Goal: Task Accomplishment & Management: Use online tool/utility

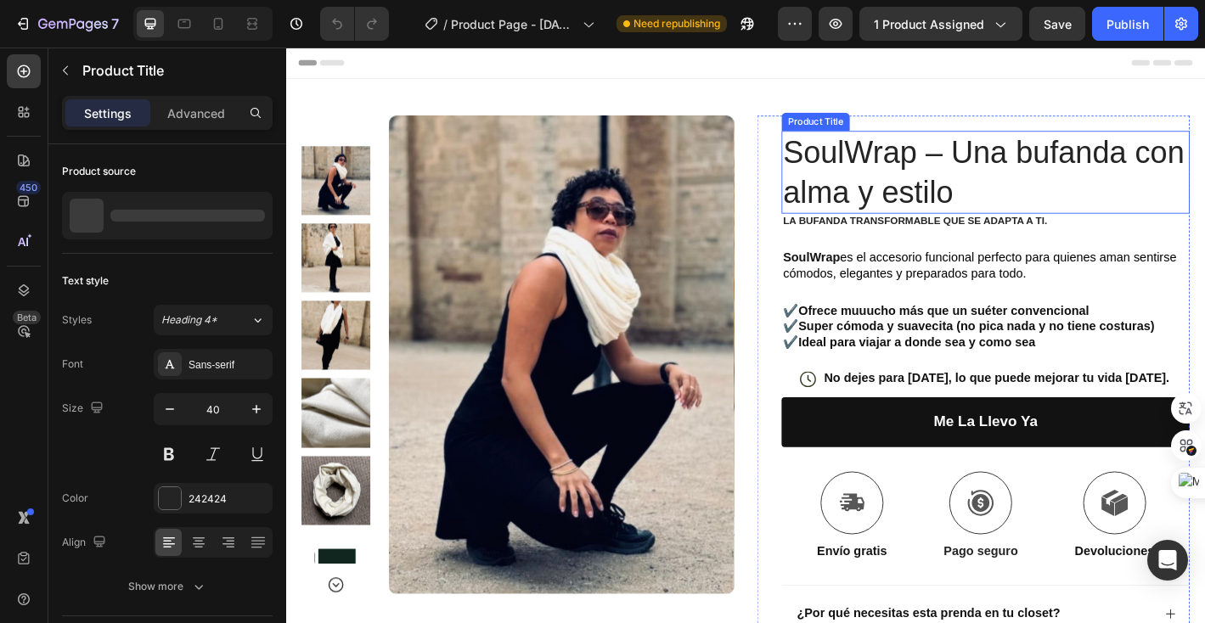
click at [899, 211] on h1 "SoulWrap – Una bufanda con alma y estilo" at bounding box center [1062, 186] width 453 height 92
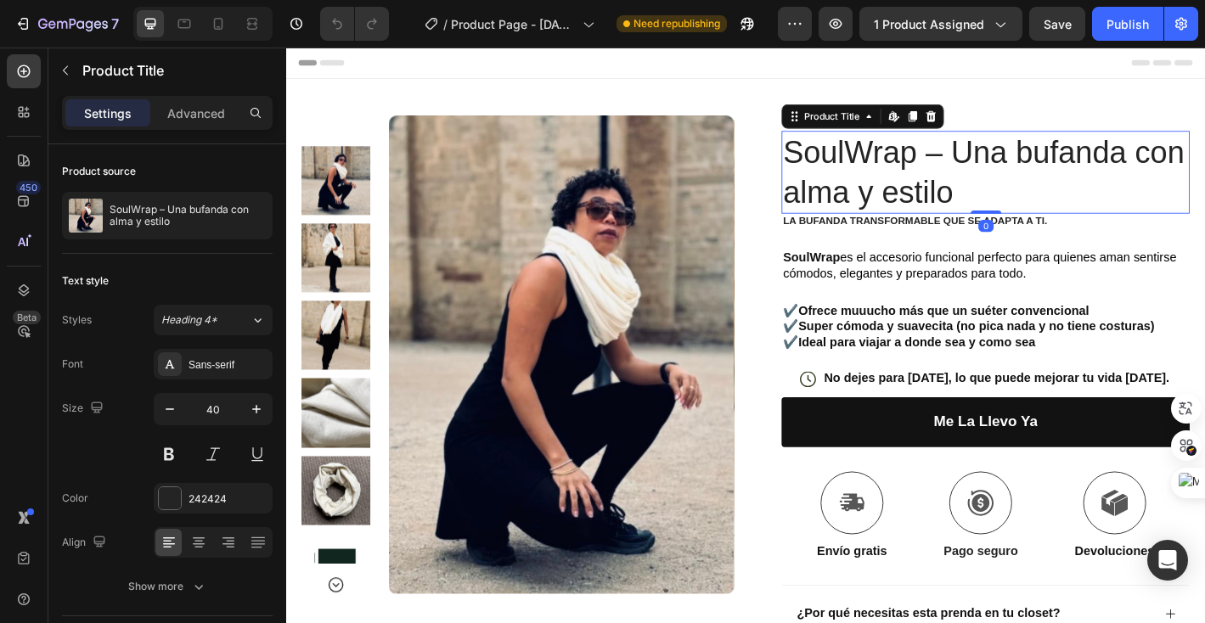
drag, startPoint x: 1065, startPoint y: 231, endPoint x: 1041, endPoint y: 205, distance: 34.8
click at [1042, 205] on div "SoulWrap – Una bufanda con alma y estilo Product Title Edit content in Shopify 0" at bounding box center [1062, 186] width 453 height 92
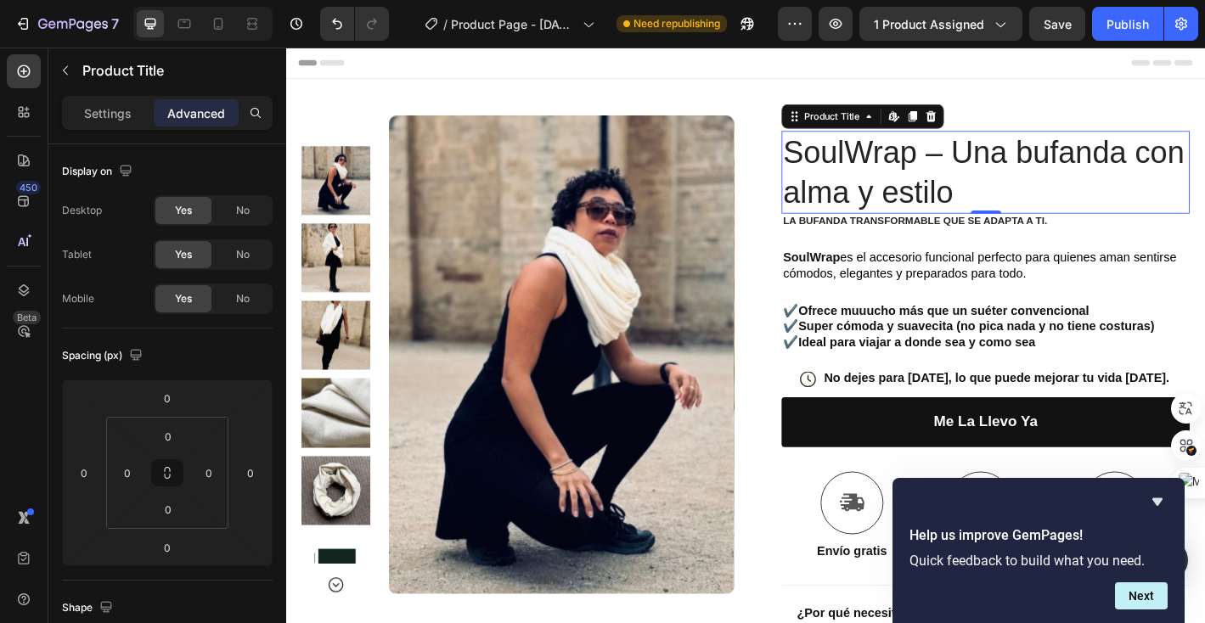
click at [1026, 214] on h1 "SoulWrap – Una bufanda con alma y estilo" at bounding box center [1062, 186] width 453 height 92
click at [1034, 214] on h1 "SoulWrap – Una bufanda con alma y estilo" at bounding box center [1062, 186] width 453 height 92
click at [1014, 200] on h1 "SoulWrap – Una bufanda con alma y estilo" at bounding box center [1062, 186] width 453 height 92
click at [960, 202] on h1 "SoulWrap – Una bufanda con alma y estilo" at bounding box center [1062, 186] width 453 height 92
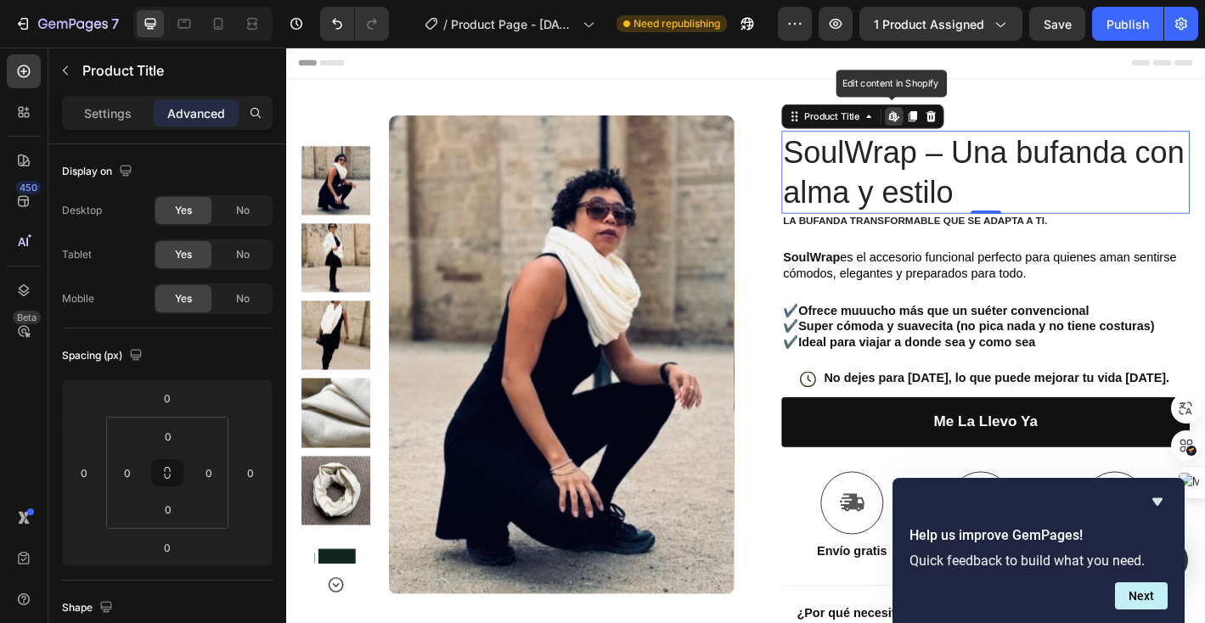
click at [960, 202] on h1 "SoulWrap – Una bufanda con alma y estilo" at bounding box center [1062, 186] width 453 height 92
click at [941, 216] on h1 "SoulWrap – Una bufanda con alma y estilo" at bounding box center [1062, 186] width 453 height 92
click at [943, 202] on h1 "SoulWrap – Una bufanda con alma y estilo" at bounding box center [1062, 186] width 453 height 92
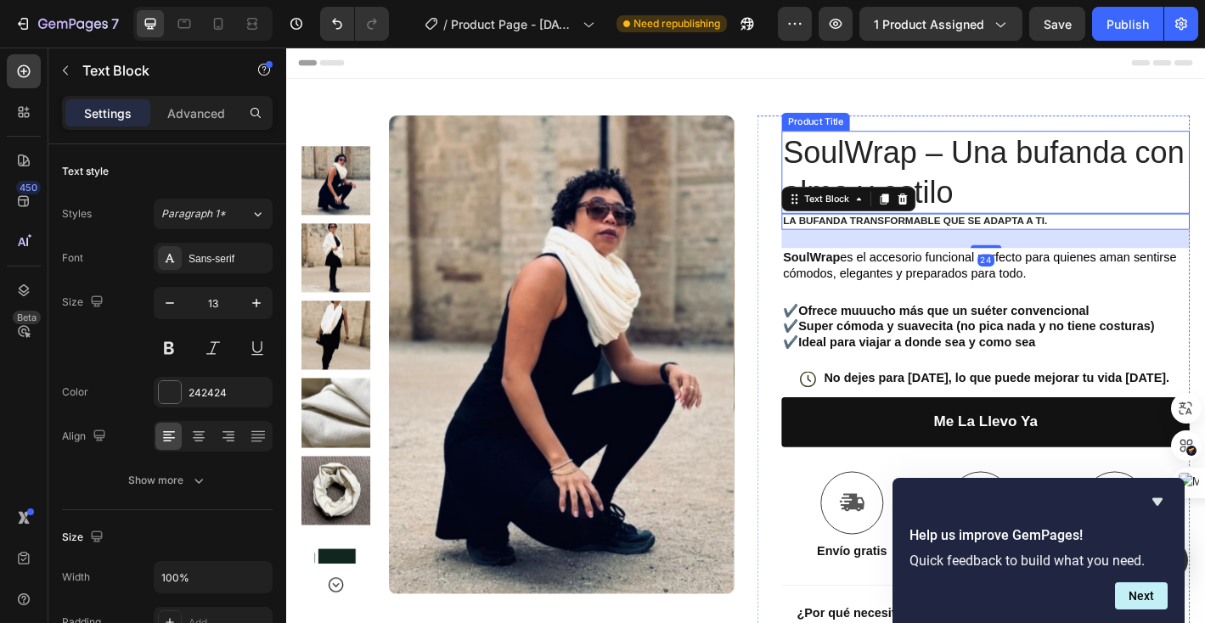
click at [1052, 207] on h1 "SoulWrap – Una bufanda con alma y estilo" at bounding box center [1062, 186] width 453 height 92
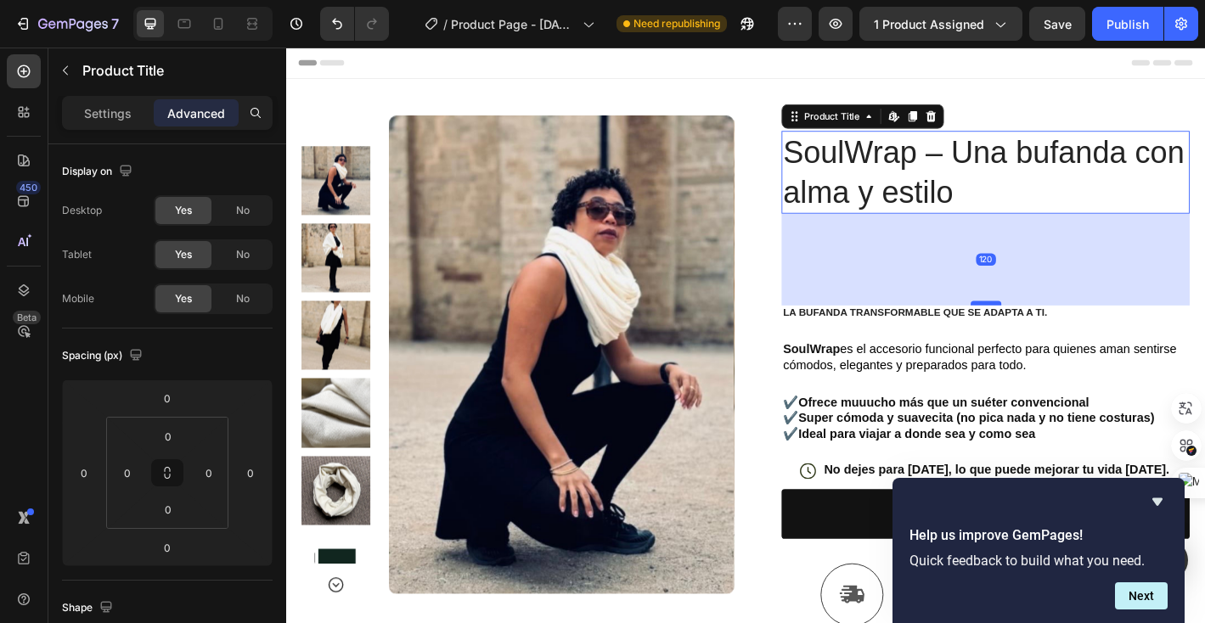
drag, startPoint x: 1062, startPoint y: 231, endPoint x: 1052, endPoint y: 333, distance: 102.4
click at [1052, 333] on div at bounding box center [1062, 331] width 34 height 5
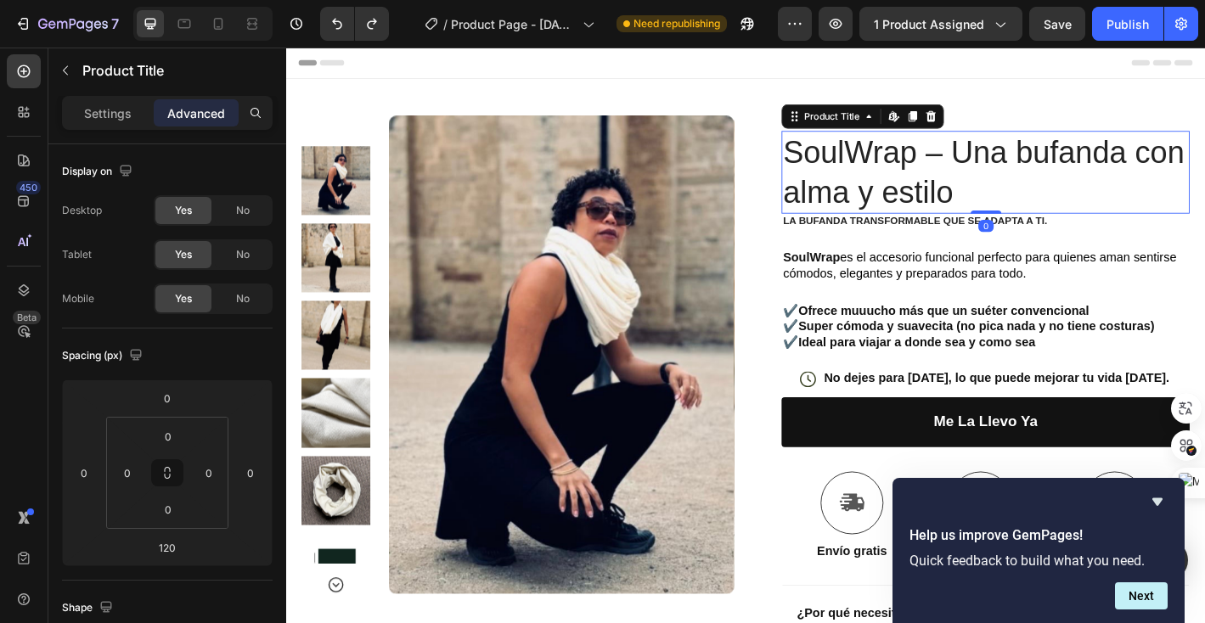
drag, startPoint x: 1055, startPoint y: 333, endPoint x: 1041, endPoint y: 221, distance: 113.0
click at [1041, 220] on div "SoulWrap – Una bufanda con alma y estilo Product Title Edit content in Shopify 0" at bounding box center [1062, 186] width 453 height 92
type input "0"
click at [1011, 211] on h1 "SoulWrap – Una bufanda con alma y estilo" at bounding box center [1062, 186] width 453 height 92
click at [978, 207] on h1 "SoulWrap – Una bufanda con alma y estilo" at bounding box center [1062, 186] width 453 height 92
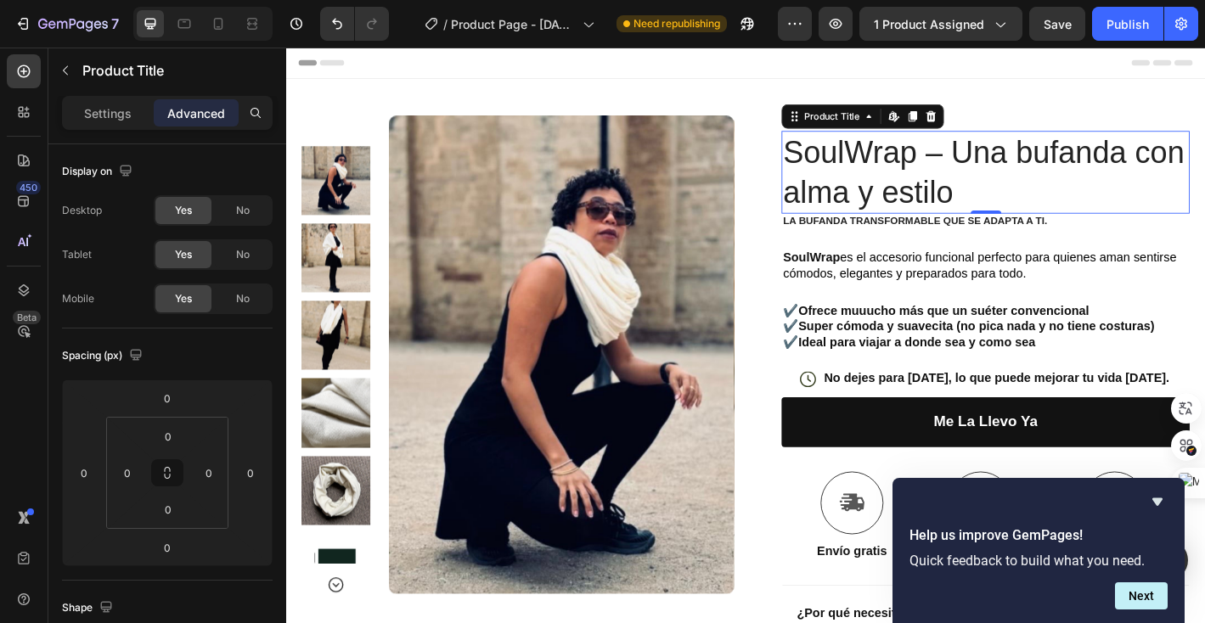
click at [978, 207] on h1 "SoulWrap – Una bufanda con alma y estilo" at bounding box center [1062, 186] width 453 height 92
click at [972, 208] on h1 "SoulWrap – Una bufanda con alma y estilo" at bounding box center [1062, 186] width 453 height 92
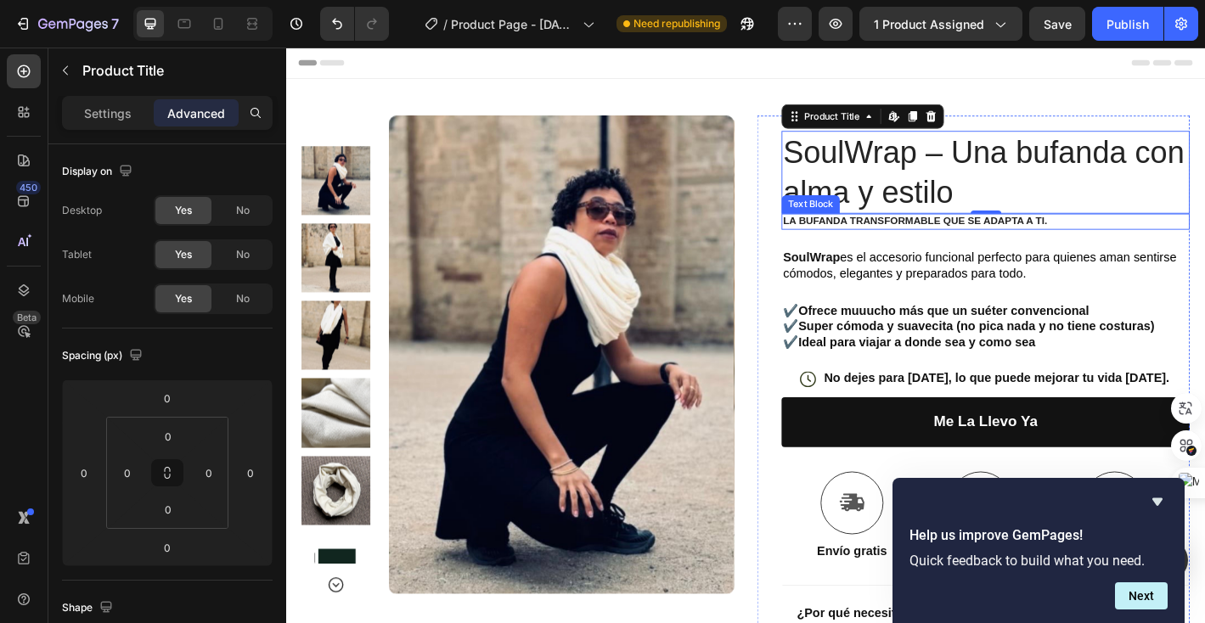
click at [920, 241] on strong "la bufanda transformable que se adapta a ti." at bounding box center [983, 240] width 293 height 13
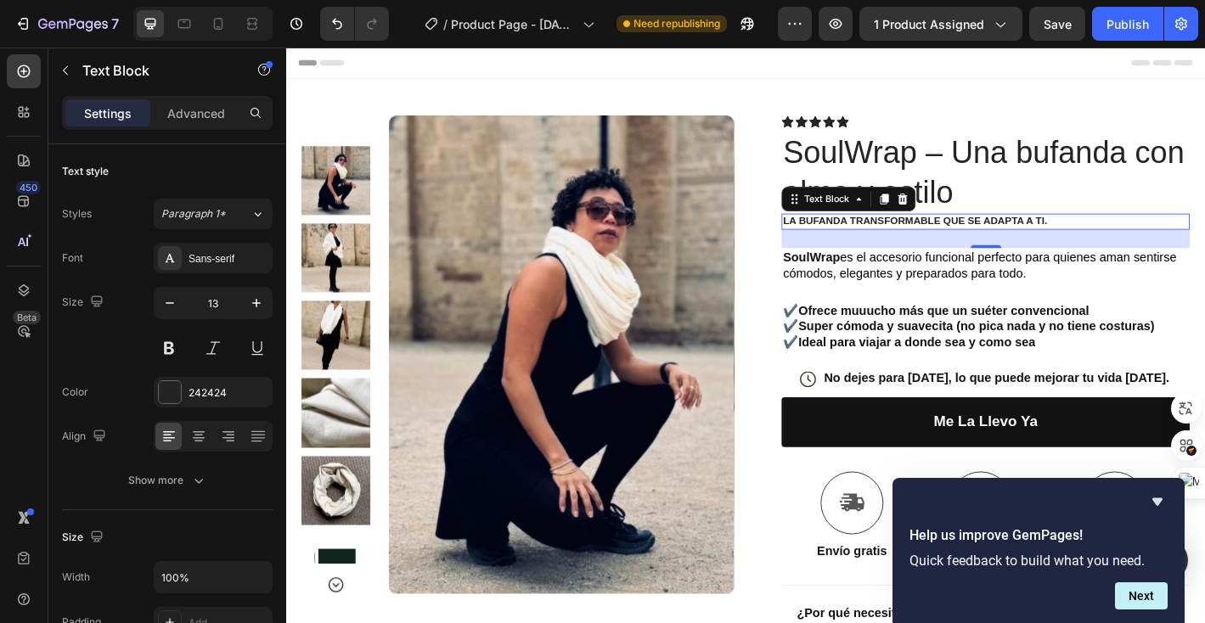
click at [920, 241] on strong "la bufanda transformable que se adapta a ti." at bounding box center [983, 240] width 293 height 13
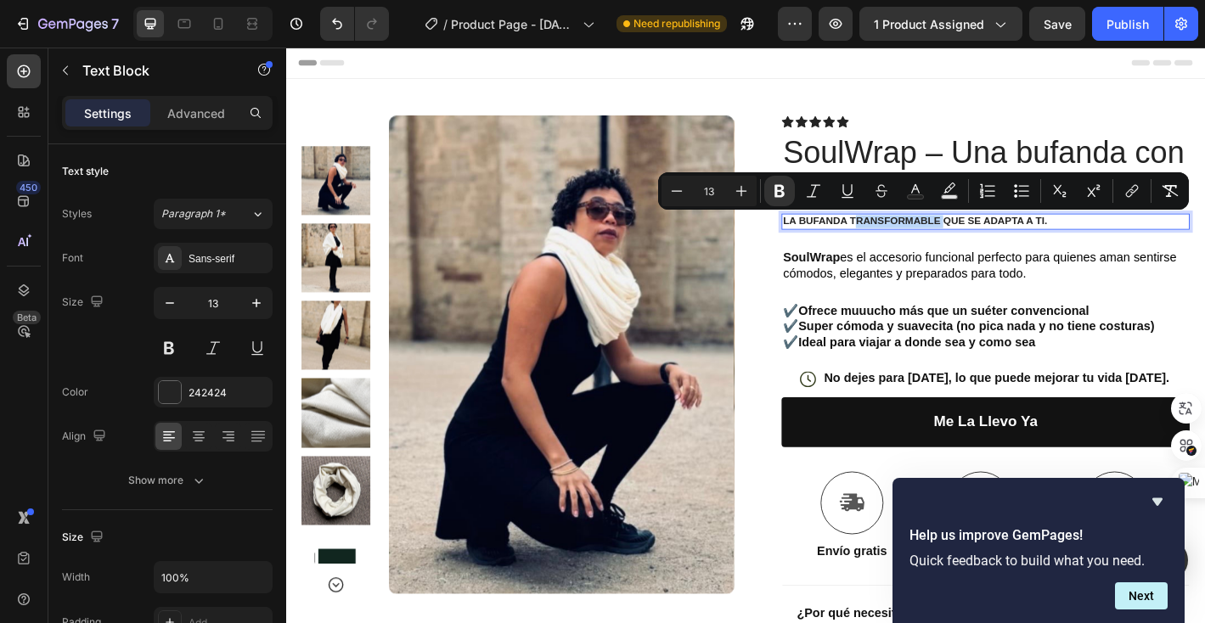
click at [920, 241] on strong "la bufanda transformable que se adapta a ti." at bounding box center [983, 240] width 293 height 13
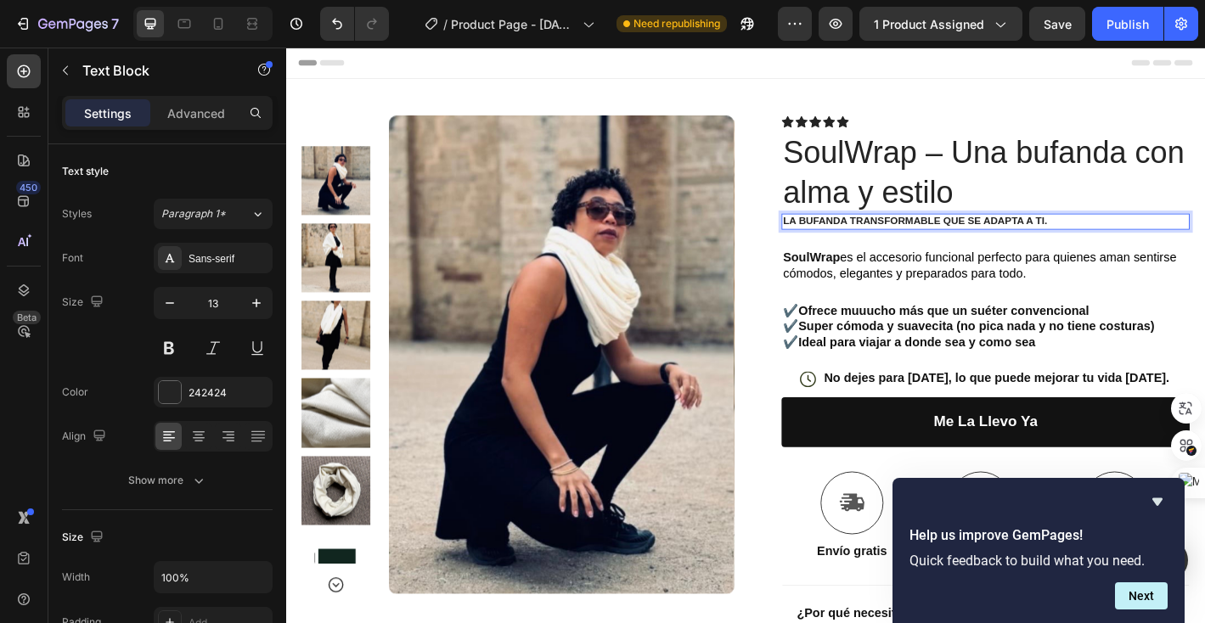
click at [920, 241] on strong "la bufanda transformable que se adapta a ti." at bounding box center [983, 240] width 293 height 13
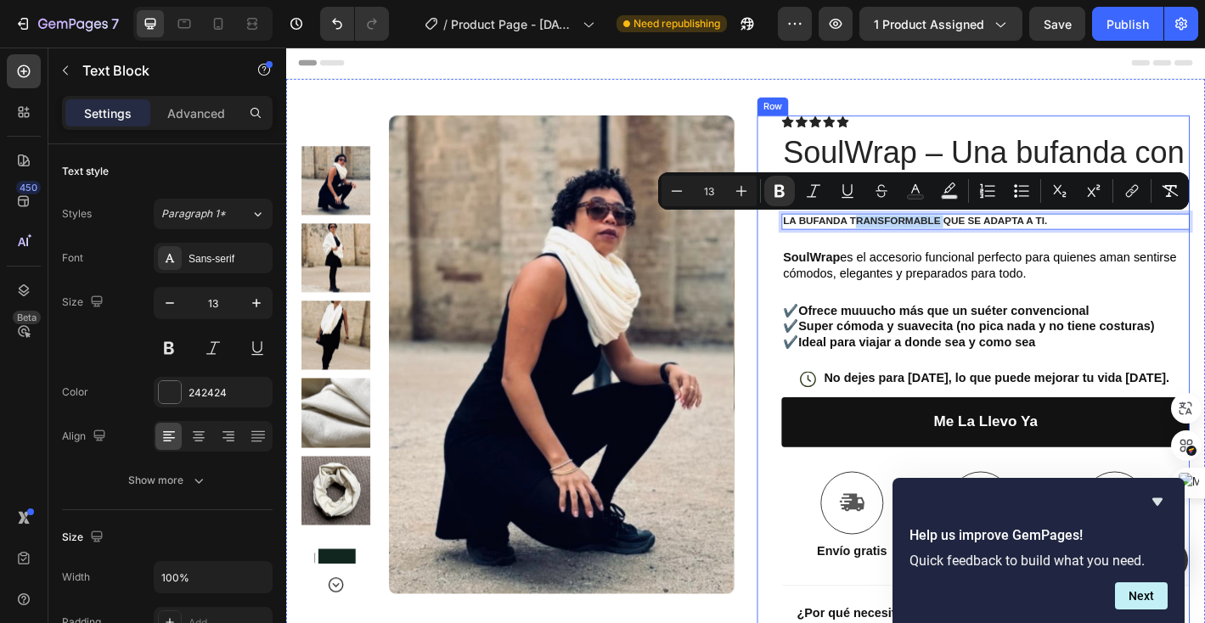
click at [940, 255] on div "Icon Icon Icon Icon Icon Icon List Text Block Row SoulWrap – Una bufanda con al…" at bounding box center [1062, 491] width 453 height 737
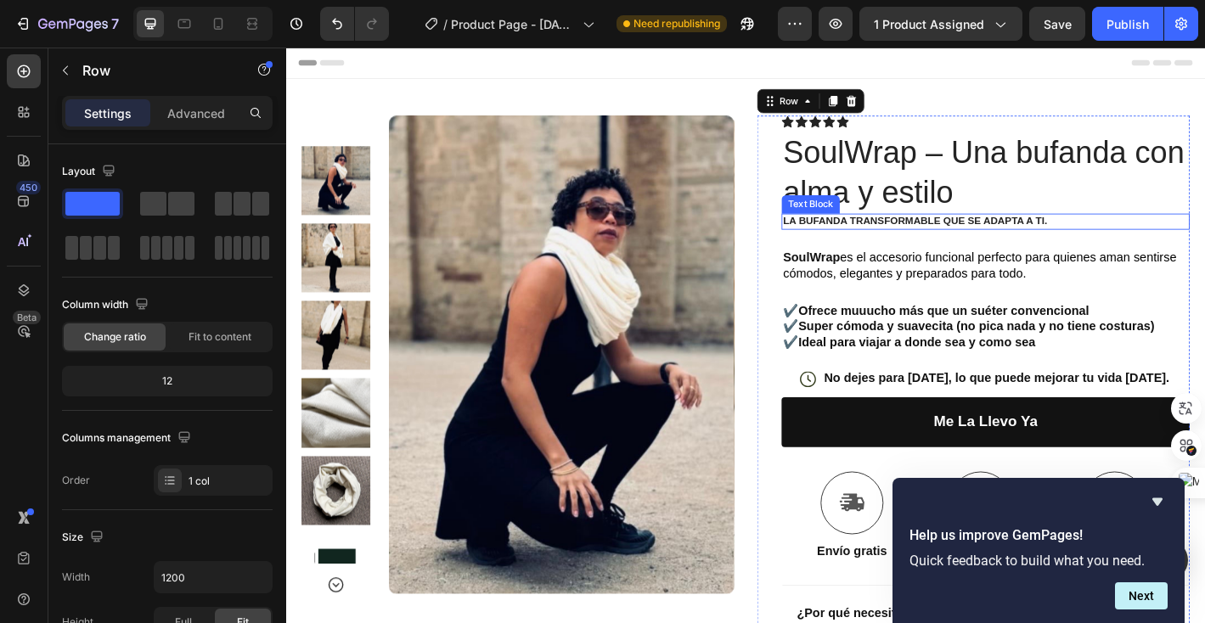
click at [931, 243] on strong "la bufanda transformable que se adapta a ti." at bounding box center [983, 240] width 293 height 13
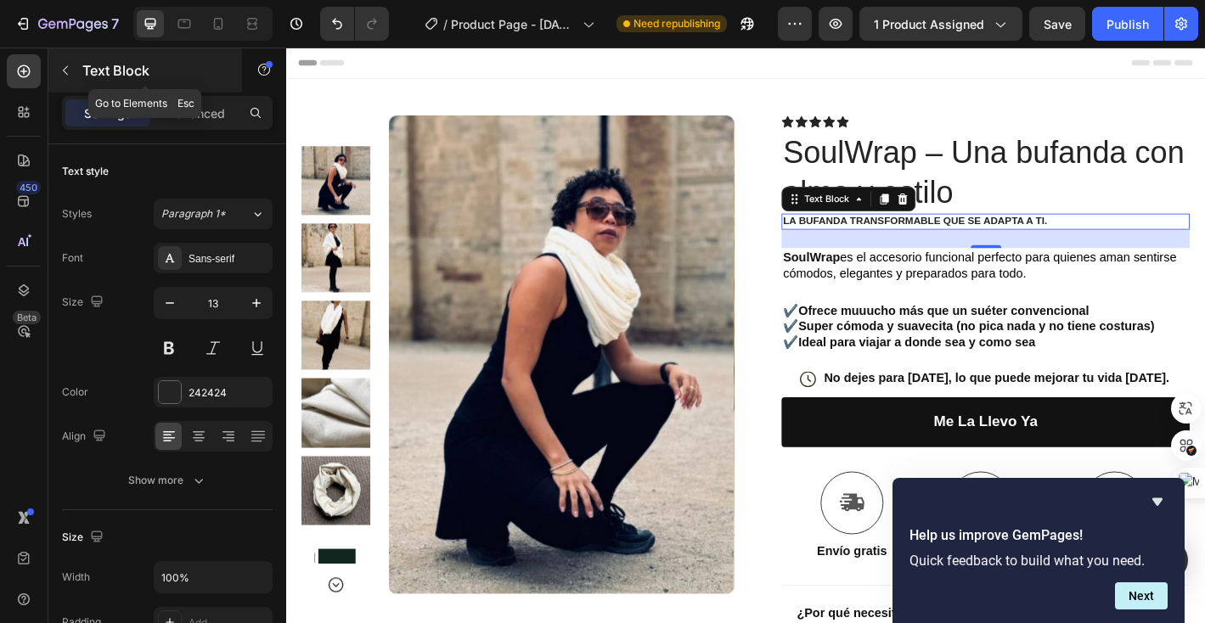
click at [66, 74] on icon "button" at bounding box center [66, 71] width 14 height 14
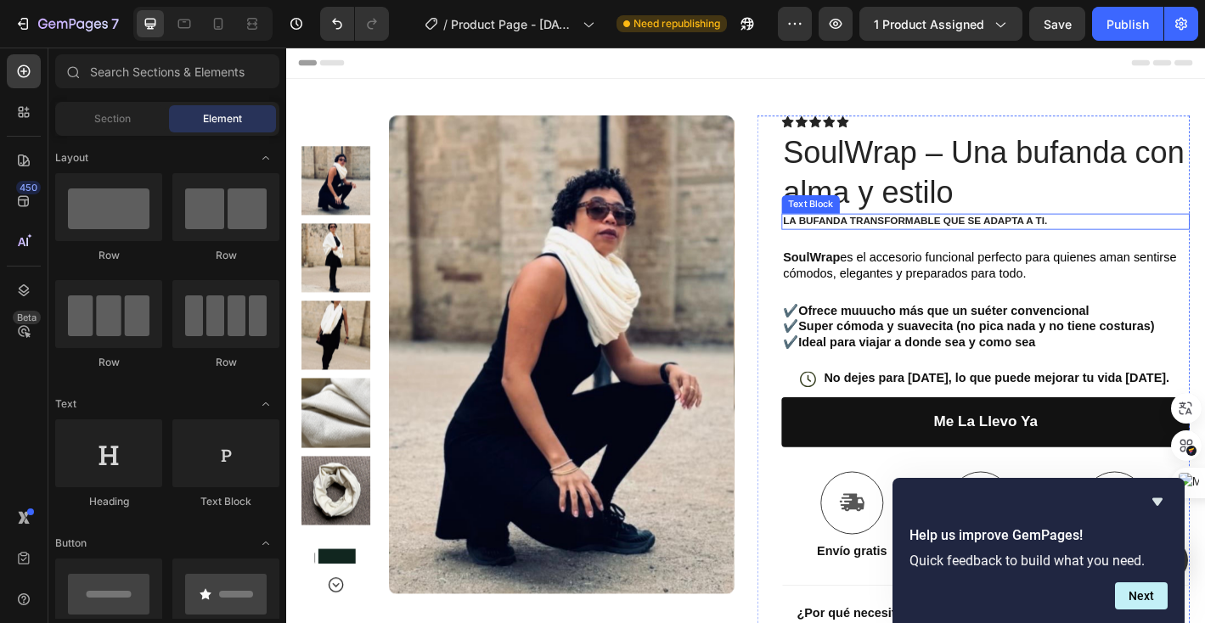
click at [881, 225] on div "Text Block" at bounding box center [868, 221] width 58 height 15
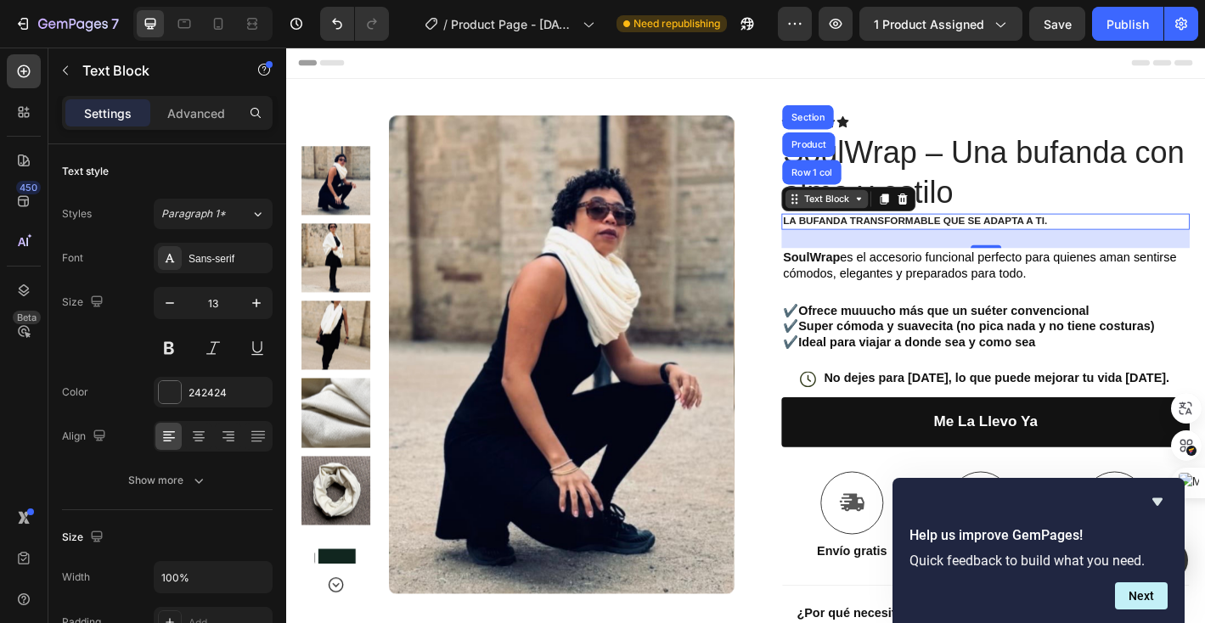
click at [881, 225] on div "Text Block" at bounding box center [886, 215] width 92 height 20
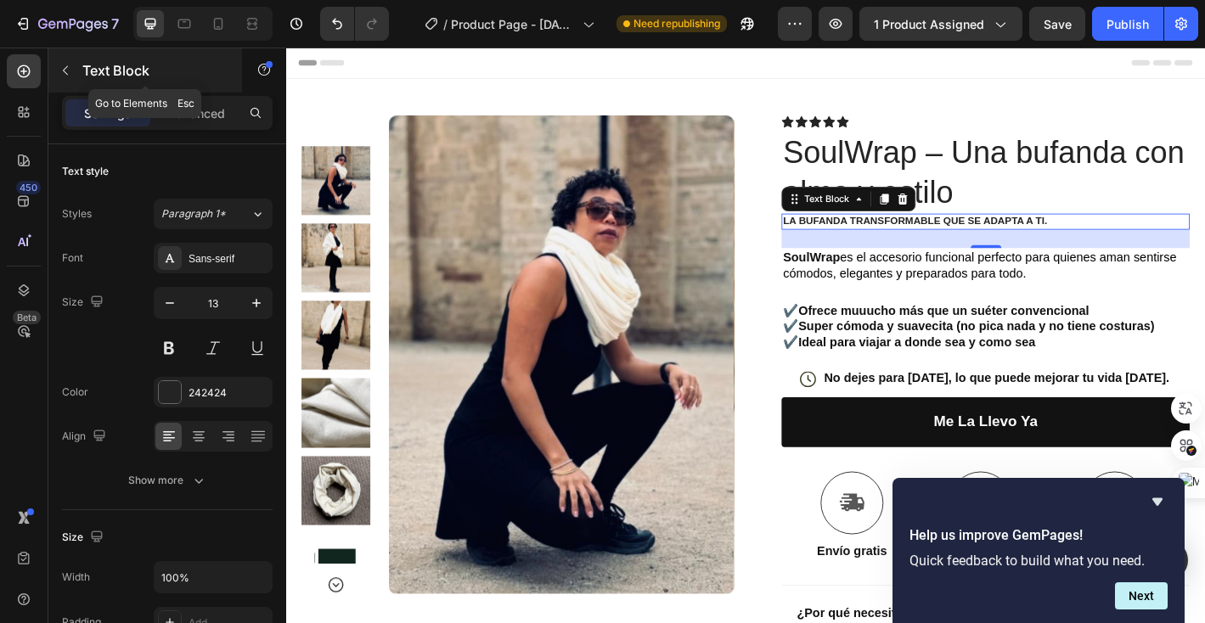
click at [71, 74] on icon "button" at bounding box center [66, 71] width 14 height 14
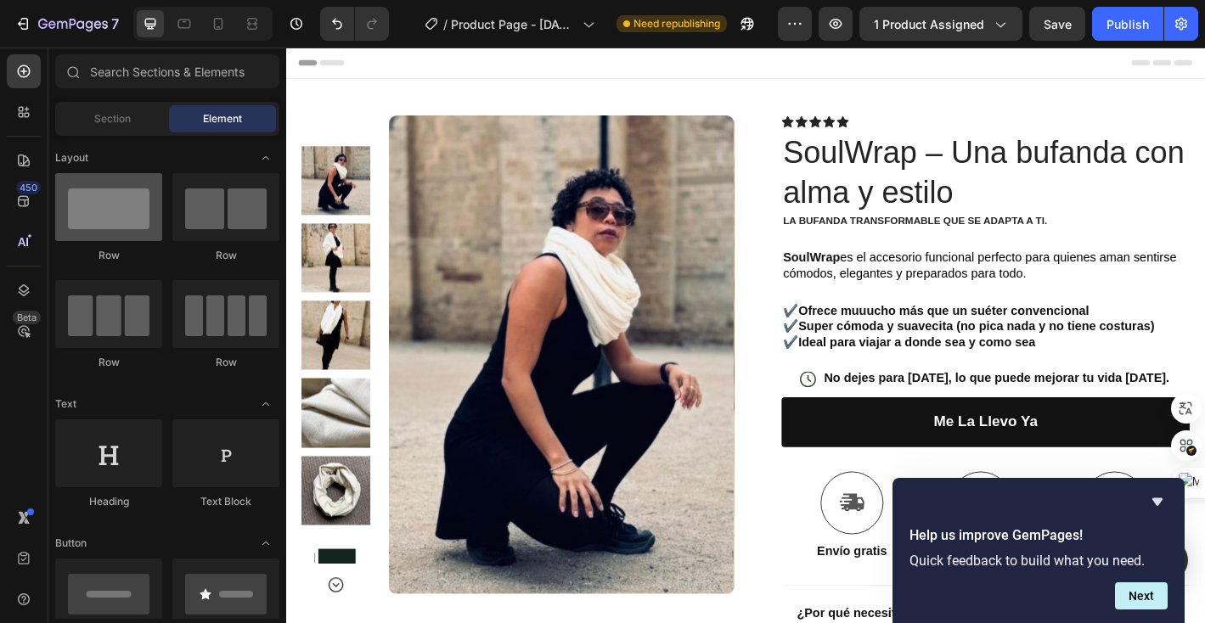
click at [109, 190] on div at bounding box center [108, 207] width 107 height 68
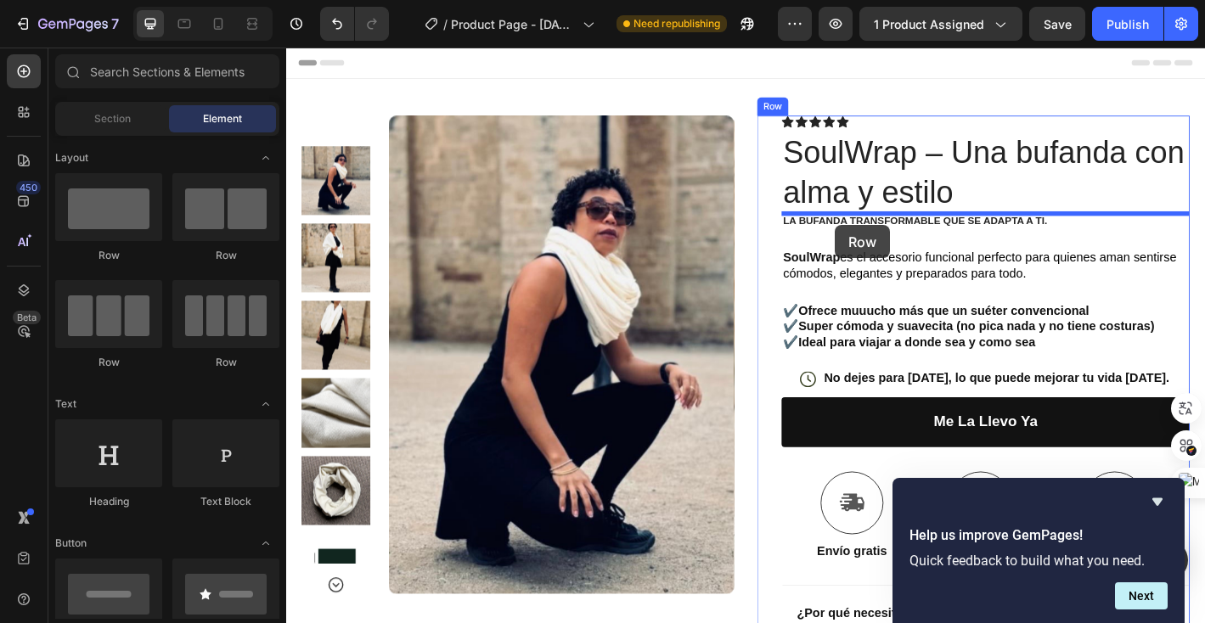
drag, startPoint x: 397, startPoint y: 245, endPoint x: 895, endPoint y: 245, distance: 497.6
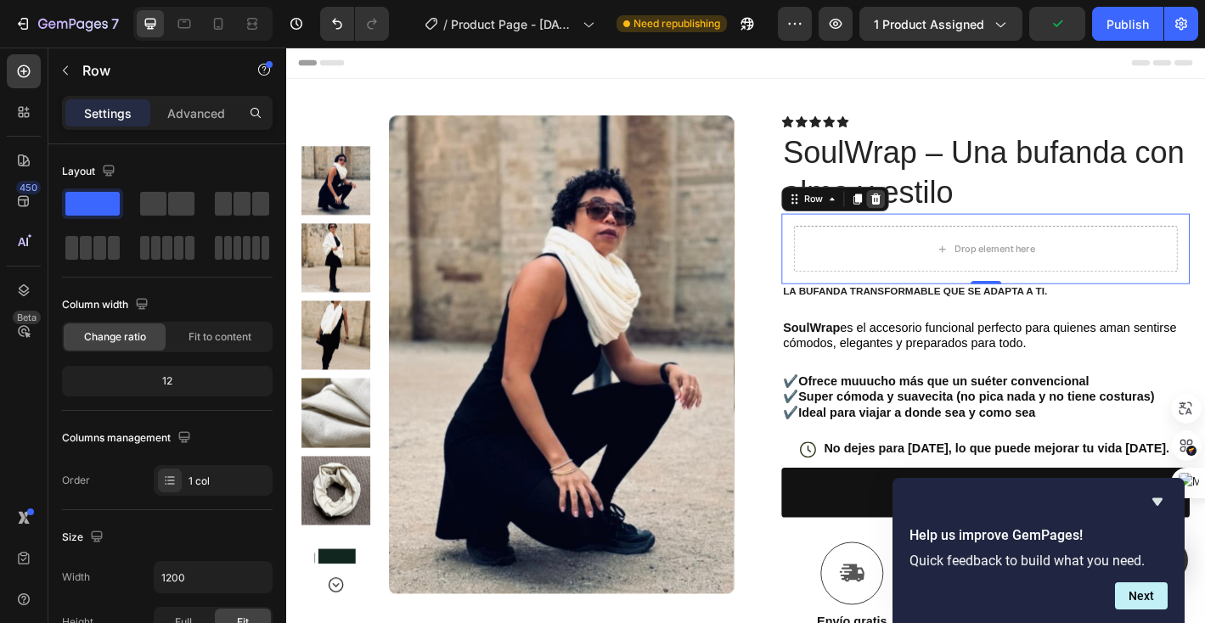
click at [943, 217] on icon at bounding box center [940, 216] width 11 height 12
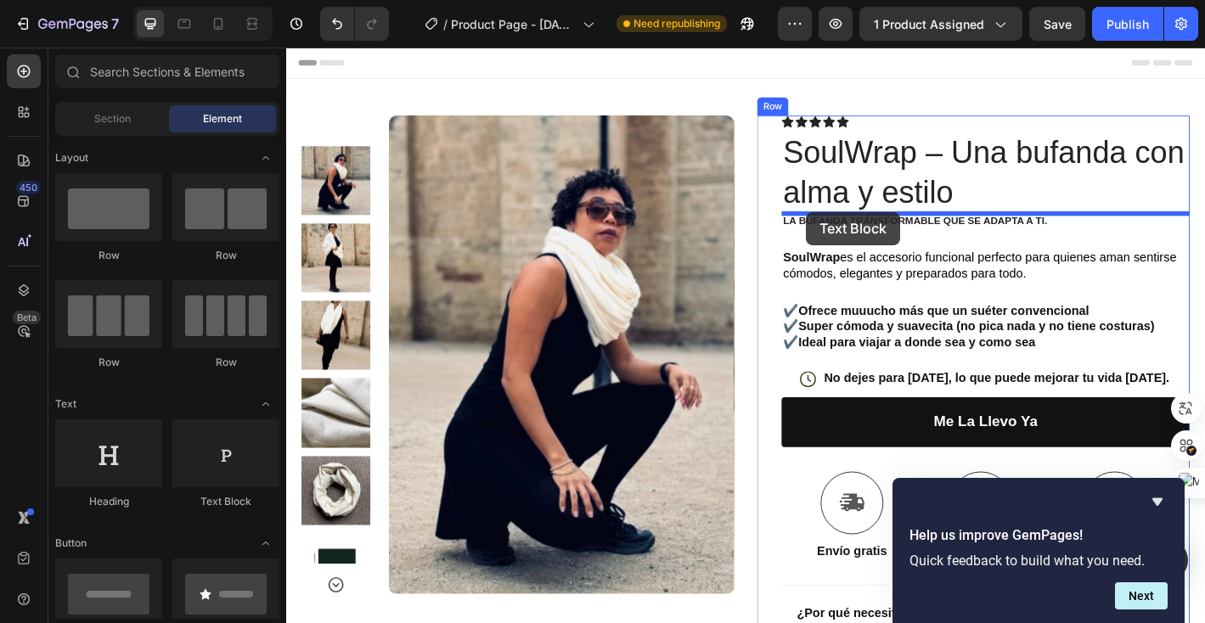
drag, startPoint x: 490, startPoint y: 499, endPoint x: 863, endPoint y: 230, distance: 459.8
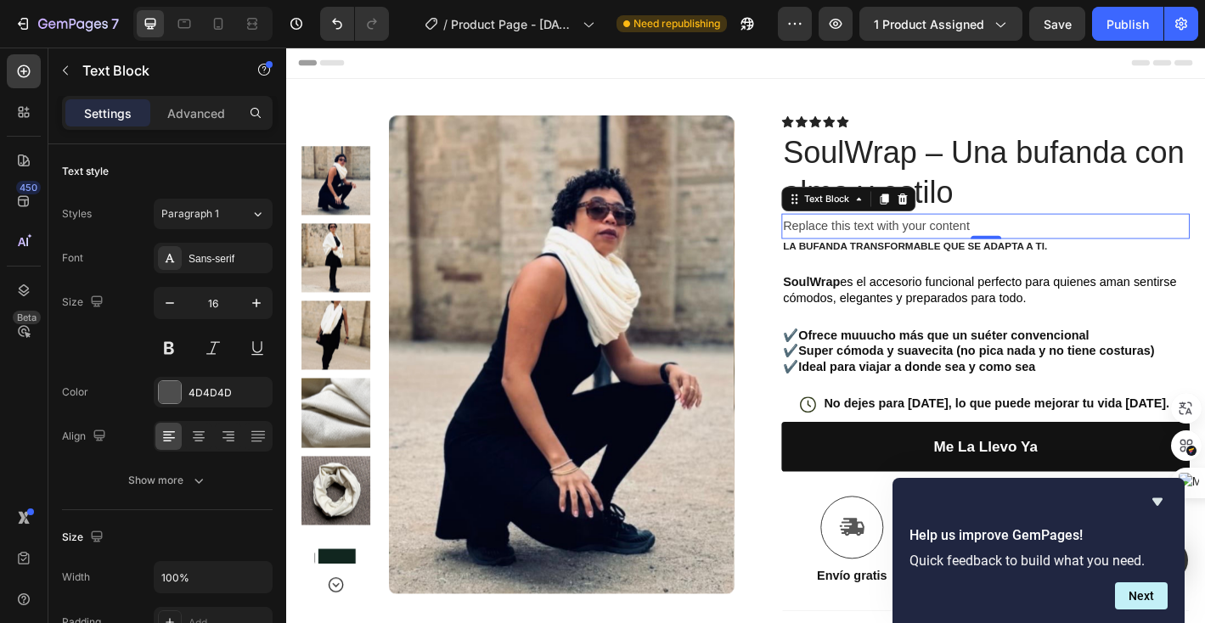
click at [870, 255] on div "Replace this text with your content" at bounding box center [1062, 246] width 453 height 28
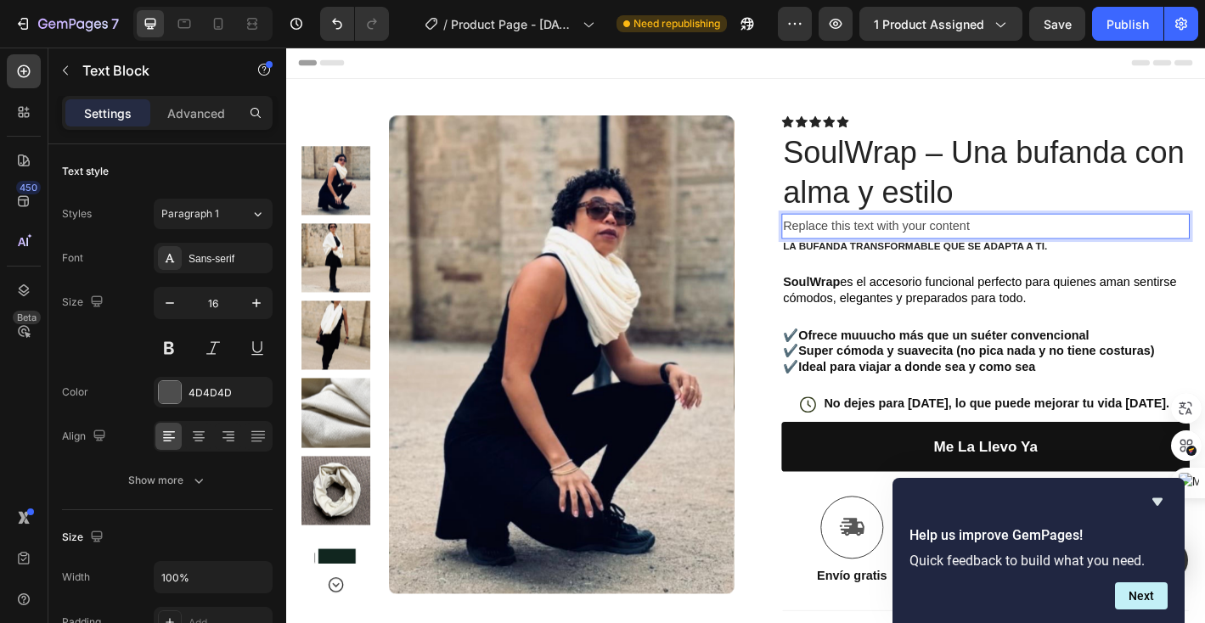
click at [870, 250] on p "Replace this text with your content" at bounding box center [1061, 246] width 449 height 25
click at [844, 248] on p "Replace this text with your content" at bounding box center [1061, 246] width 449 height 25
click at [840, 249] on p "Replace this text with your content" at bounding box center [1061, 246] width 449 height 25
click at [903, 245] on p "Replace this text with your content" at bounding box center [1061, 246] width 449 height 25
click at [842, 247] on p "Replace this text with your content" at bounding box center [1061, 246] width 449 height 25
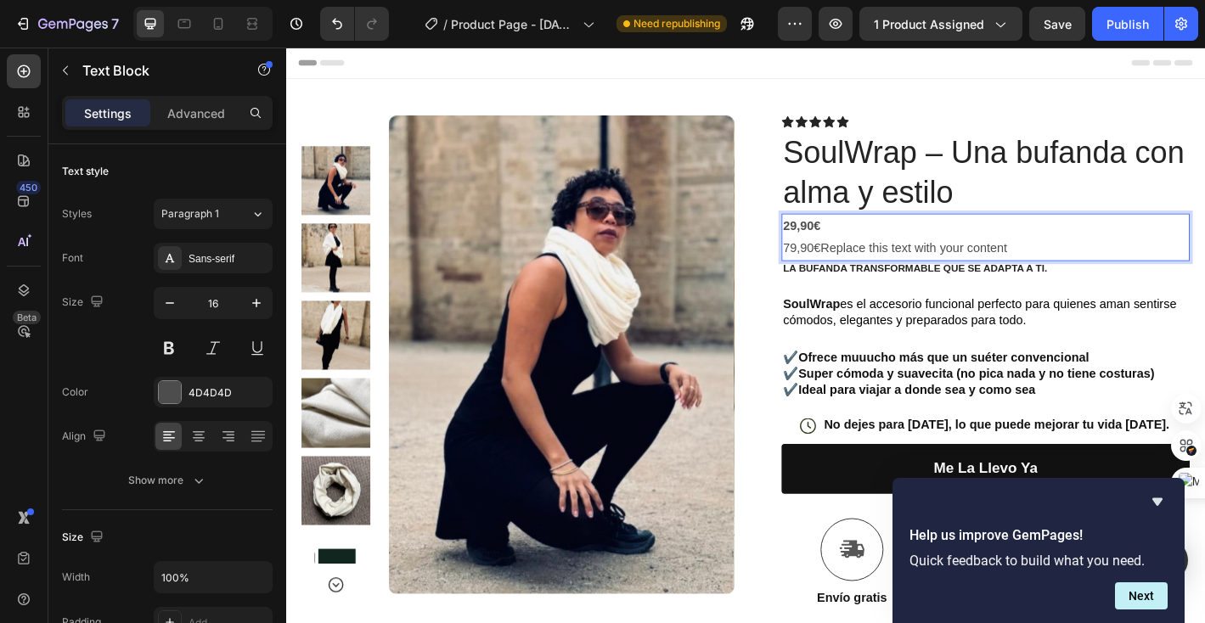
click at [842, 273] on p "79,90€Replace this text with your content" at bounding box center [1061, 270] width 449 height 25
click at [841, 273] on p "79,90€Replace this text with your content" at bounding box center [1061, 270] width 449 height 25
click at [839, 271] on p "79,90€Replace this text with your content" at bounding box center [1061, 270] width 449 height 25
click at [844, 246] on strong "29,90€" at bounding box center [858, 245] width 42 height 14
click at [842, 267] on p "79,90€79,90€Replace this text with your content" at bounding box center [1061, 270] width 449 height 25
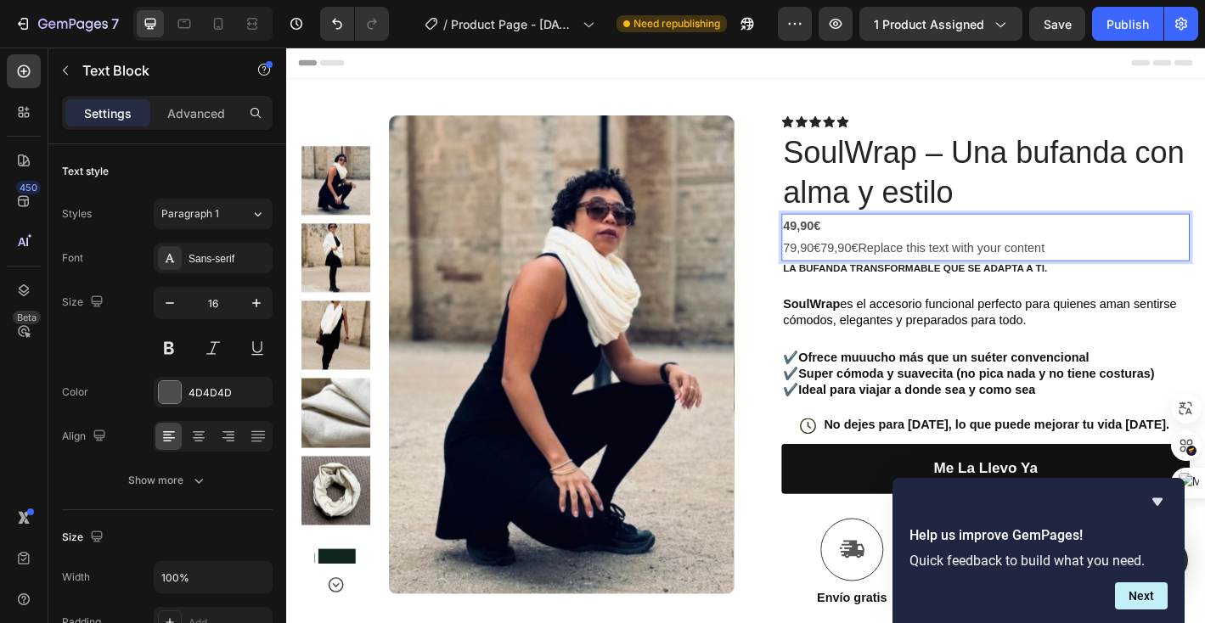
click at [837, 270] on p "79,90€79,90€Replace this text with your content" at bounding box center [1061, 270] width 449 height 25
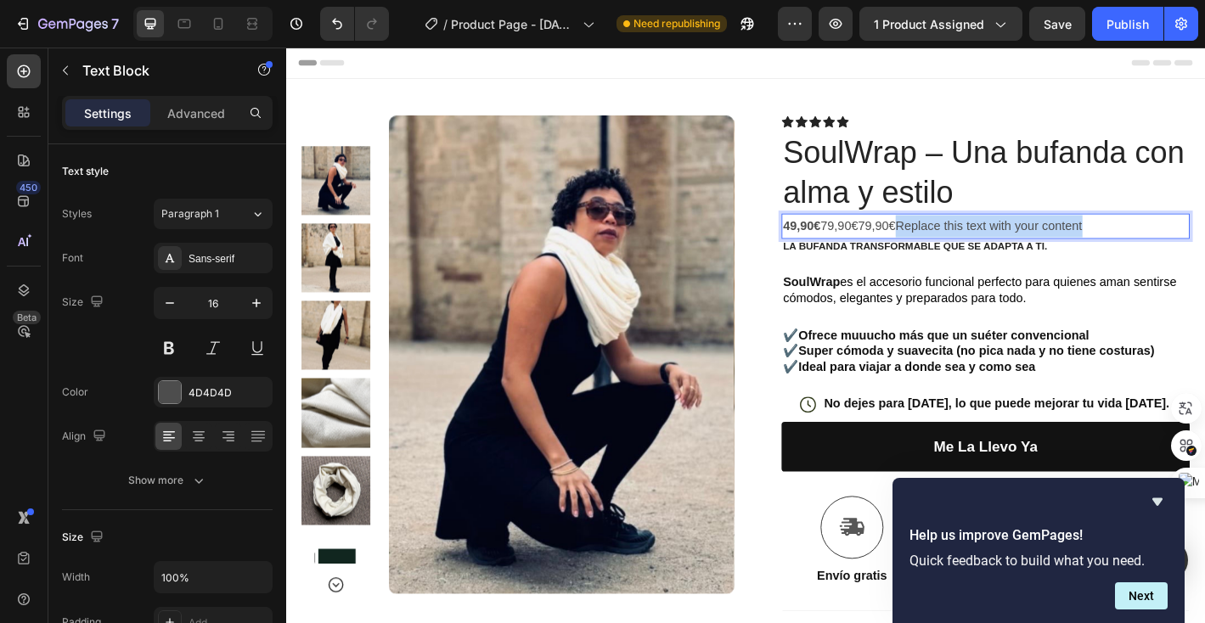
drag, startPoint x: 1188, startPoint y: 243, endPoint x: 968, endPoint y: 245, distance: 219.9
click at [968, 245] on p "49,90€ 79,90€79,90€Replace this text with your content" at bounding box center [1061, 246] width 449 height 25
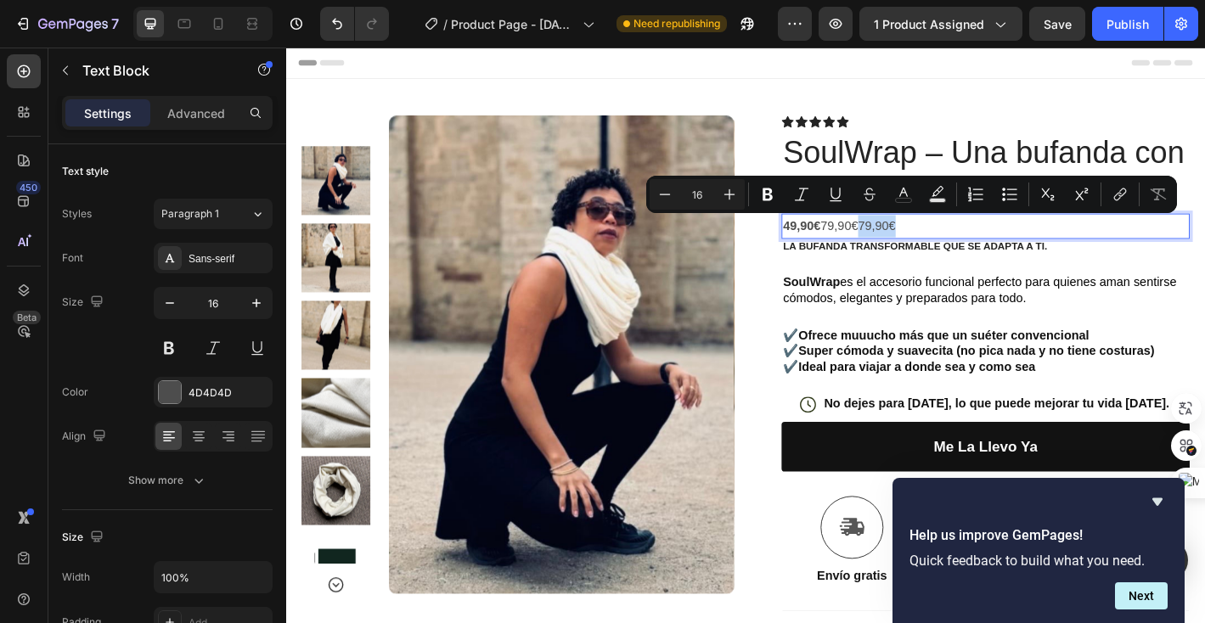
drag, startPoint x: 987, startPoint y: 245, endPoint x: 926, endPoint y: 246, distance: 60.3
click at [926, 246] on p "49,90€ 79,90€79,90€" at bounding box center [1061, 246] width 449 height 25
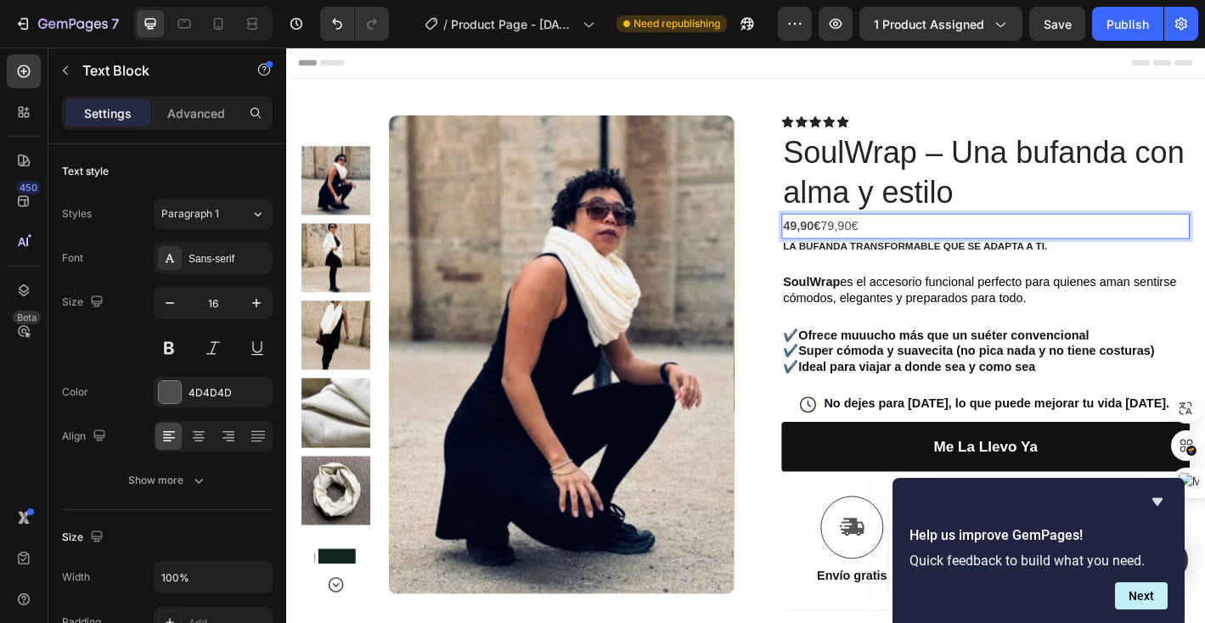
click at [879, 248] on strong "49,90€" at bounding box center [858, 245] width 42 height 14
click at [922, 246] on p "49,90€ 79,90€" at bounding box center [1061, 246] width 449 height 25
drag, startPoint x: 956, startPoint y: 248, endPoint x: 899, endPoint y: 248, distance: 56.9
click at [899, 248] on p "49,90€ 79,90€" at bounding box center [1061, 246] width 449 height 25
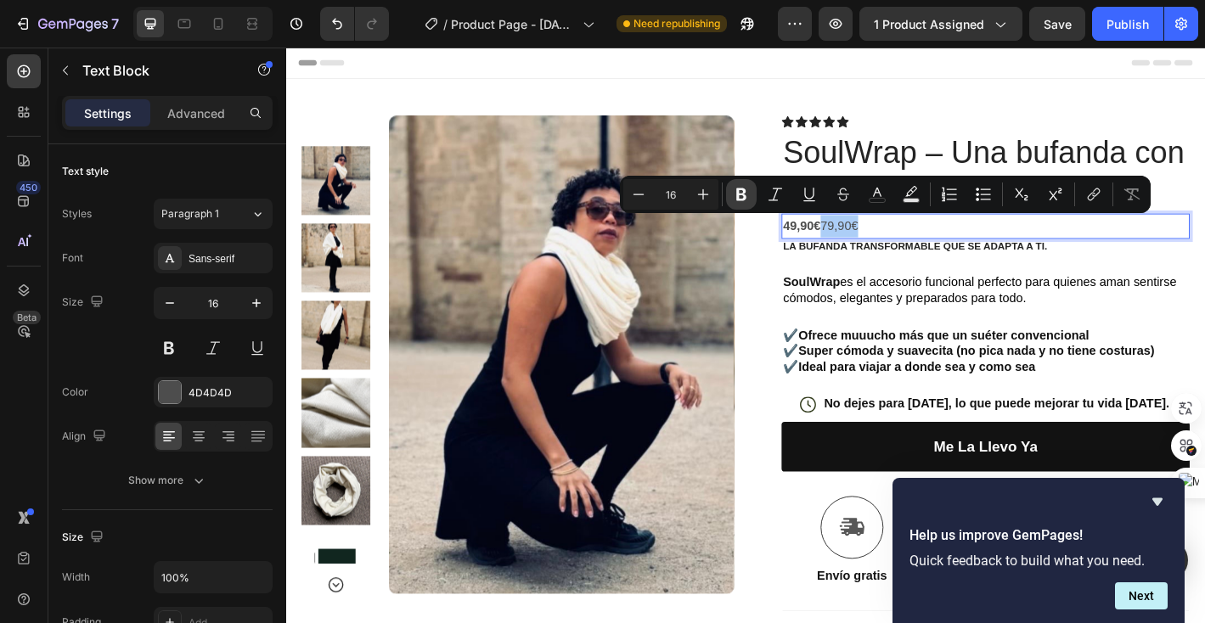
click at [746, 200] on icon "Editor contextual toolbar" at bounding box center [741, 194] width 17 height 17
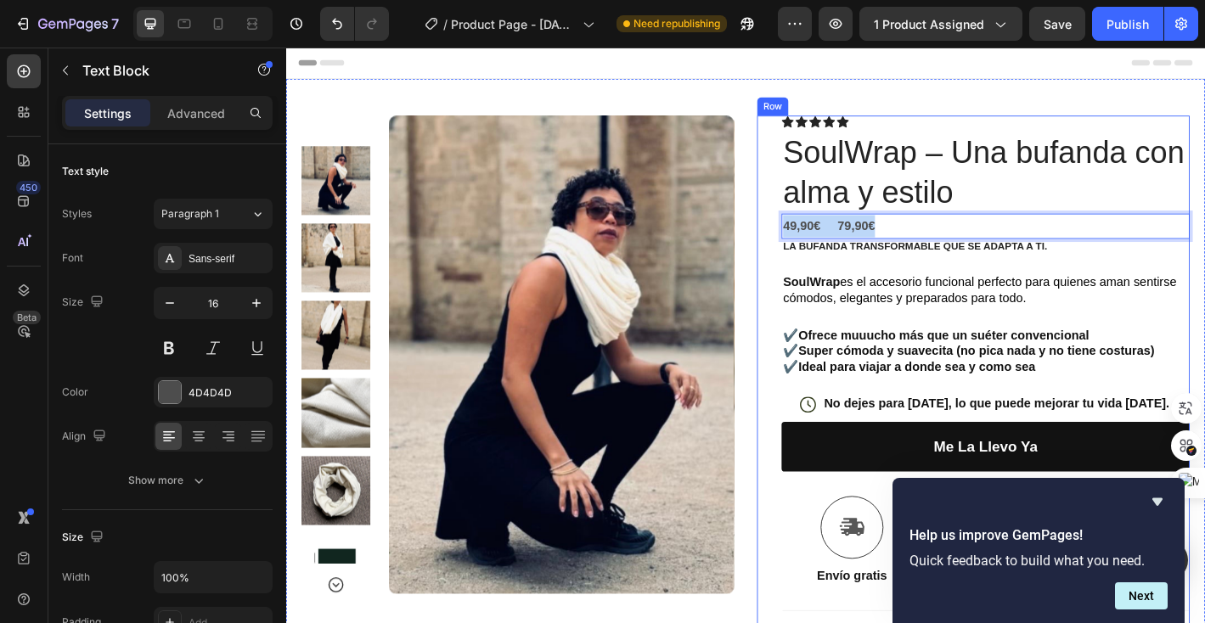
drag, startPoint x: 955, startPoint y: 247, endPoint x: 832, endPoint y: 244, distance: 123.2
click at [832, 244] on div "Icon Icon Icon Icon Icon Icon List Text Block Row SoulWrap – Una bufanda con al…" at bounding box center [1048, 505] width 480 height 765
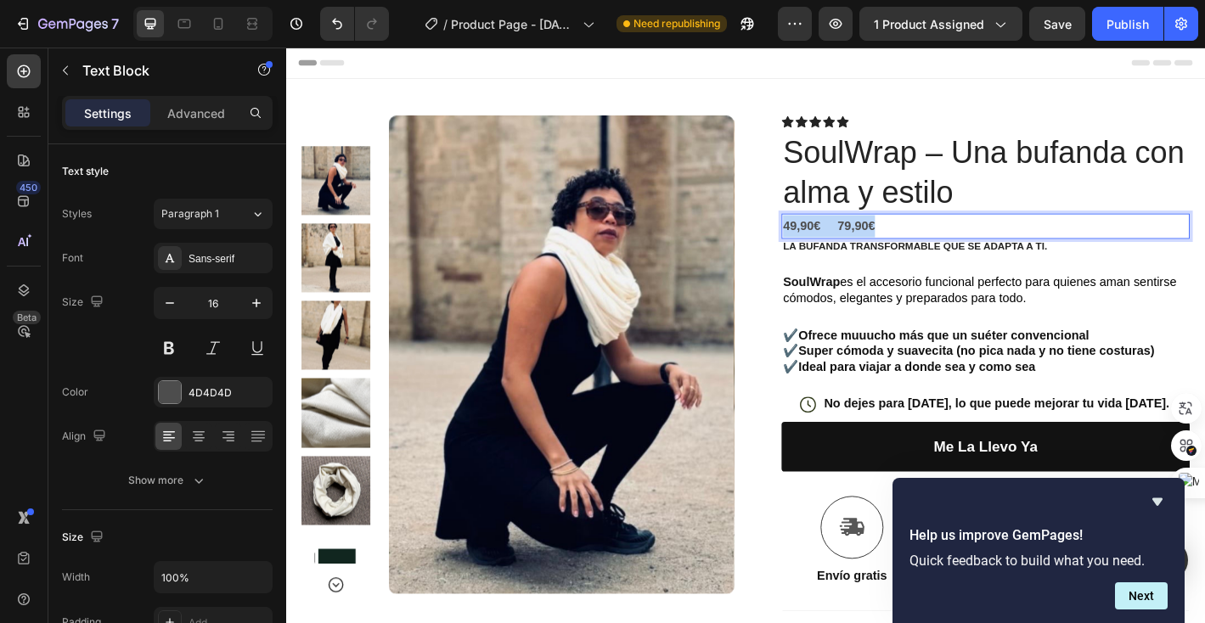
click at [918, 244] on strong "49,90€ 79,90€" at bounding box center [888, 245] width 102 height 14
click at [937, 245] on strong "49,90€ 79,90€" at bounding box center [888, 245] width 102 height 14
drag, startPoint x: 955, startPoint y: 246, endPoint x: 841, endPoint y: 244, distance: 114.7
click at [840, 244] on p "49,90€ 79,90€" at bounding box center [1061, 246] width 449 height 25
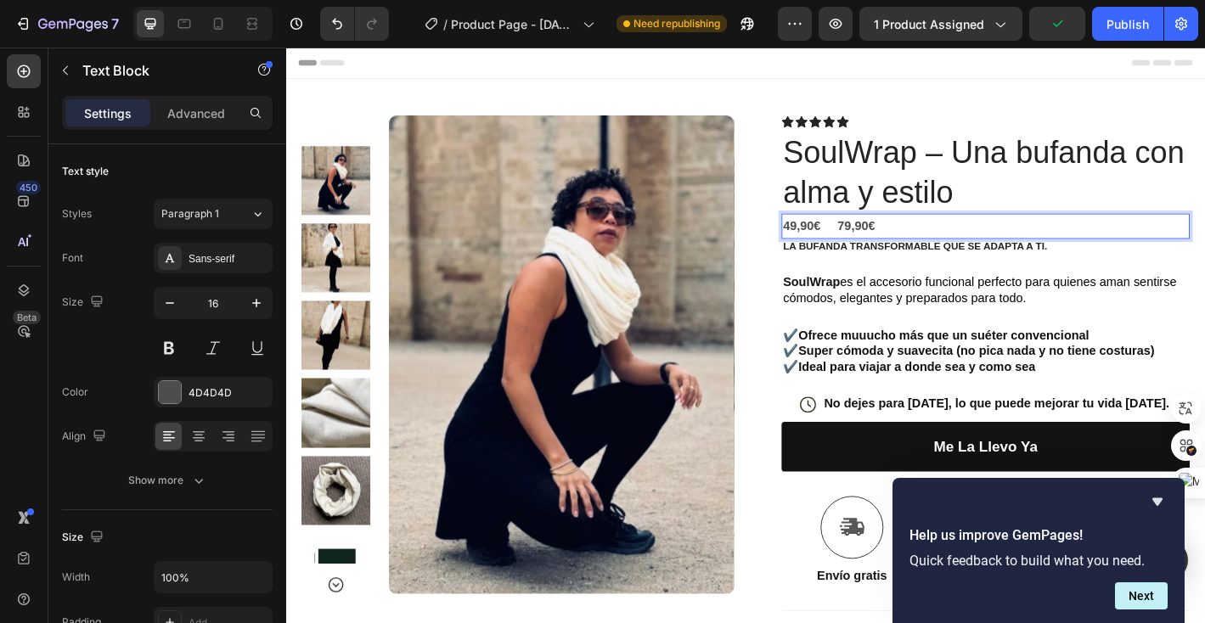
click at [915, 246] on strong "49,90€ 79,90€" at bounding box center [888, 245] width 102 height 14
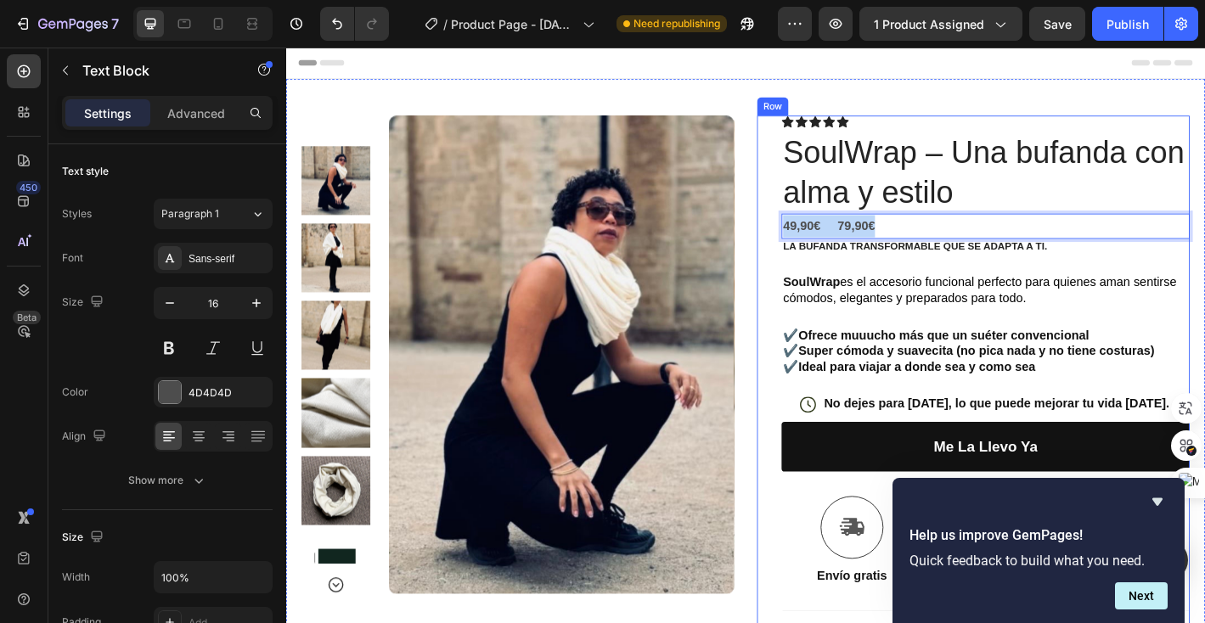
drag, startPoint x: 957, startPoint y: 246, endPoint x: 828, endPoint y: 246, distance: 129.1
click at [828, 246] on div "Icon Icon Icon Icon Icon Icon List Text Block Row SoulWrap – Una bufanda con al…" at bounding box center [1048, 505] width 480 height 765
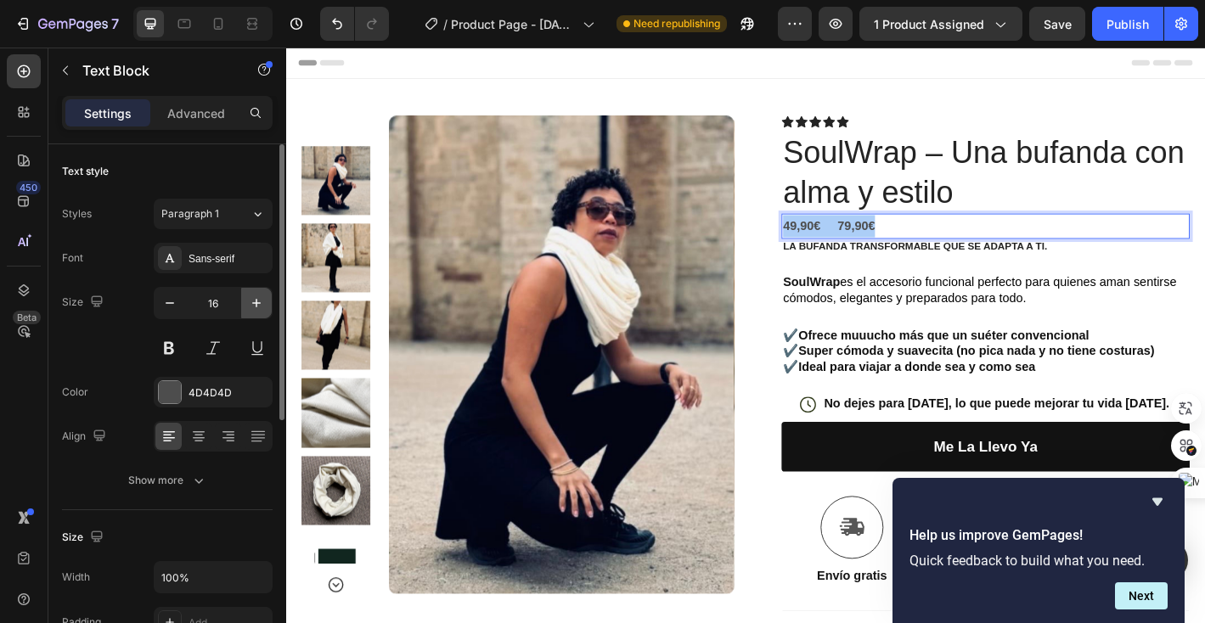
click at [256, 302] on icon "button" at bounding box center [256, 303] width 8 height 8
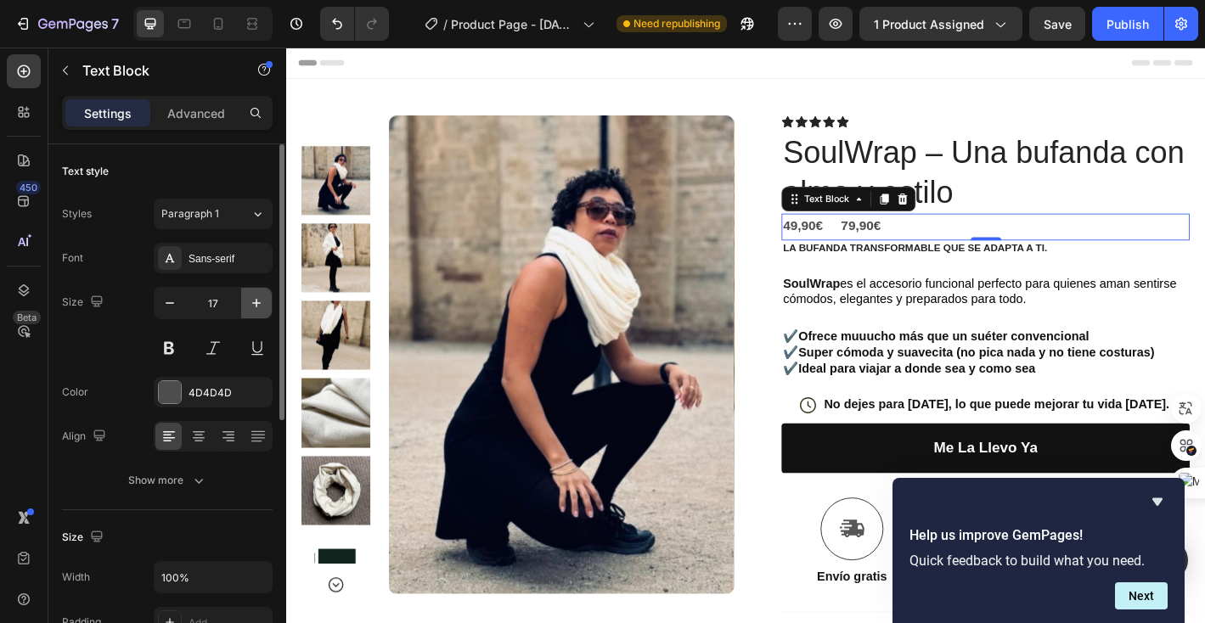
click at [256, 302] on icon "button" at bounding box center [256, 303] width 8 height 8
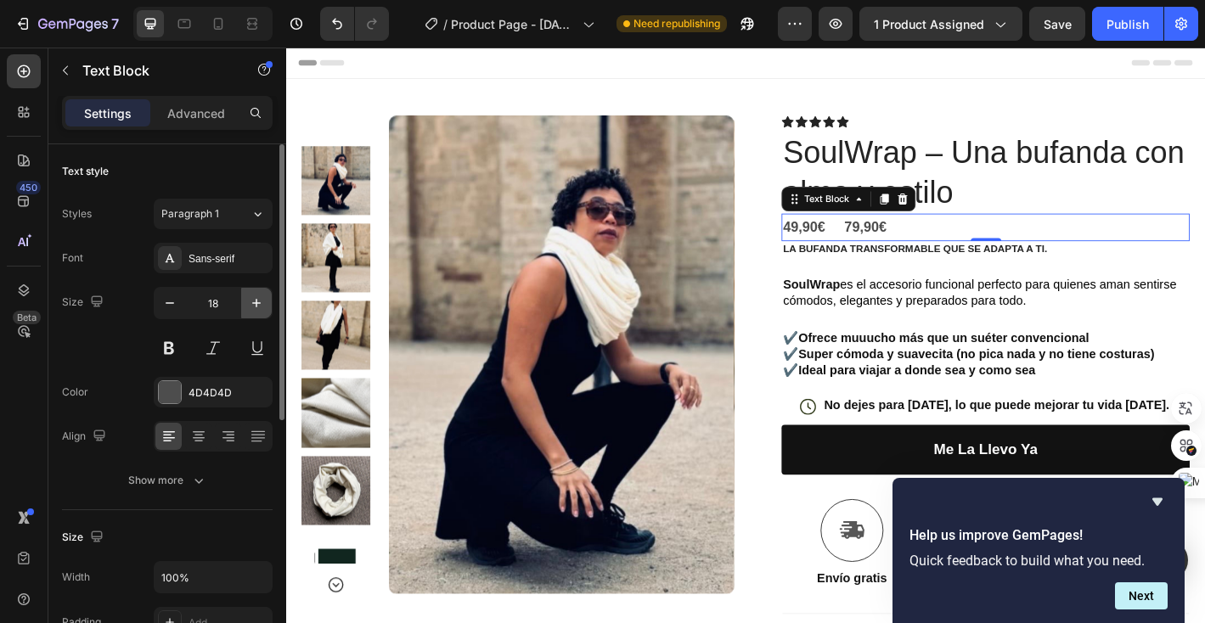
click at [256, 302] on icon "button" at bounding box center [256, 303] width 8 height 8
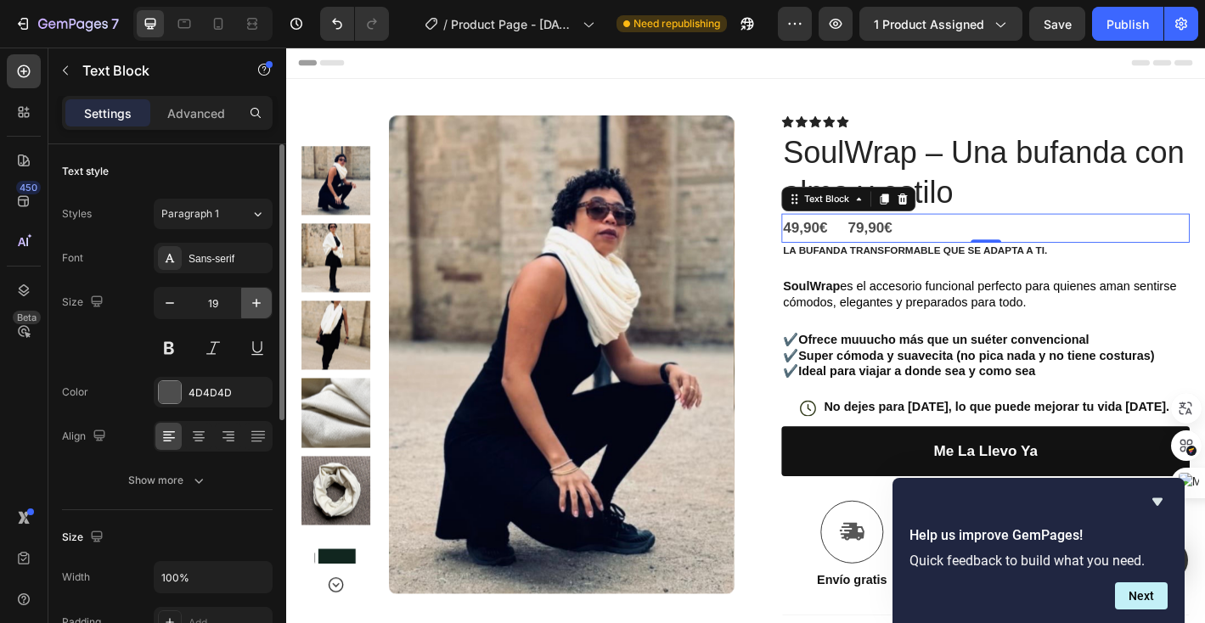
click at [256, 302] on icon "button" at bounding box center [256, 303] width 8 height 8
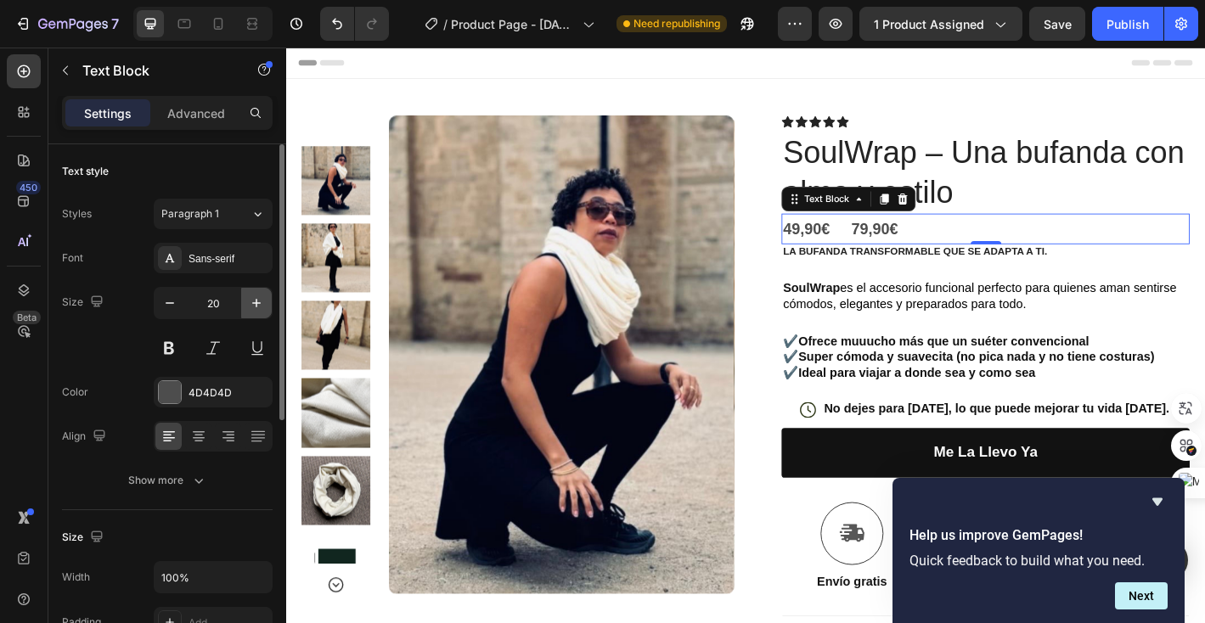
click at [256, 302] on icon "button" at bounding box center [256, 303] width 8 height 8
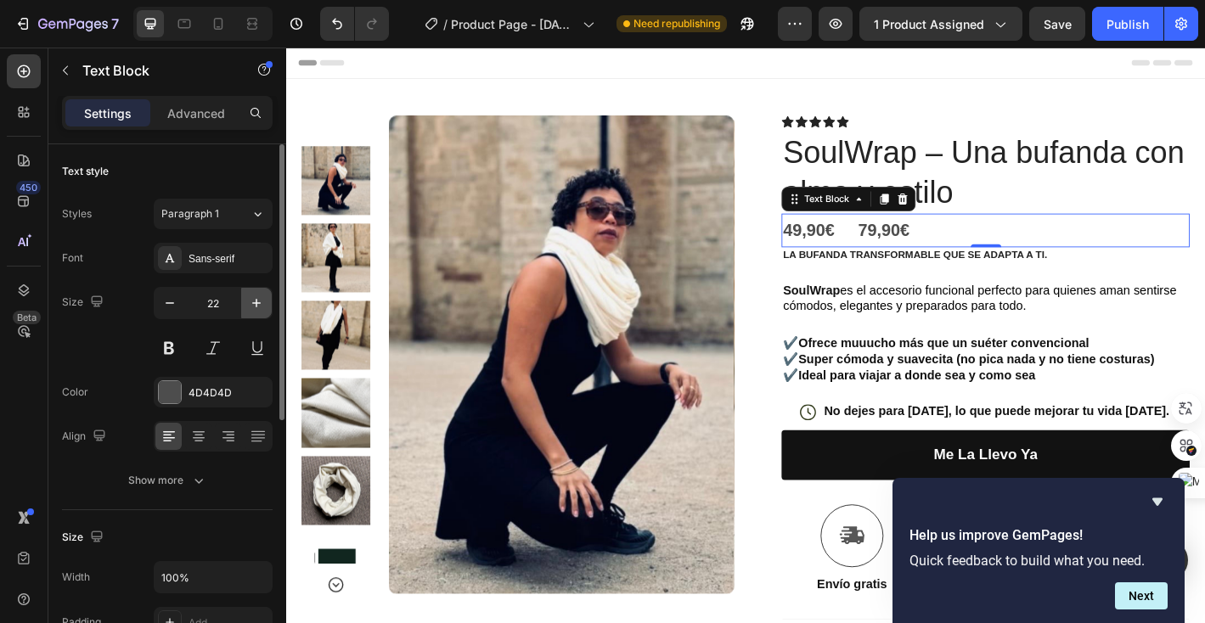
click at [256, 302] on icon "button" at bounding box center [256, 303] width 8 height 8
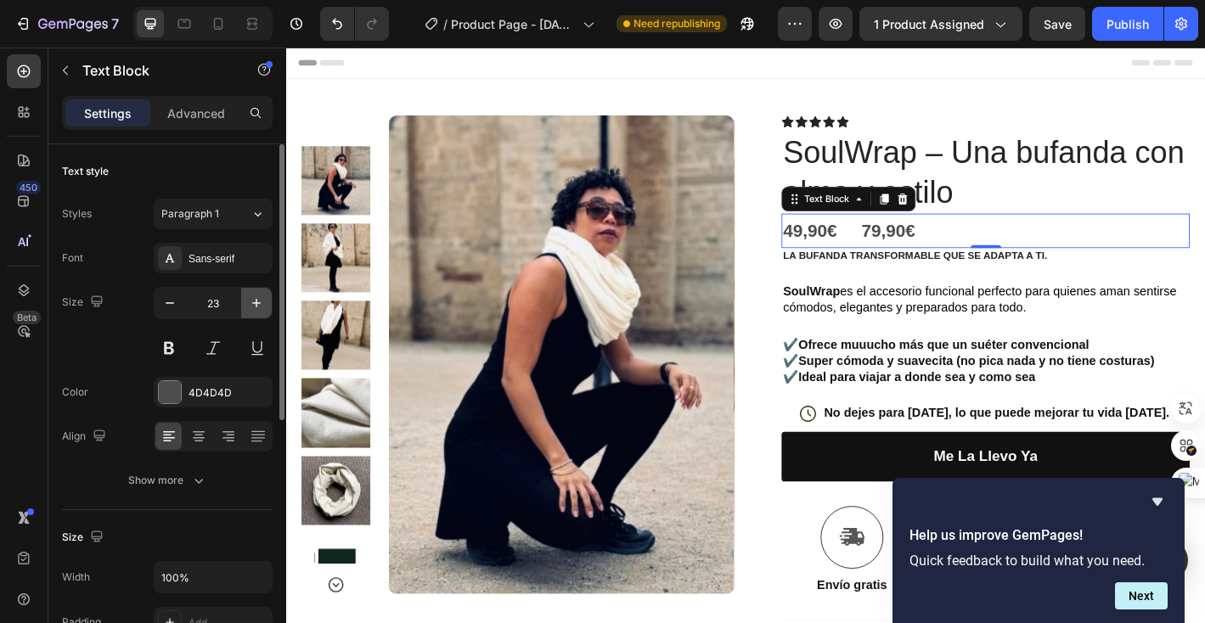
click at [256, 302] on icon "button" at bounding box center [256, 303] width 8 height 8
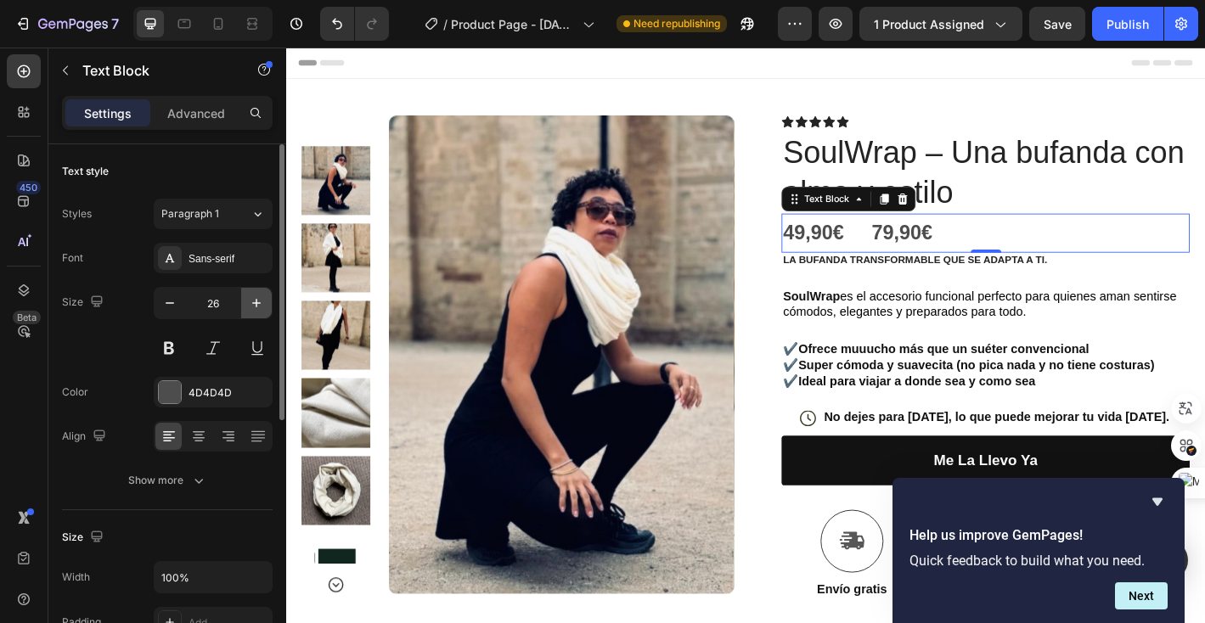
type input "27"
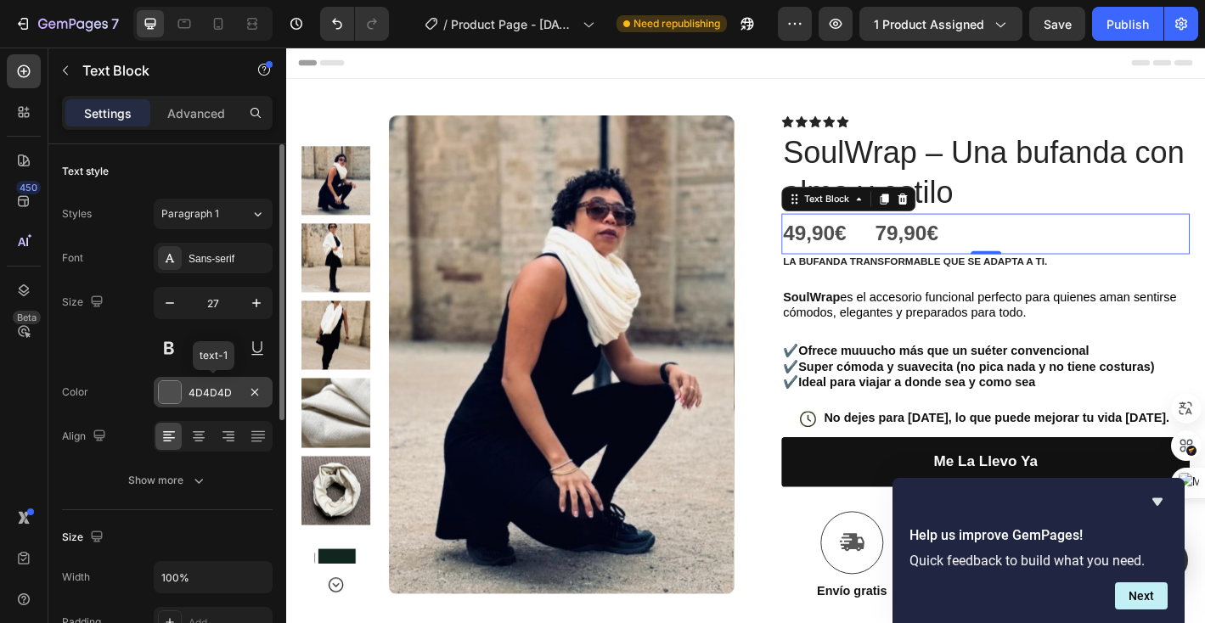
click at [166, 394] on div at bounding box center [170, 392] width 22 height 22
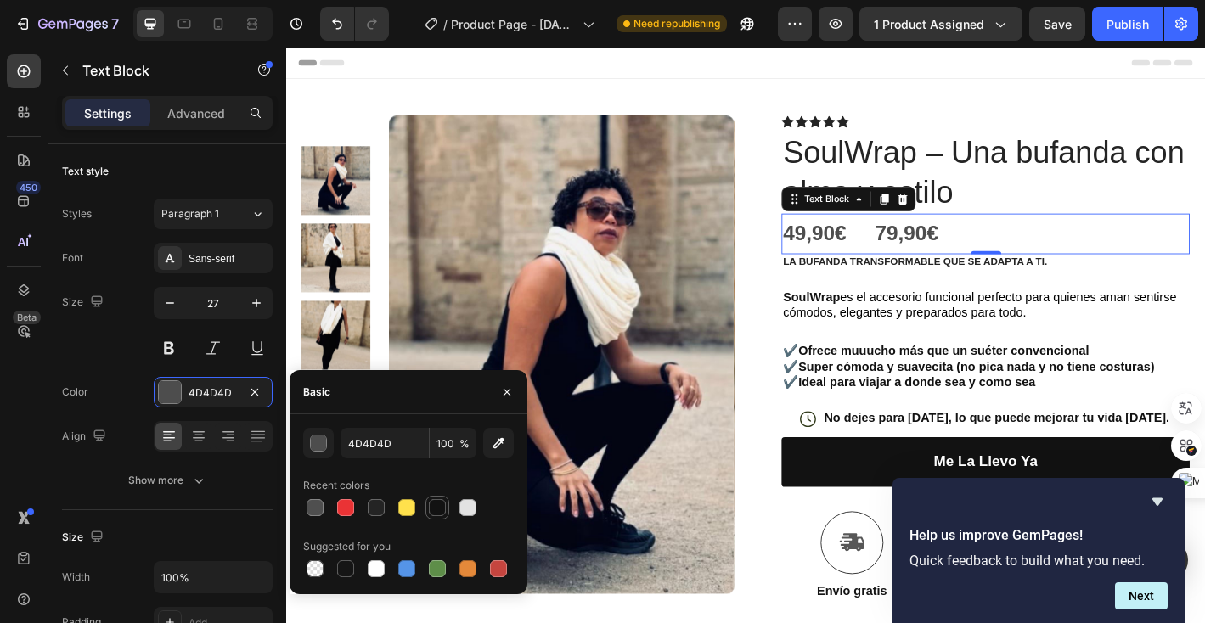
click at [442, 512] on div at bounding box center [437, 507] width 17 height 17
type input "121212"
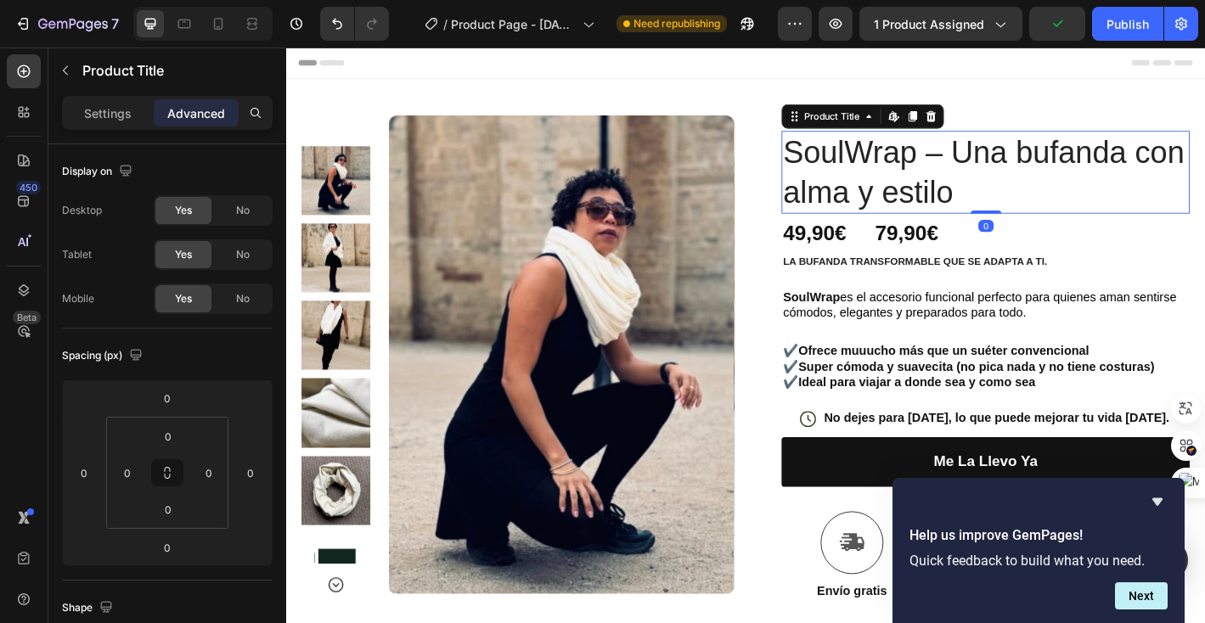
click at [1079, 214] on h1 "SoulWrap – Una bufanda con alma y estilo" at bounding box center [1062, 186] width 453 height 92
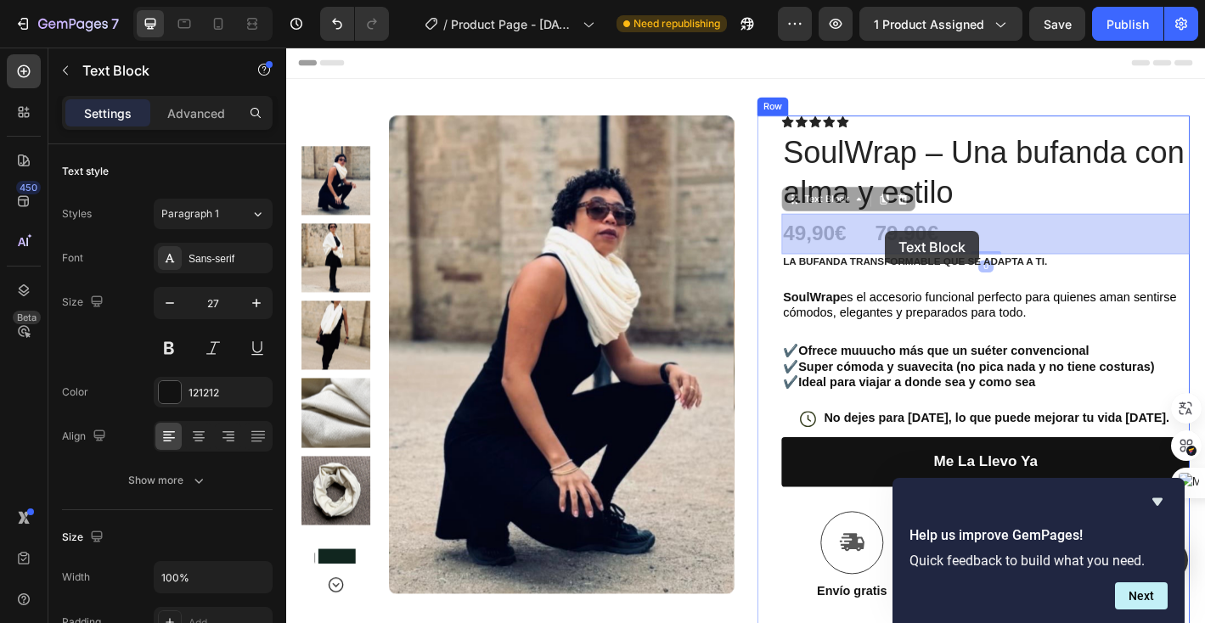
drag, startPoint x: 941, startPoint y: 250, endPoint x: 950, endPoint y: 250, distance: 9.3
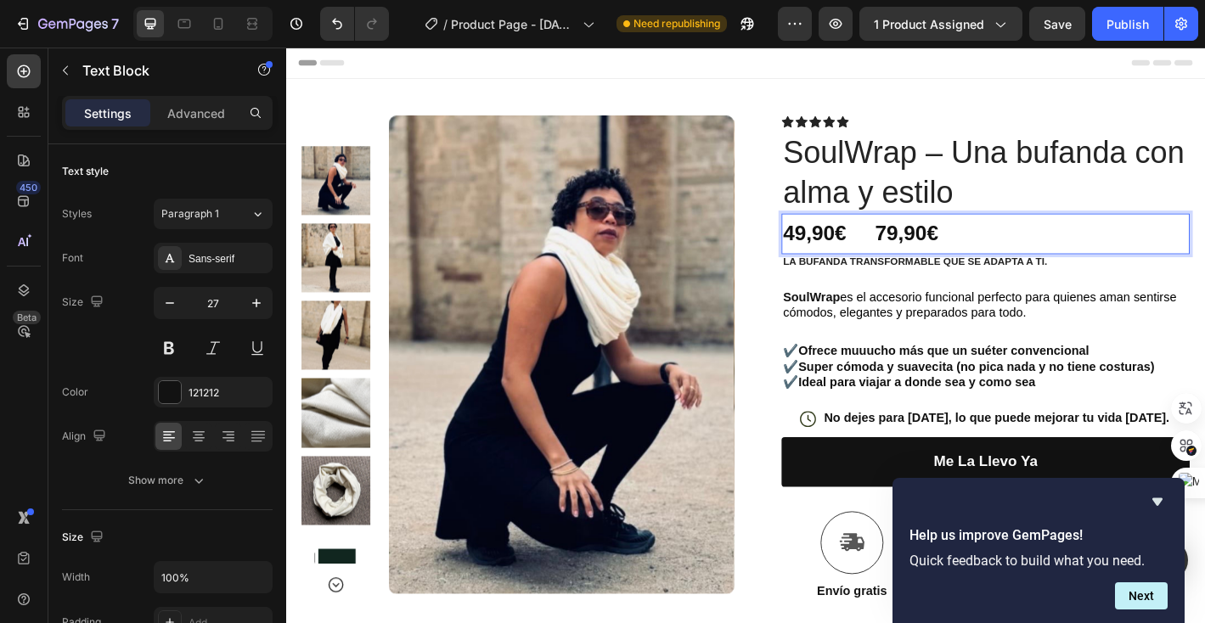
click at [954, 256] on strong "49,90€ 79,90€" at bounding box center [923, 253] width 172 height 25
click at [984, 254] on strong "49,90€ 79,90€" at bounding box center [923, 253] width 172 height 25
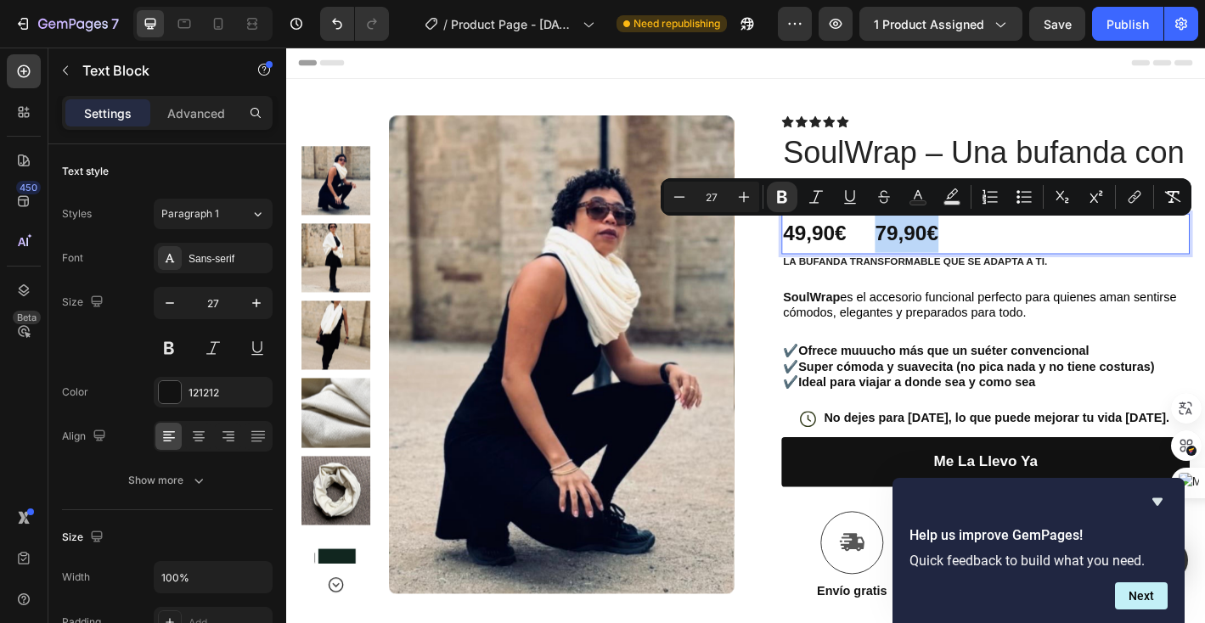
drag, startPoint x: 1027, startPoint y: 256, endPoint x: 947, endPoint y: 250, distance: 81.0
click at [947, 250] on p "49,90€ 79,90€" at bounding box center [1061, 255] width 449 height 42
click at [882, 197] on icon "Editor contextual toolbar" at bounding box center [884, 193] width 12 height 7
click at [1055, 256] on p "49,90€ 79,90€" at bounding box center [1061, 255] width 449 height 42
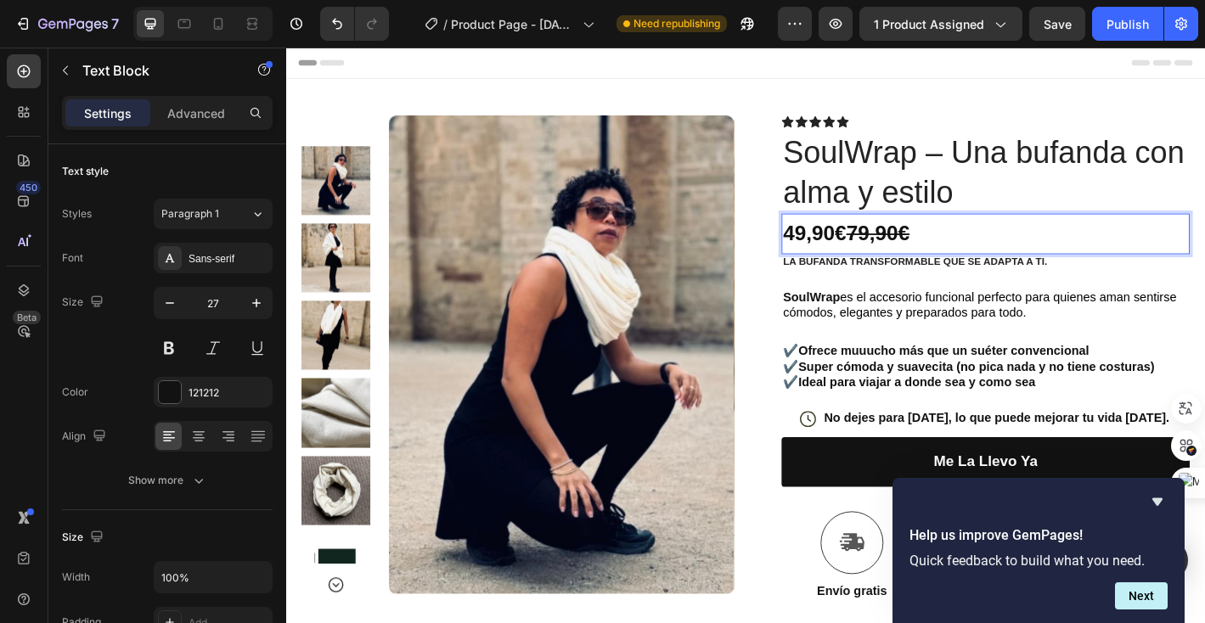
click at [958, 259] on strong "79,90€" at bounding box center [943, 253] width 70 height 25
click at [1112, 261] on p "49,90€ 6 9,90€" at bounding box center [1061, 255] width 449 height 42
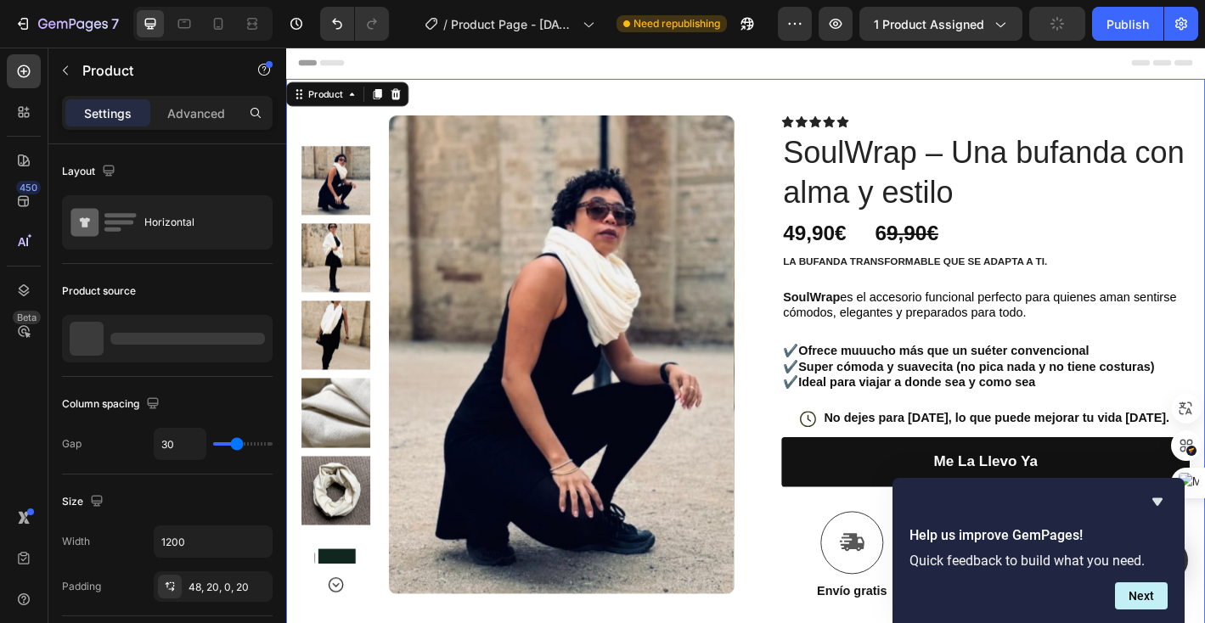
click at [1085, 120] on div "Product Images Row Icon Icon Icon Icon Icon Icon List Text Block Row SoulWrap –…" at bounding box center [795, 493] width 1019 height 822
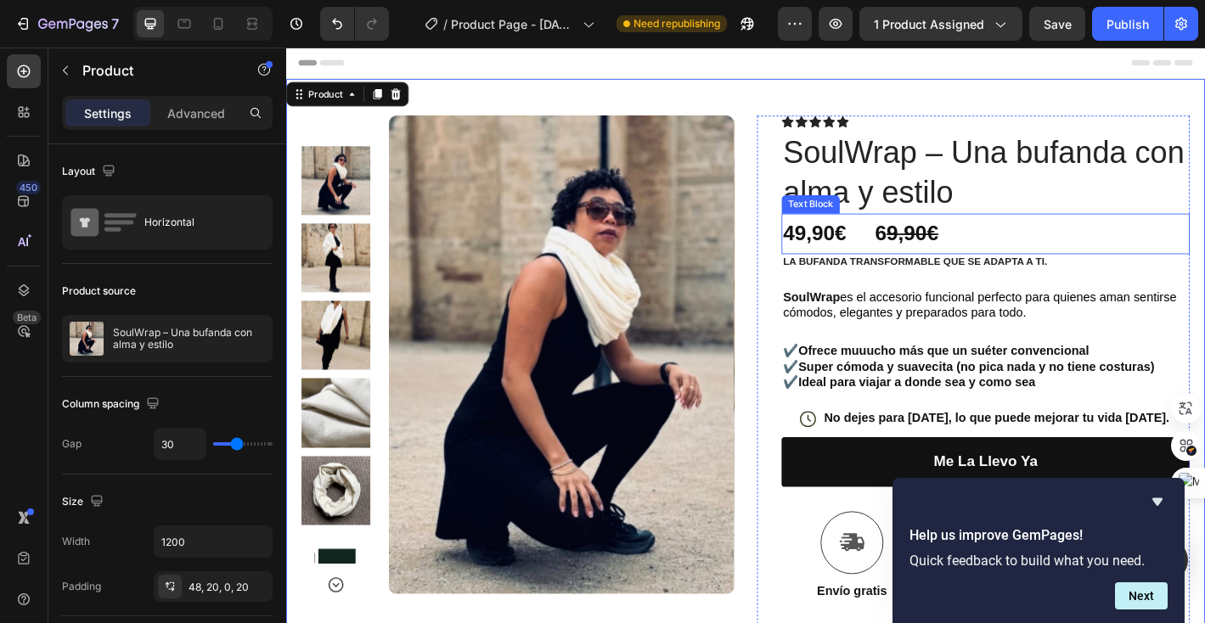
click at [947, 257] on strong "49,90€ 6" at bounding box center [894, 253] width 115 height 25
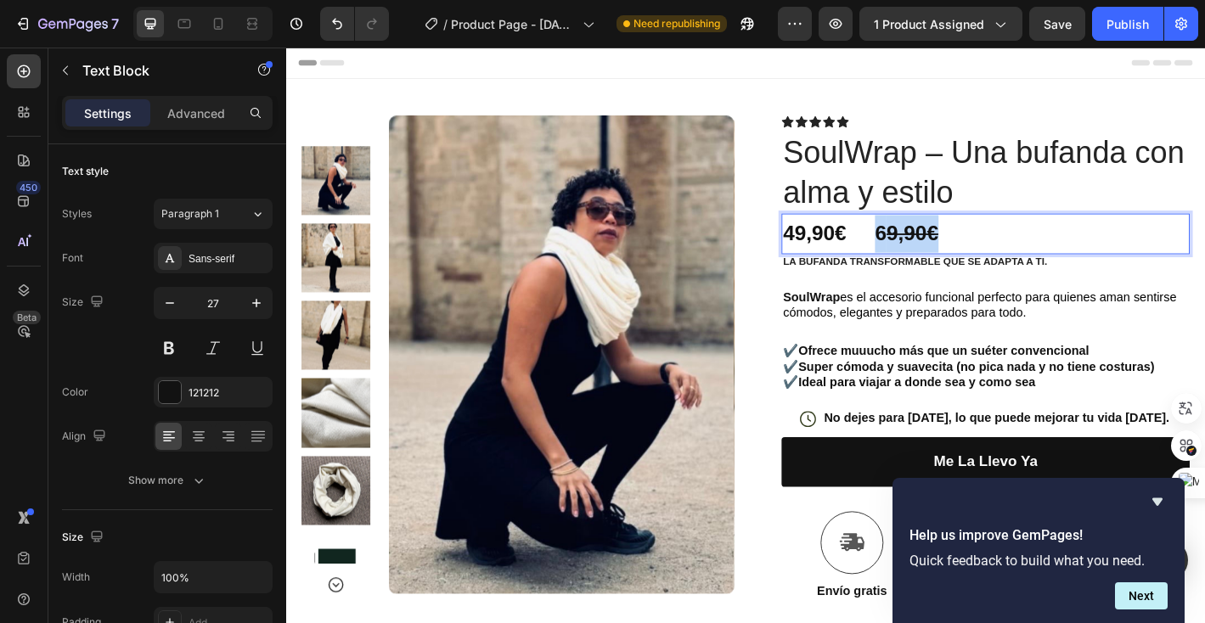
drag, startPoint x: 947, startPoint y: 257, endPoint x: 1016, endPoint y: 251, distance: 69.0
click at [1016, 251] on p "49,90€ 6 9,90€" at bounding box center [1061, 255] width 449 height 42
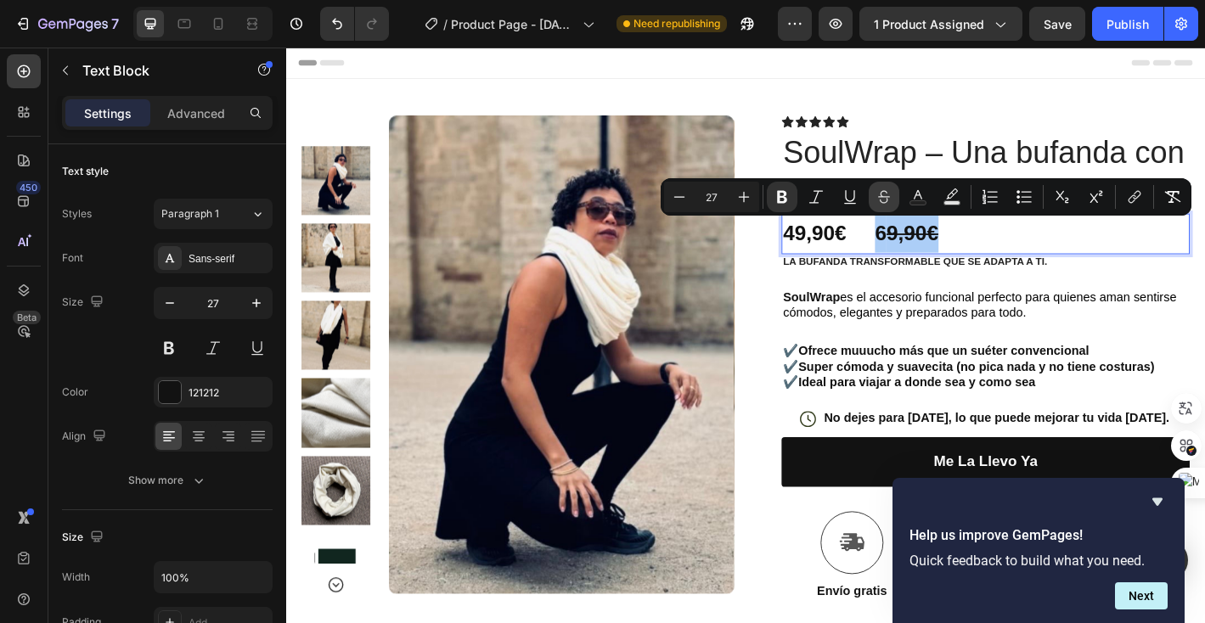
click at [884, 196] on icon "Editor contextual toolbar" at bounding box center [884, 193] width 12 height 7
click at [1066, 258] on p "49,90€ 69,90€" at bounding box center [1061, 255] width 449 height 42
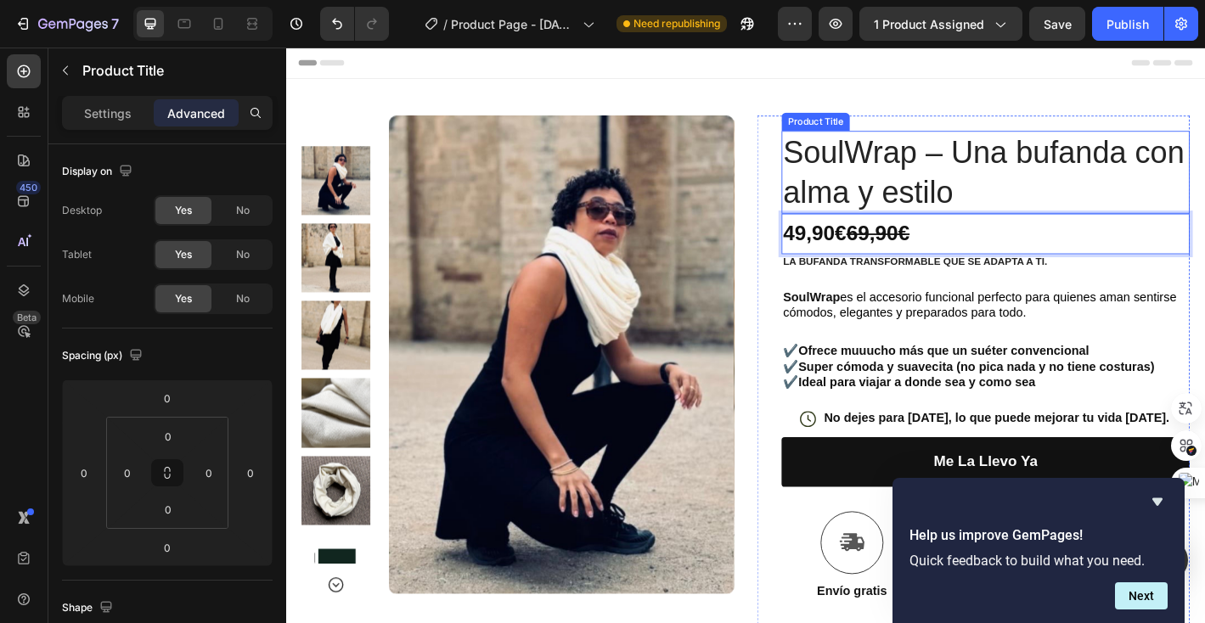
click at [1103, 206] on h1 "SoulWrap – Una bufanda con alma y estilo" at bounding box center [1062, 186] width 453 height 92
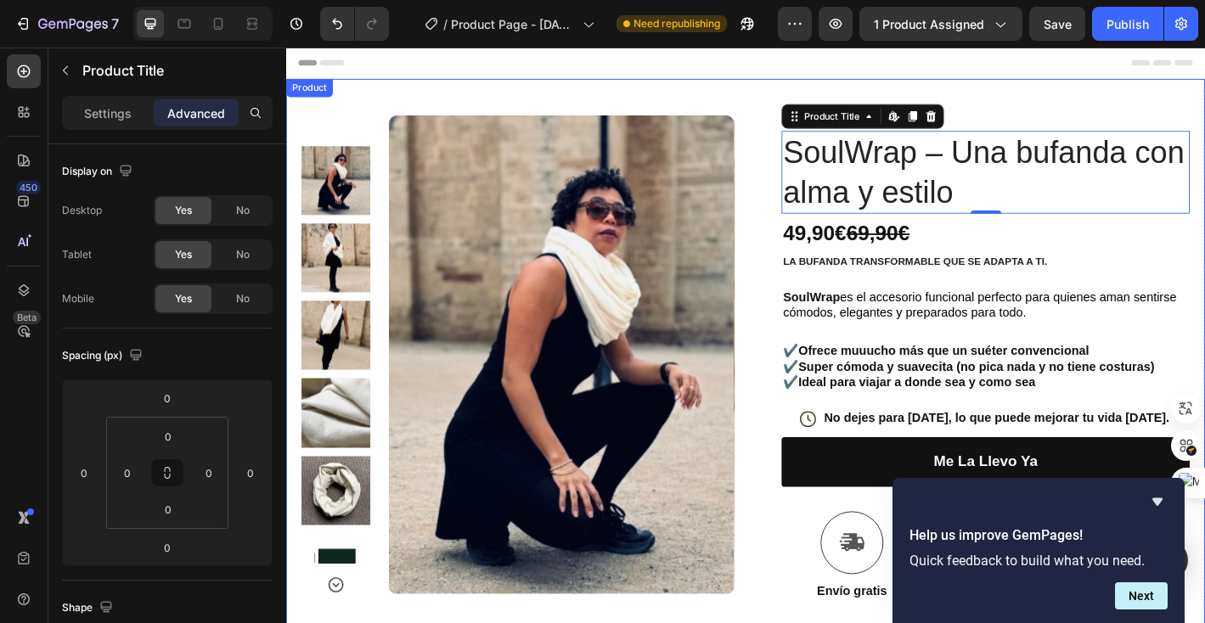
click at [1128, 107] on div "Product Images Row Icon Icon Icon Icon Icon Icon List Text Block Row SoulWrap –…" at bounding box center [795, 493] width 1019 height 822
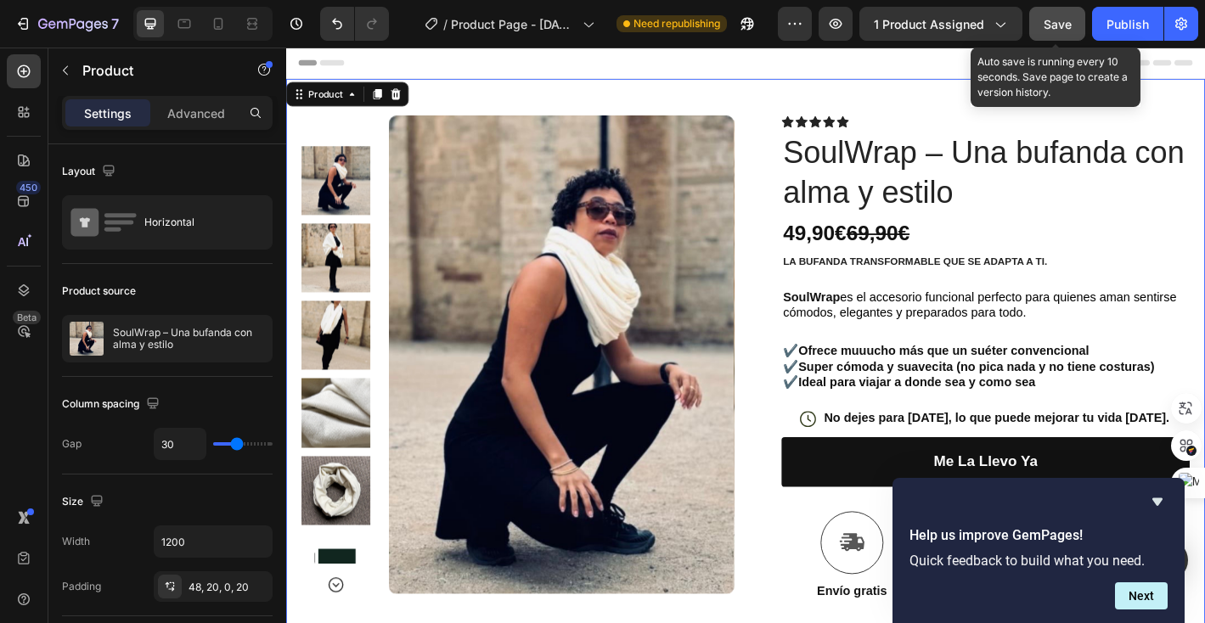
click at [1064, 24] on span "Save" at bounding box center [1058, 24] width 28 height 14
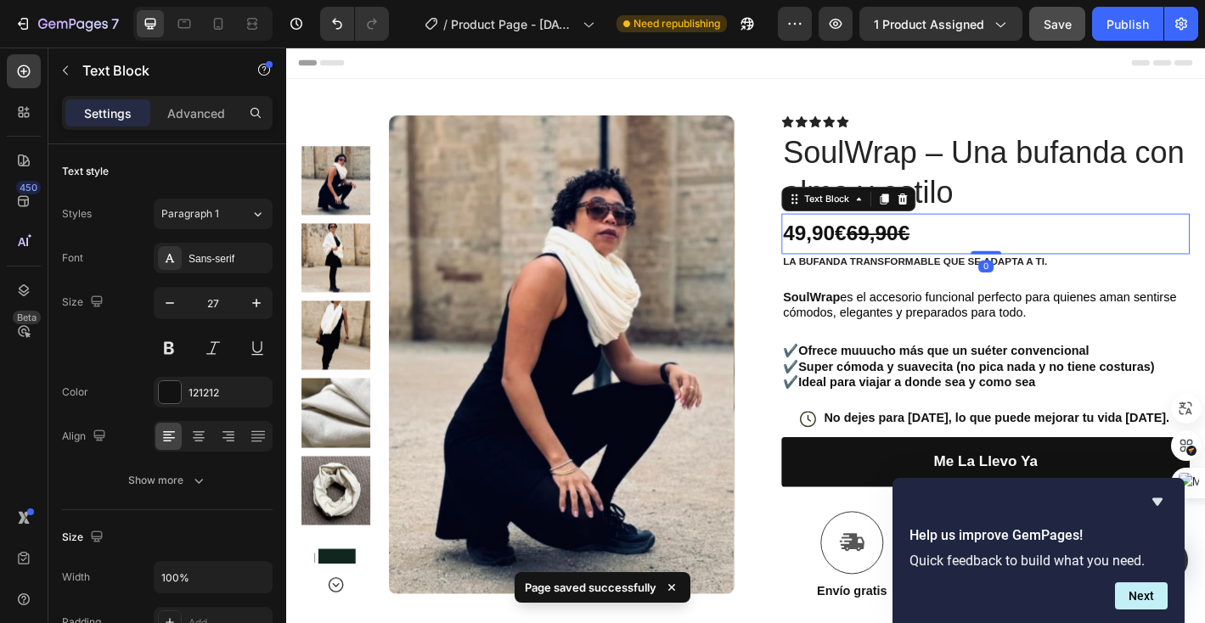
click at [954, 255] on strong "69,90€" at bounding box center [943, 253] width 70 height 25
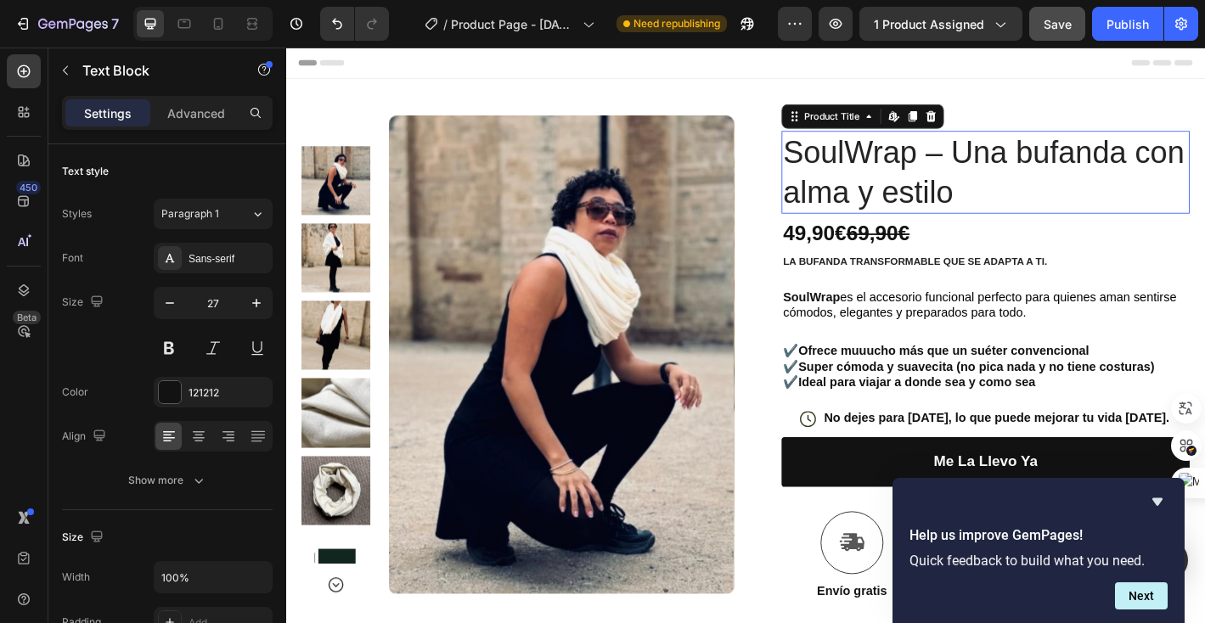
click at [999, 163] on h1 "SoulWrap – Una bufanda con alma y estilo" at bounding box center [1062, 186] width 453 height 92
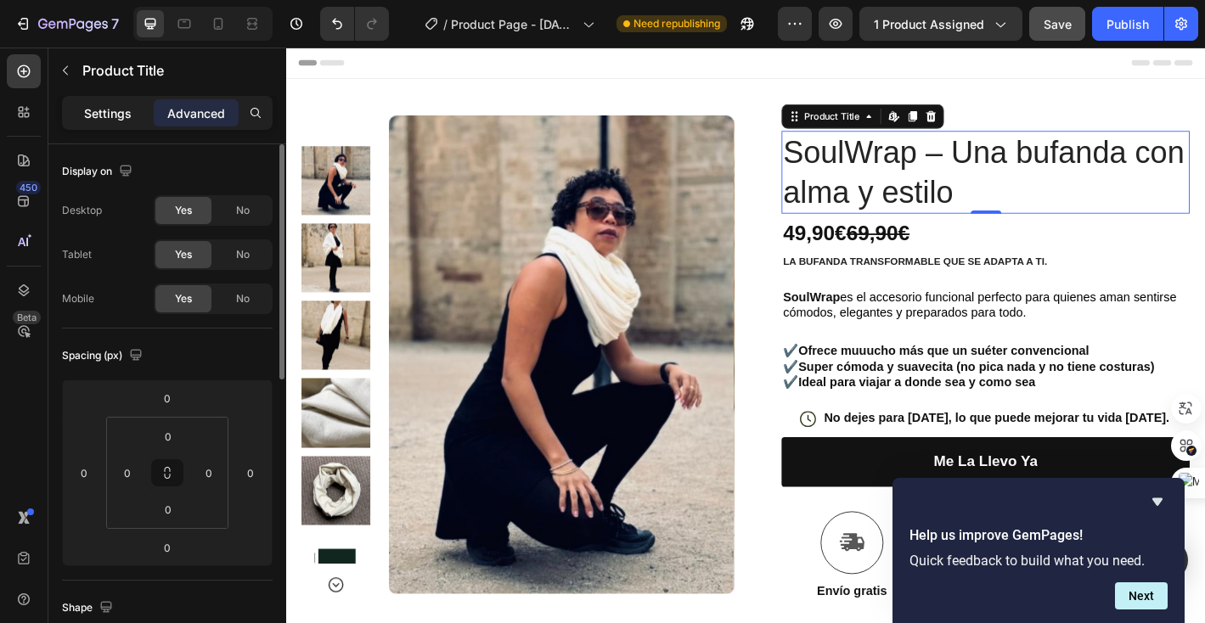
click at [121, 110] on p "Settings" at bounding box center [108, 113] width 48 height 18
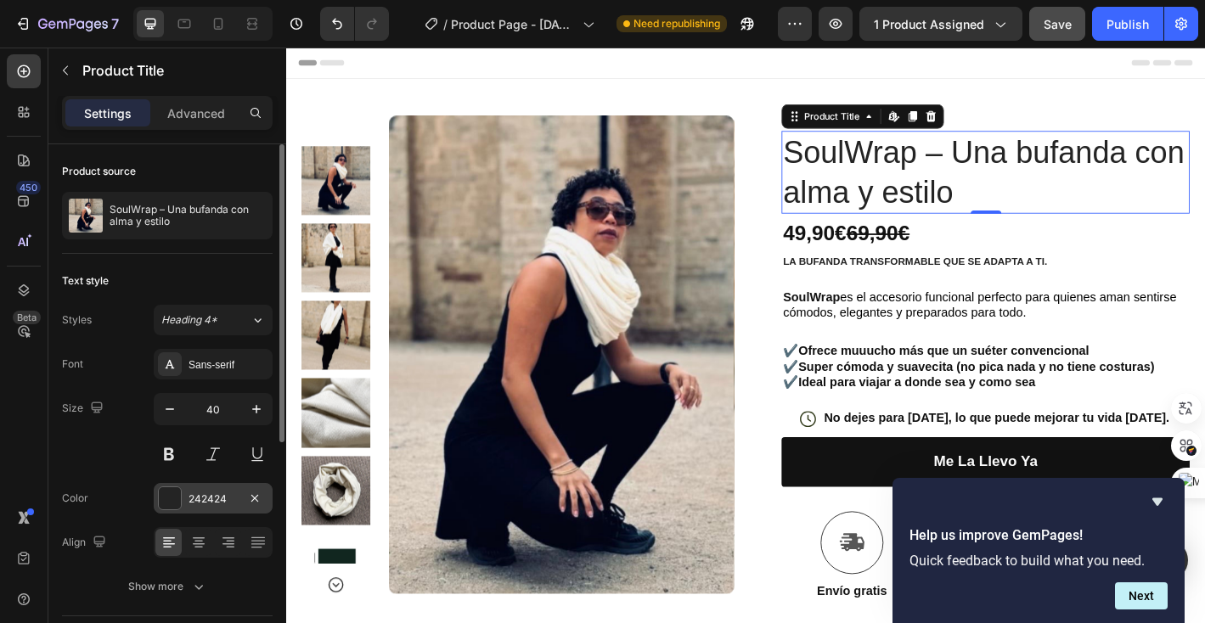
click at [170, 498] on div at bounding box center [170, 498] width 22 height 22
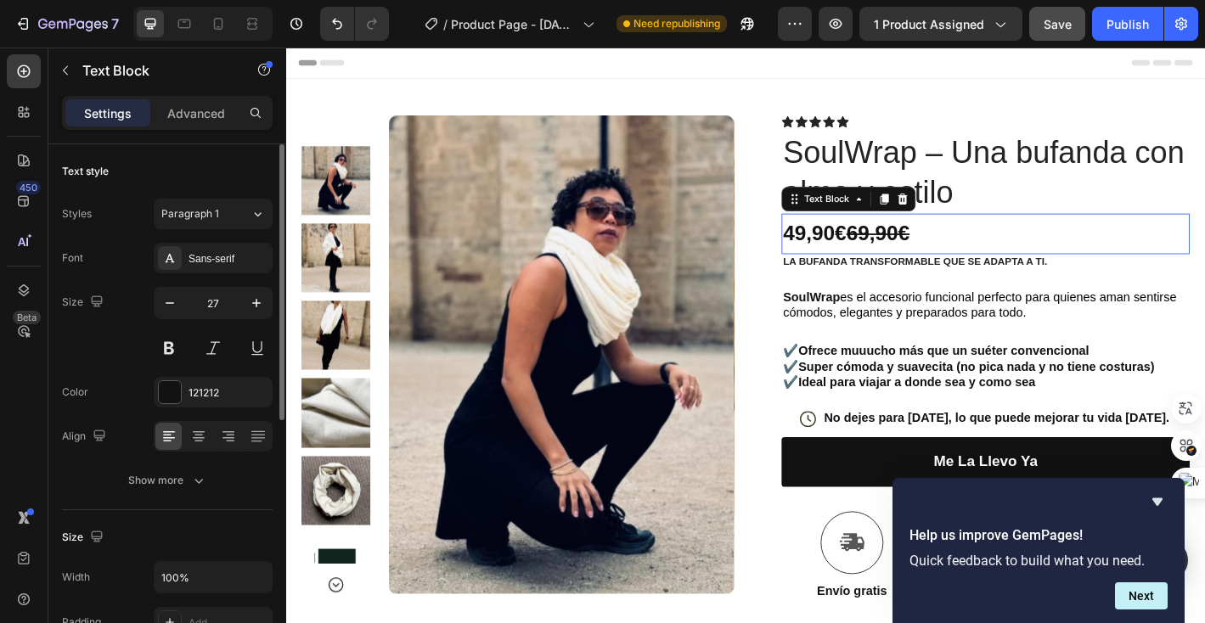
click at [866, 243] on strong "49,90€" at bounding box center [872, 253] width 70 height 25
click at [181, 391] on div at bounding box center [170, 392] width 24 height 24
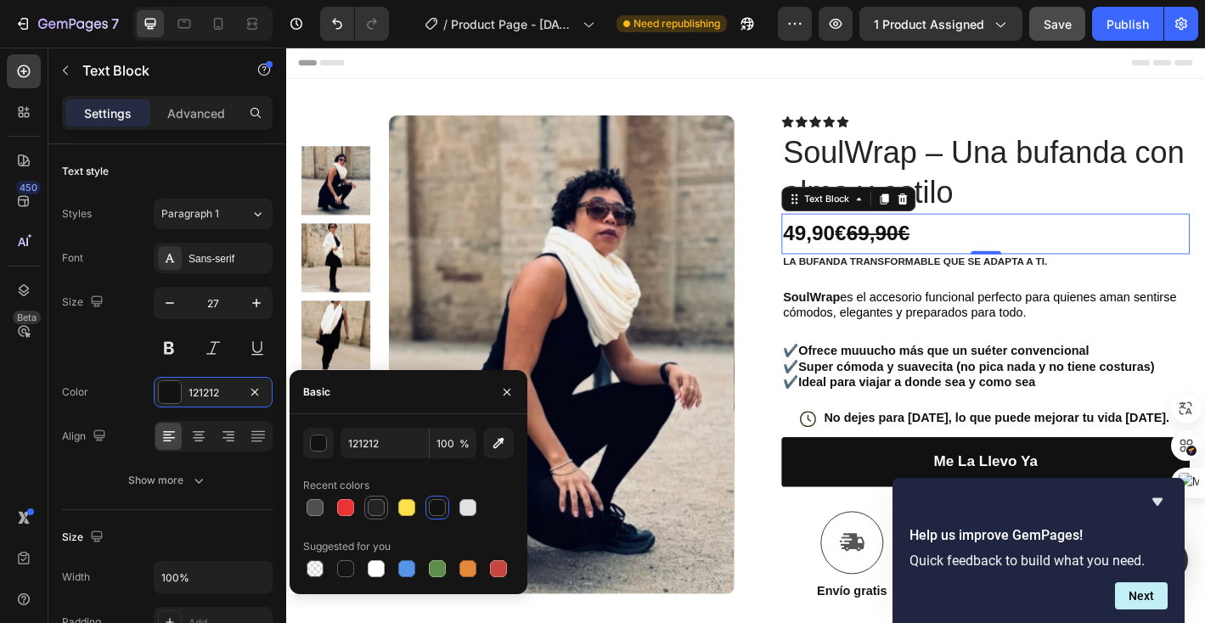
click at [379, 511] on div at bounding box center [376, 507] width 17 height 17
type input "242424"
click at [379, 510] on div at bounding box center [376, 507] width 17 height 17
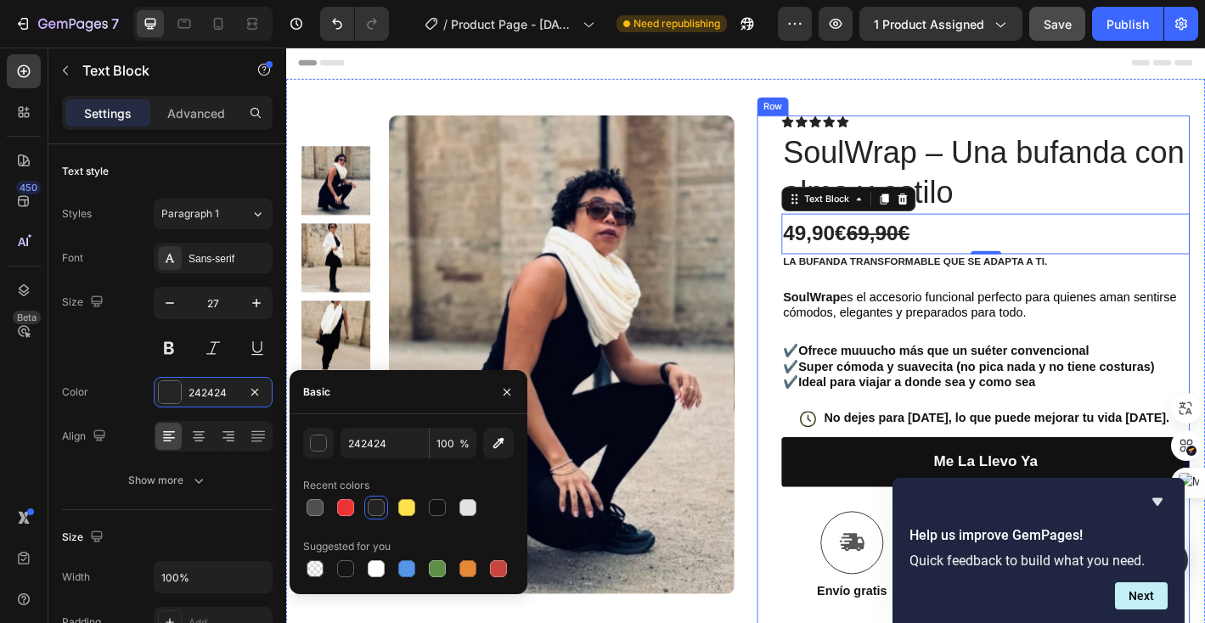
click at [913, 365] on div "Icon Icon Icon Icon Icon Icon List Text Block Row SoulWrap – Una bufanda con al…" at bounding box center [1062, 513] width 453 height 781
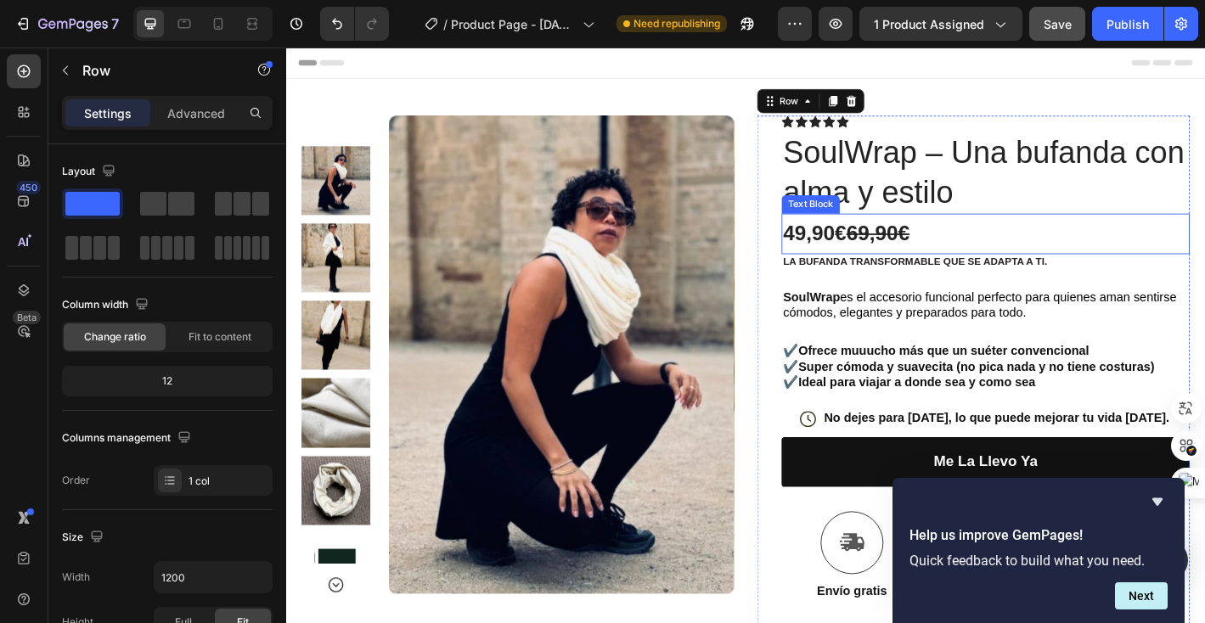
click at [908, 259] on strong "49,90€" at bounding box center [872, 253] width 70 height 25
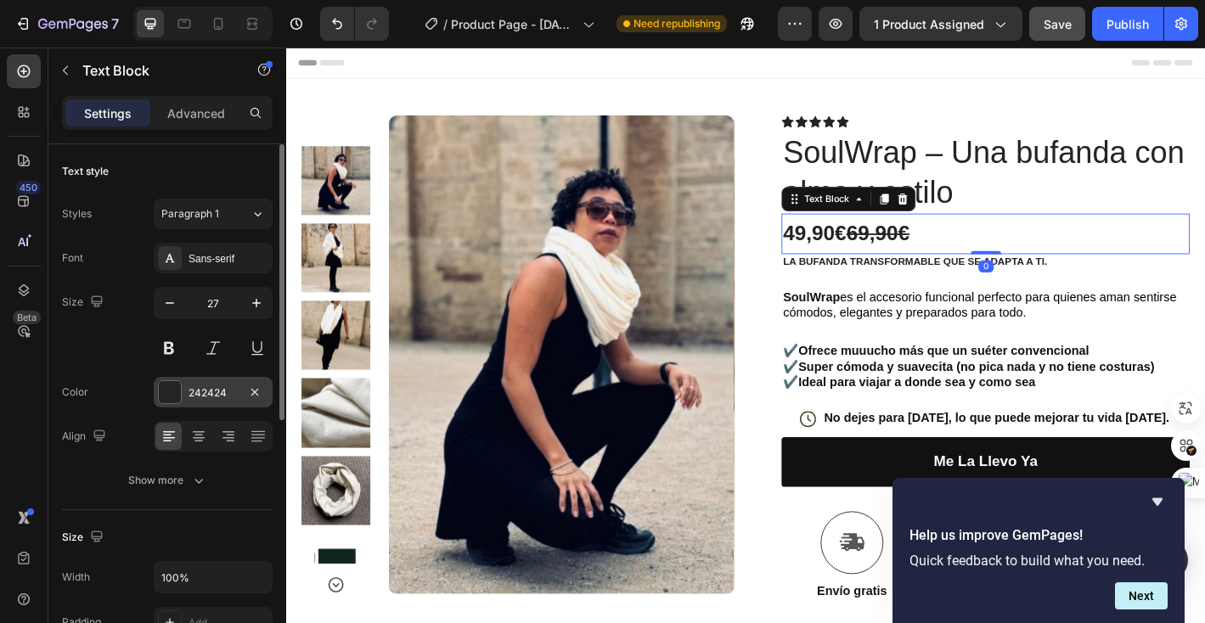
click at [174, 396] on div at bounding box center [170, 392] width 22 height 22
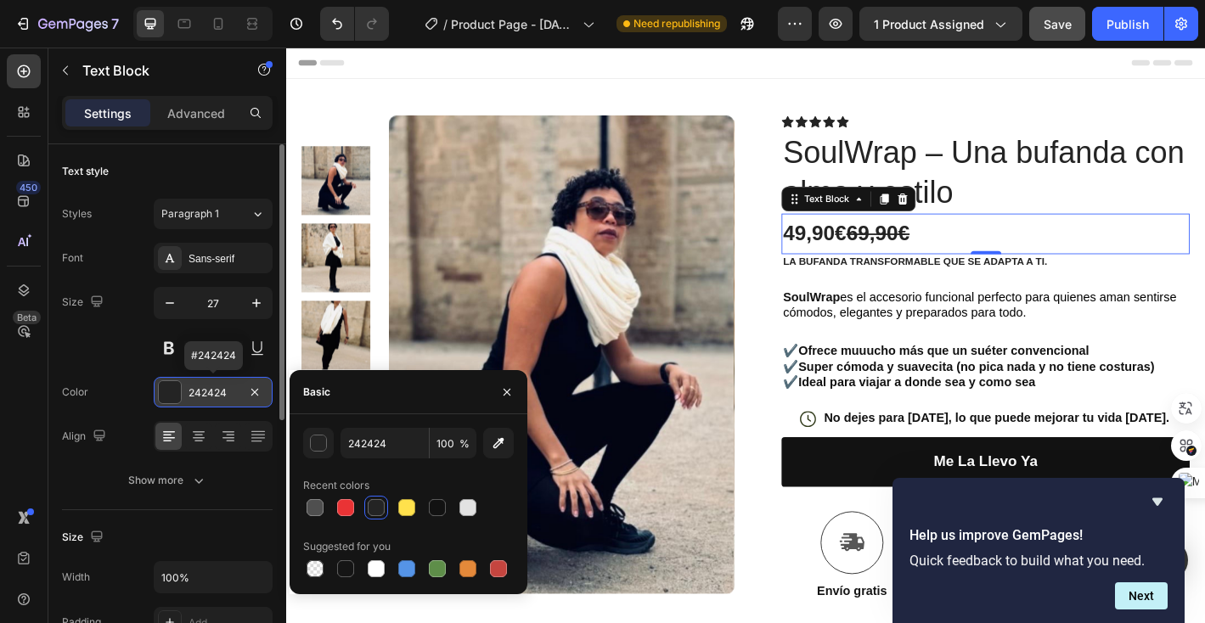
click at [174, 396] on div at bounding box center [170, 392] width 22 height 22
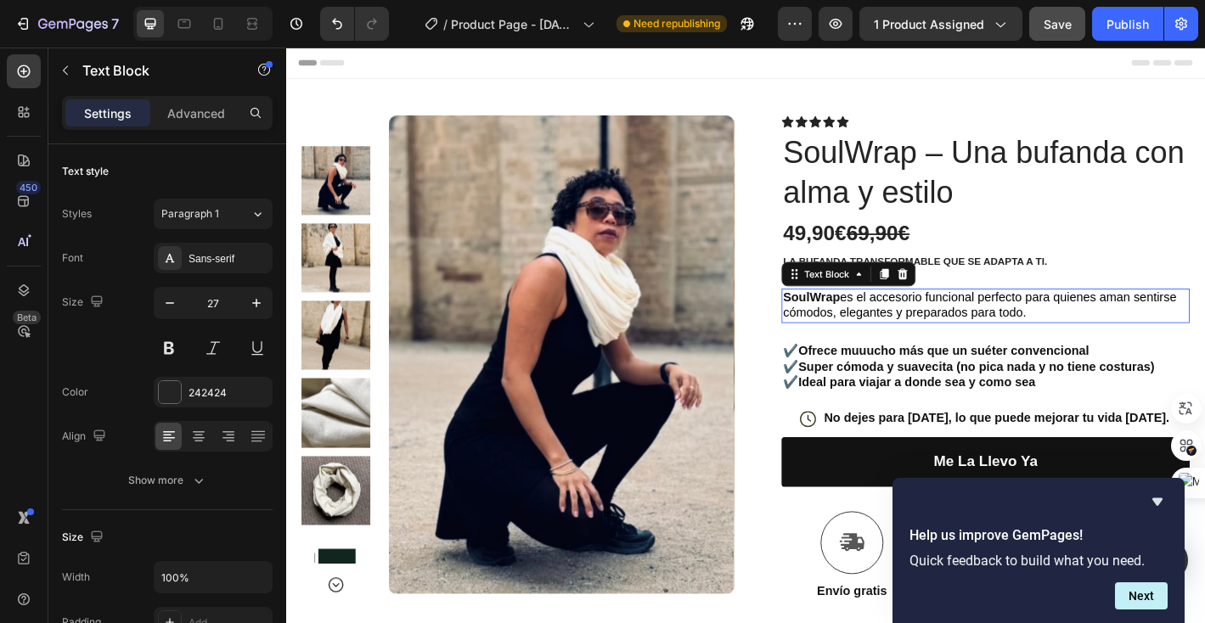
click at [906, 318] on span "es el accesorio funcional perfecto para quienes aman sentirse cómodos, elegante…" at bounding box center [1055, 334] width 436 height 32
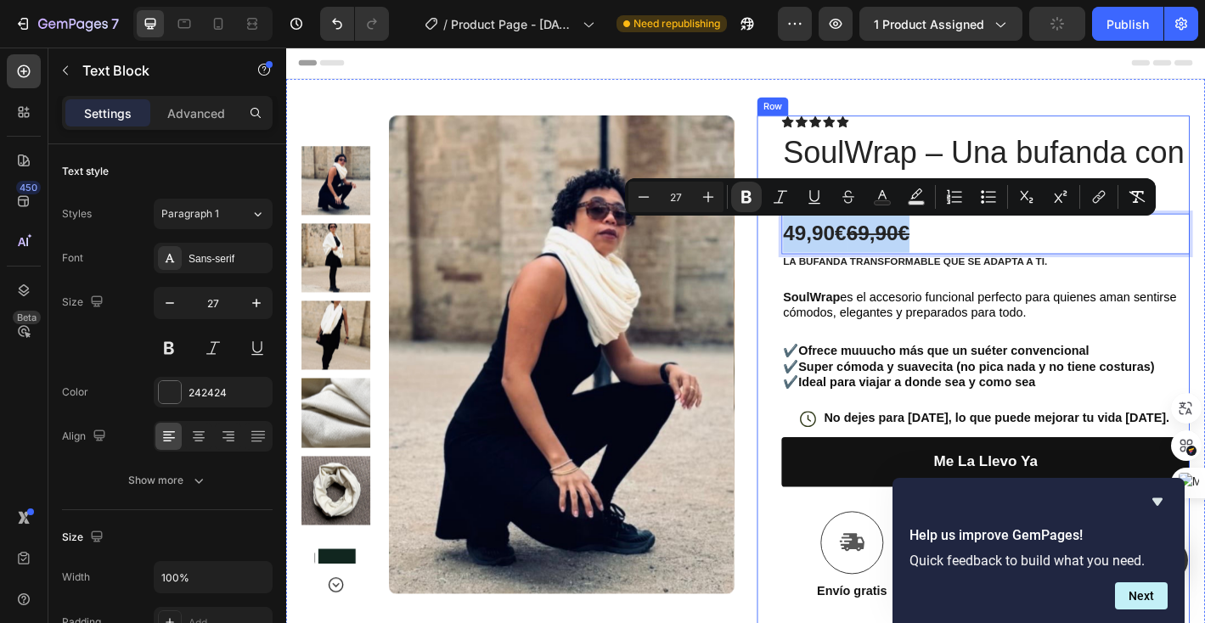
drag, startPoint x: 1033, startPoint y: 248, endPoint x: 832, endPoint y: 258, distance: 201.5
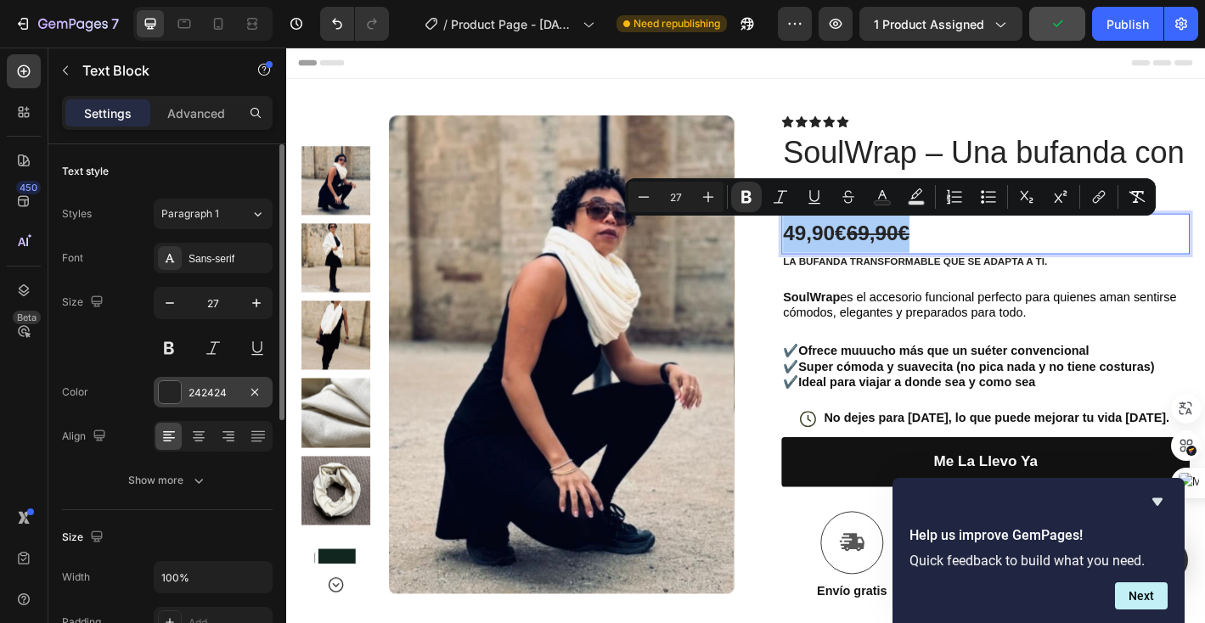
click at [180, 392] on div at bounding box center [170, 392] width 22 height 22
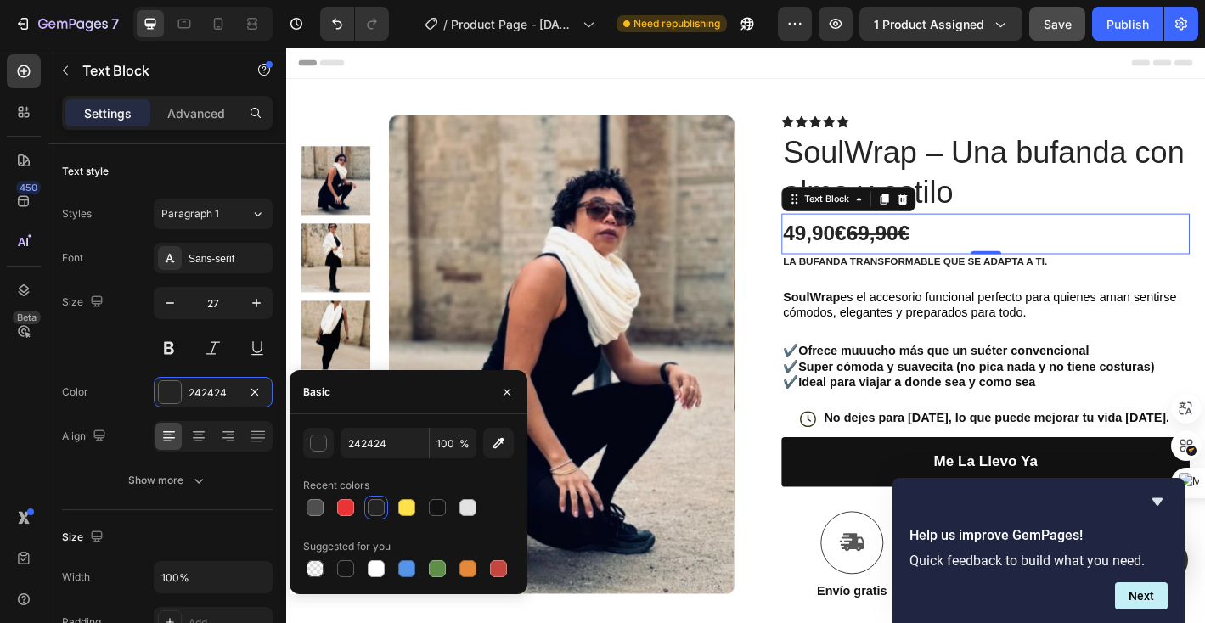
click at [375, 506] on div at bounding box center [376, 507] width 17 height 17
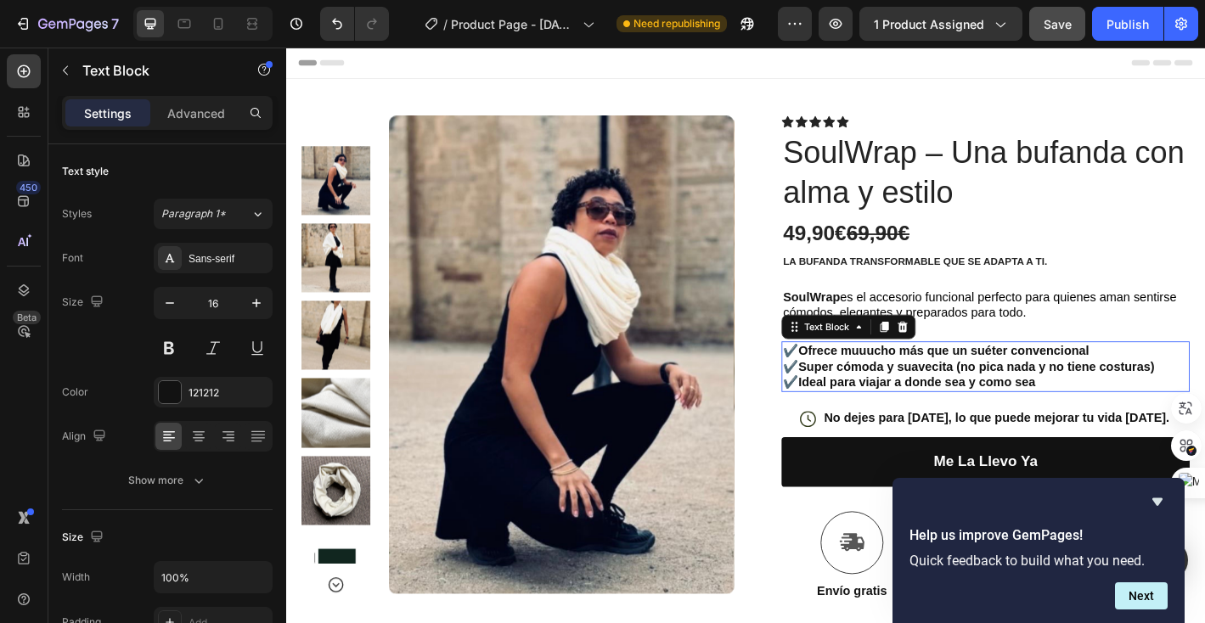
click at [954, 397] on strong "Super cómoda y suavecita (no pica nada y no tiene costuras)" at bounding box center [1051, 401] width 395 height 14
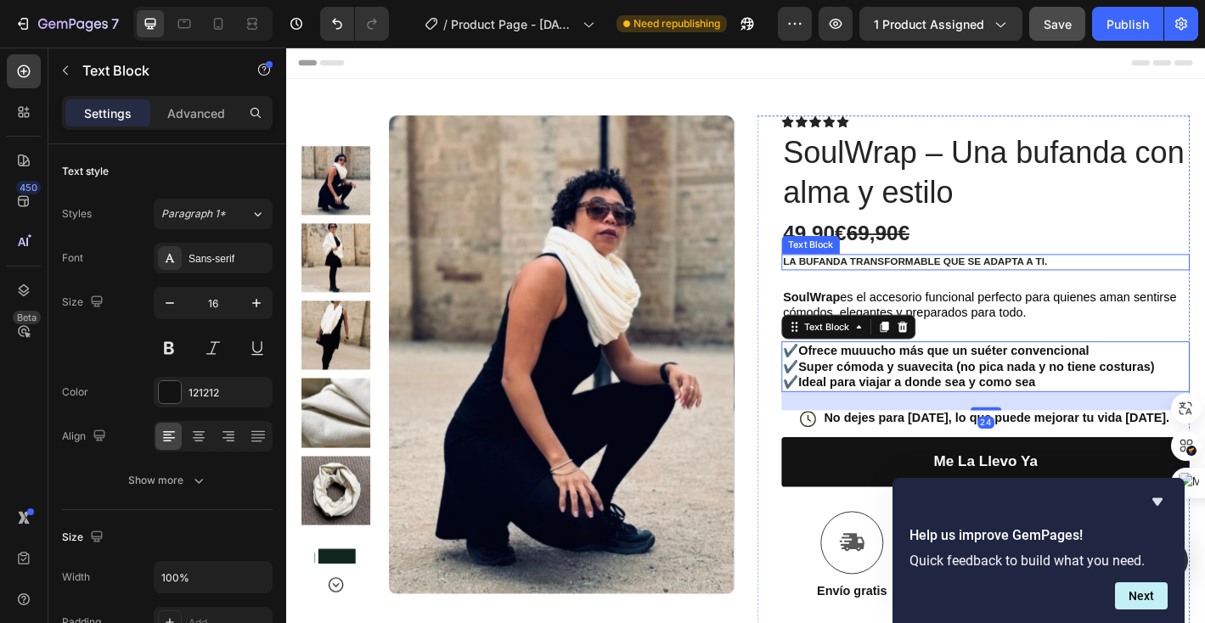
click at [1016, 293] on div "la bufanda transformable que se adapta a ti." at bounding box center [1062, 286] width 453 height 18
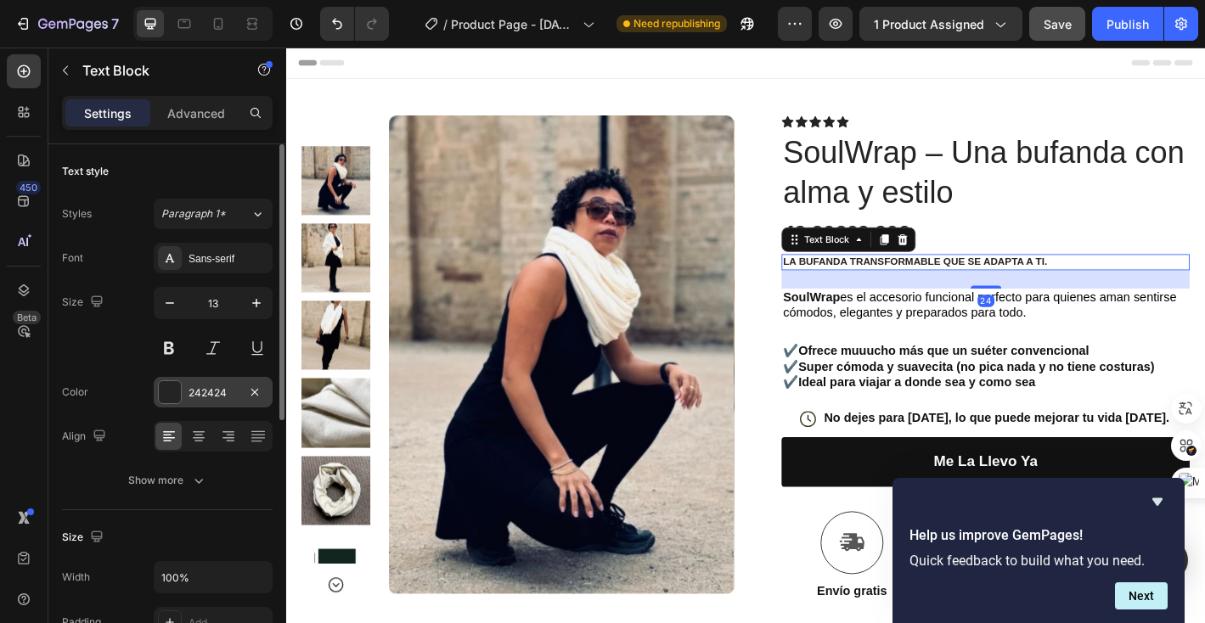
click at [184, 394] on div "242424" at bounding box center [213, 392] width 119 height 31
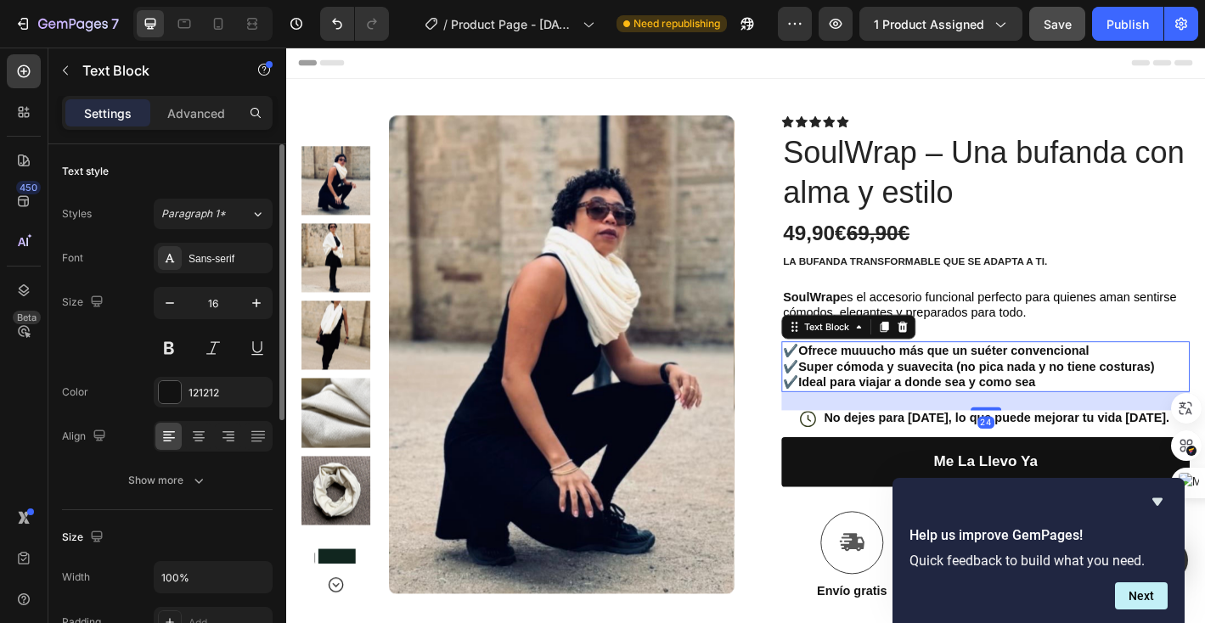
click at [909, 397] on strong "Super cómoda y suavecita (no pica nada y no tiene costuras)" at bounding box center [1051, 401] width 395 height 14
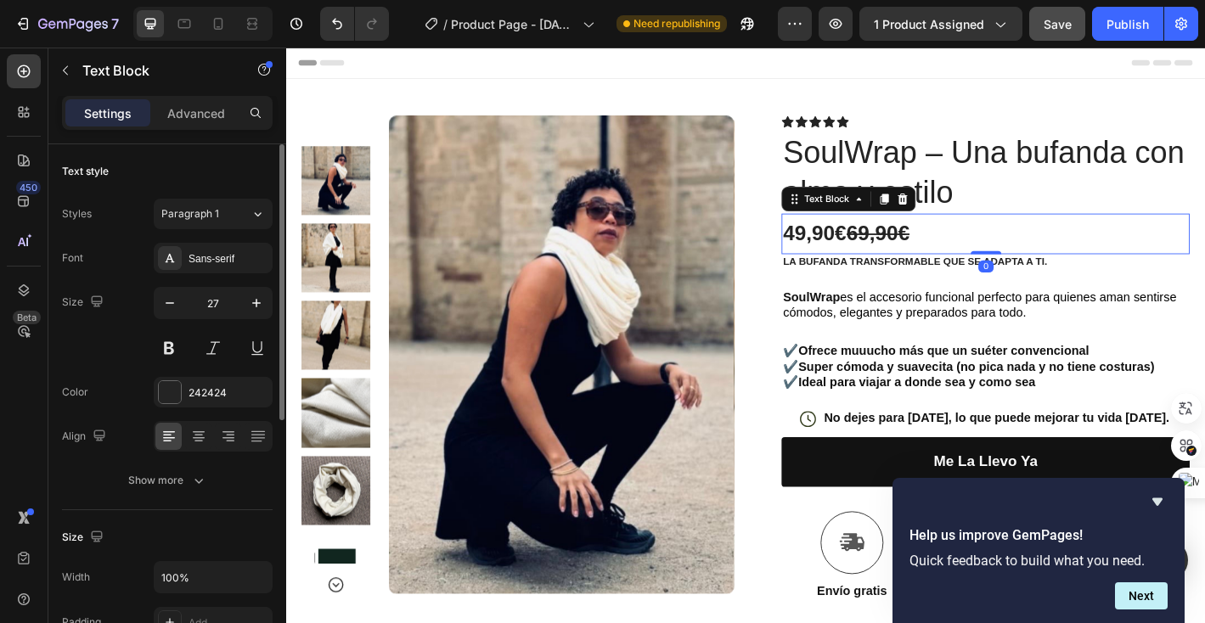
click at [963, 262] on strong "69,90€" at bounding box center [943, 253] width 70 height 25
click at [166, 305] on icon "button" at bounding box center [169, 303] width 17 height 17
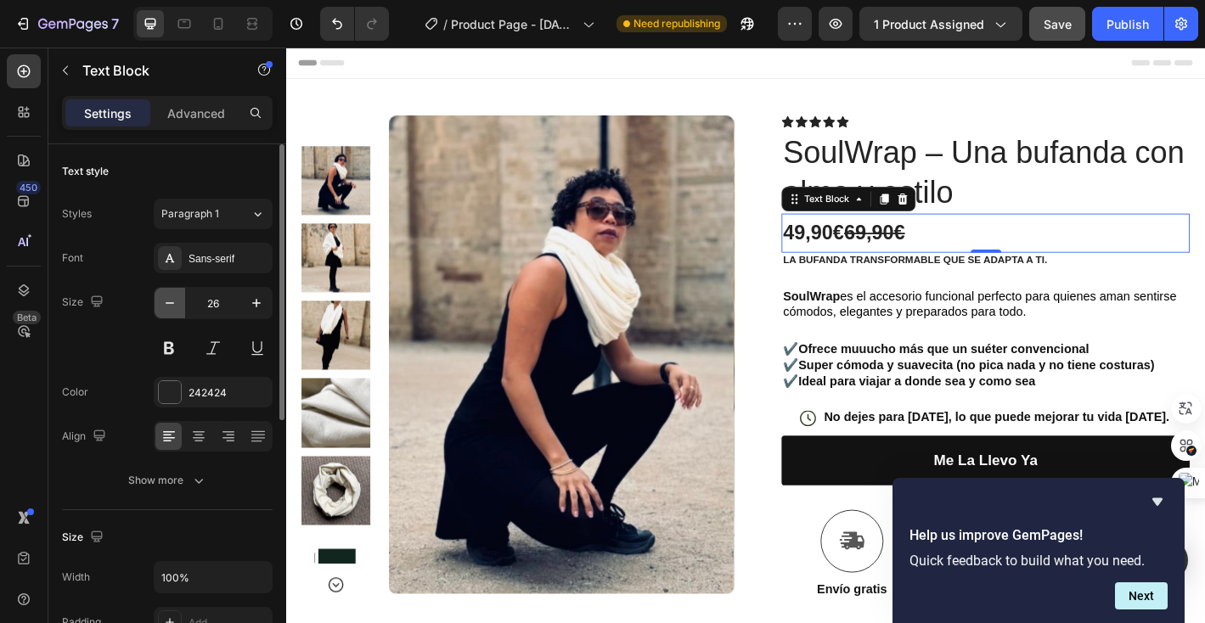
click at [166, 304] on icon "button" at bounding box center [169, 303] width 17 height 17
type input "25"
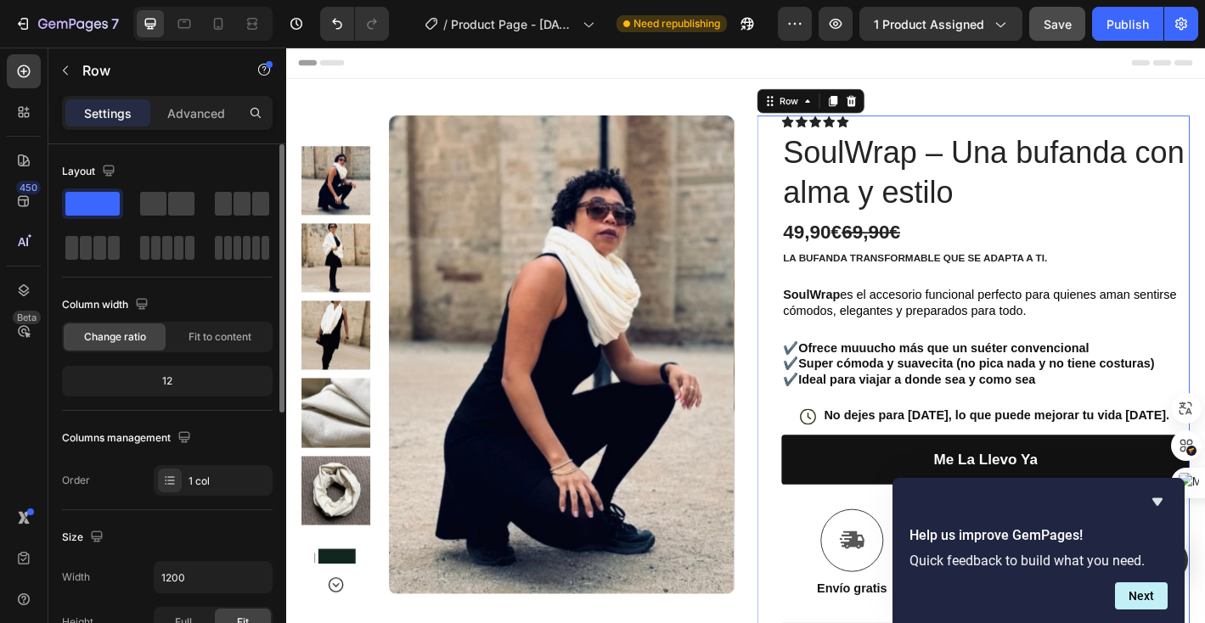
click at [989, 365] on div "Icon Icon Icon Icon Icon Icon List Text Block Row SoulWrap – Una bufanda con al…" at bounding box center [1062, 512] width 453 height 779
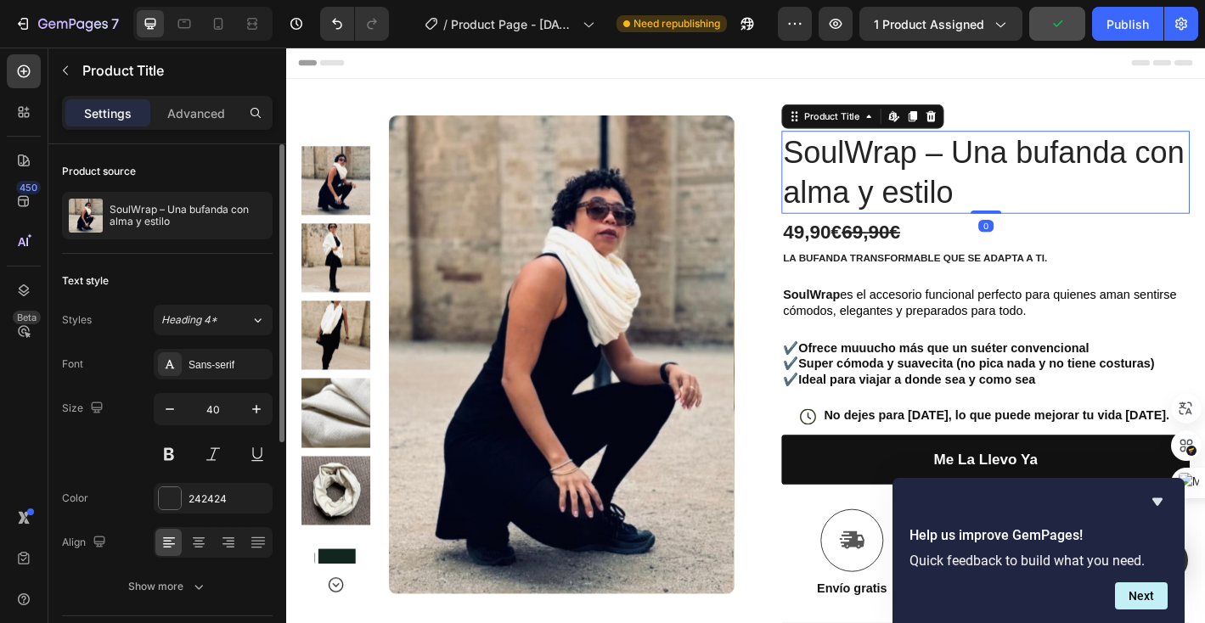
click at [886, 194] on h1 "SoulWrap – Una bufanda con alma y estilo" at bounding box center [1062, 186] width 453 height 92
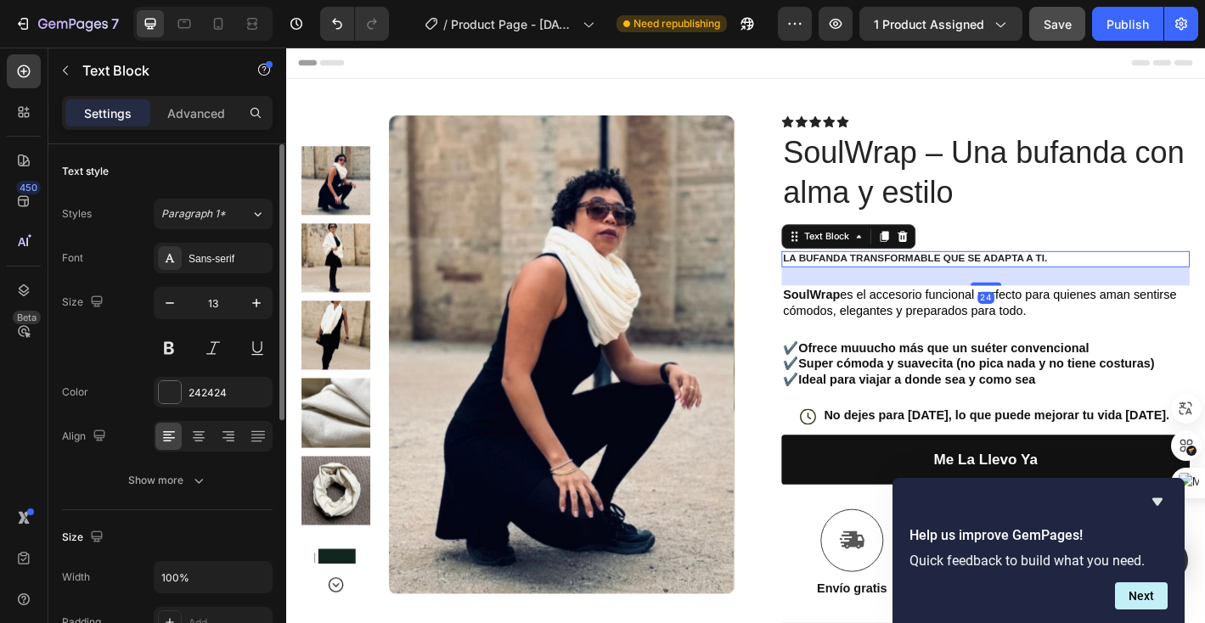
click at [853, 254] on div "Text Block" at bounding box center [910, 257] width 149 height 27
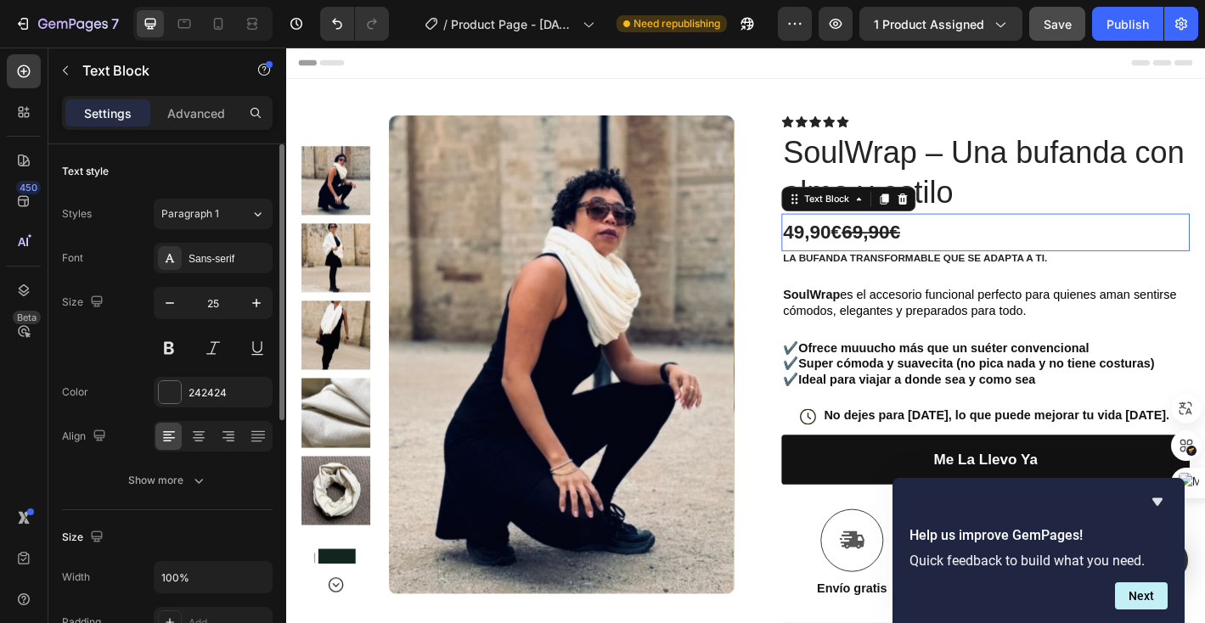
click at [1005, 243] on p "49,90€ 69,90€" at bounding box center [1061, 253] width 449 height 38
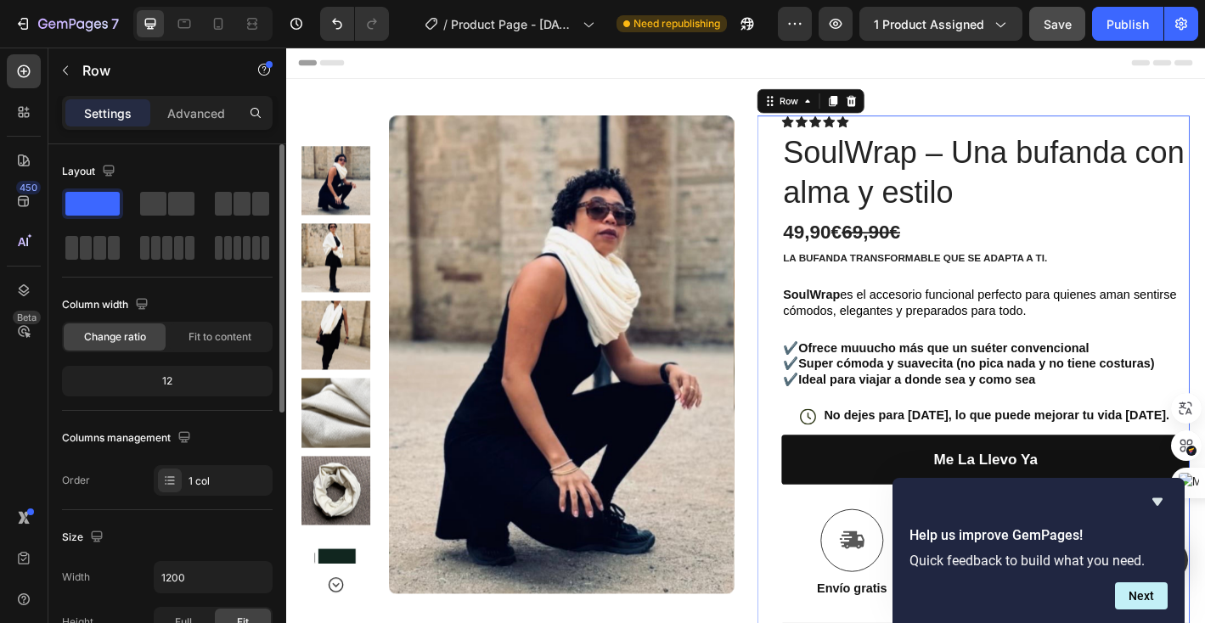
click at [893, 352] on div "Icon Icon Icon Icon Icon Icon List Text Block Row SoulWrap – Una bufanda con al…" at bounding box center [1062, 512] width 453 height 779
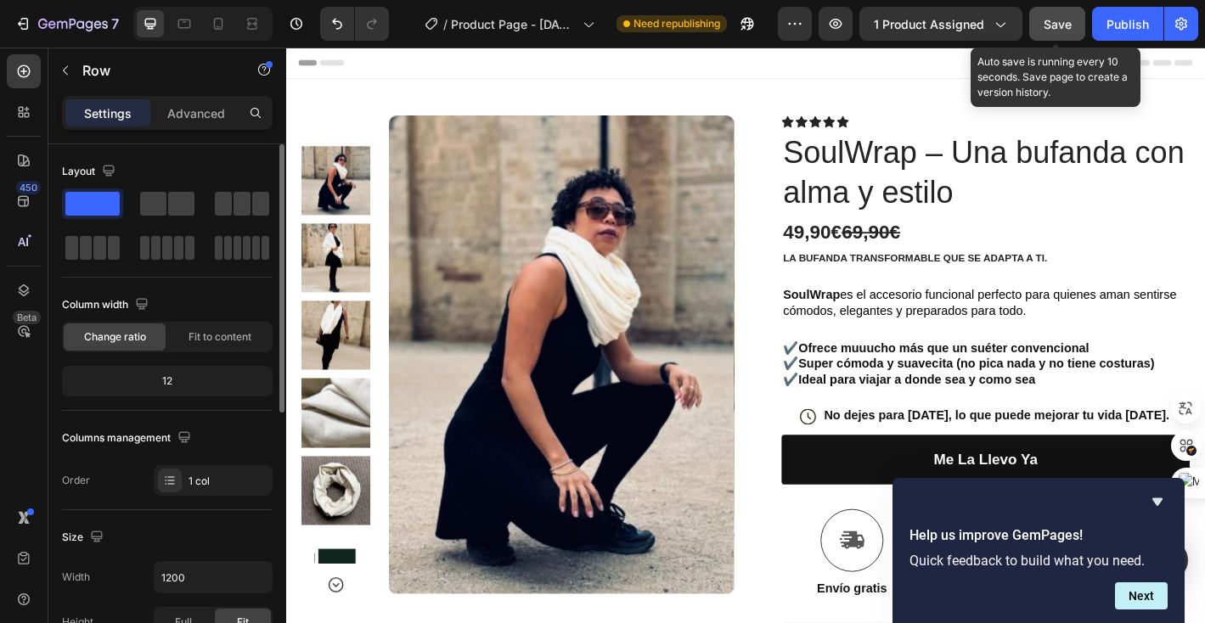
click at [1055, 18] on span "Save" at bounding box center [1058, 24] width 28 height 14
click at [1066, 34] on button "Save" at bounding box center [1057, 24] width 56 height 34
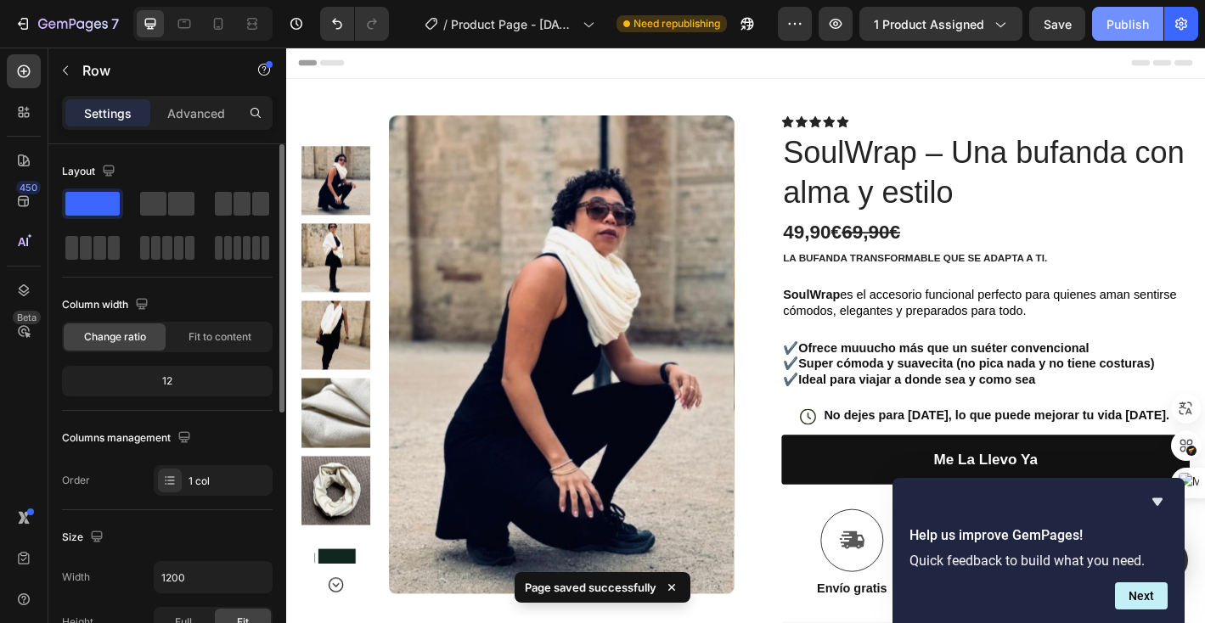
click at [1127, 33] on button "Publish" at bounding box center [1127, 24] width 71 height 34
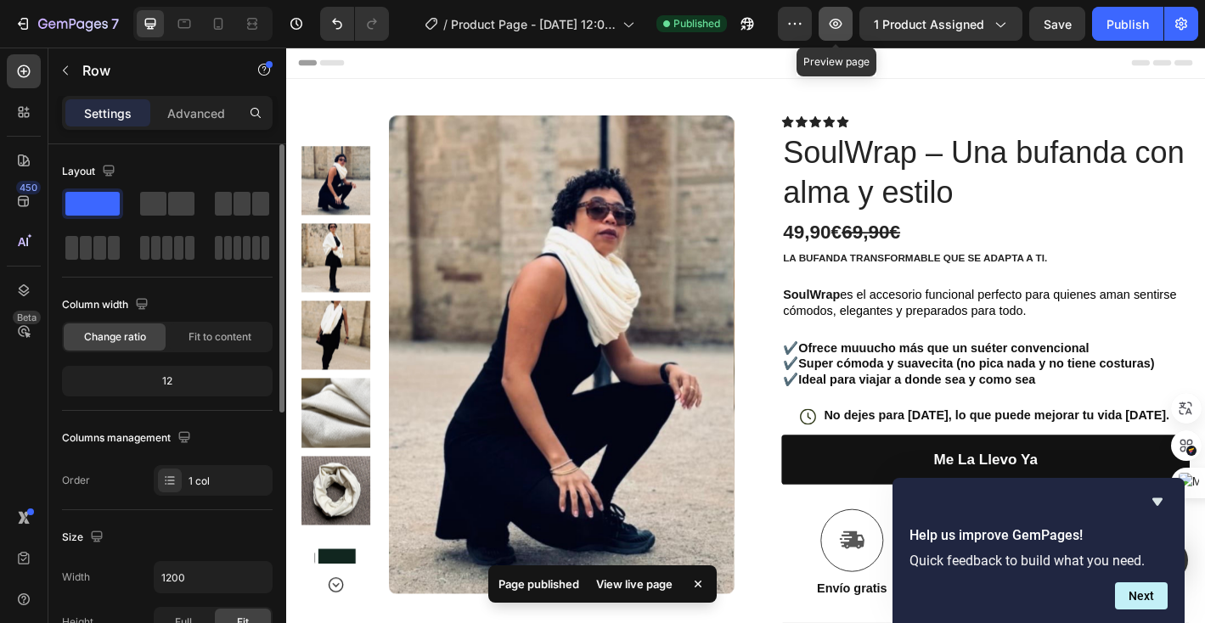
click at [839, 27] on icon "button" at bounding box center [836, 24] width 13 height 10
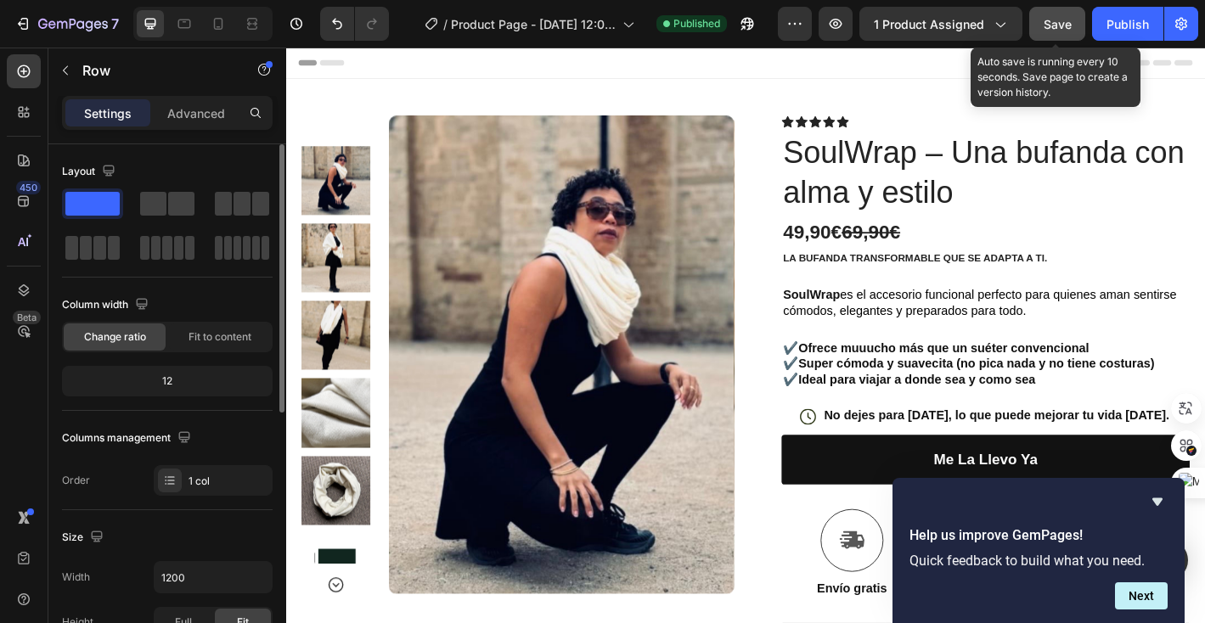
click at [1055, 33] on button "Save" at bounding box center [1057, 24] width 56 height 34
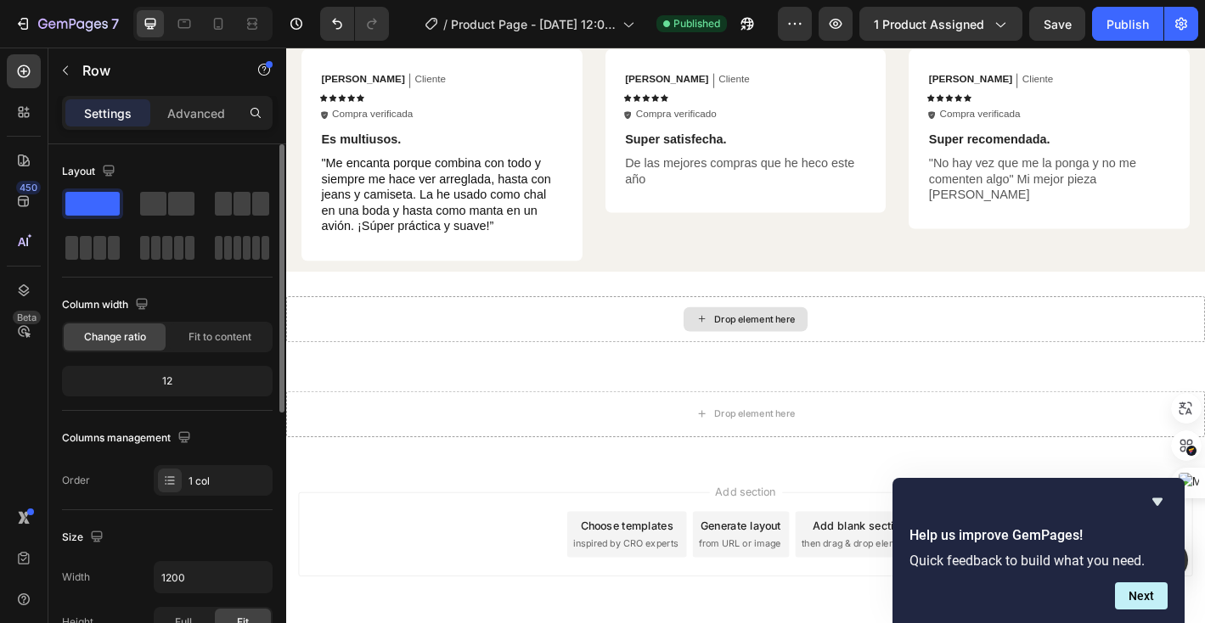
scroll to position [3100, 0]
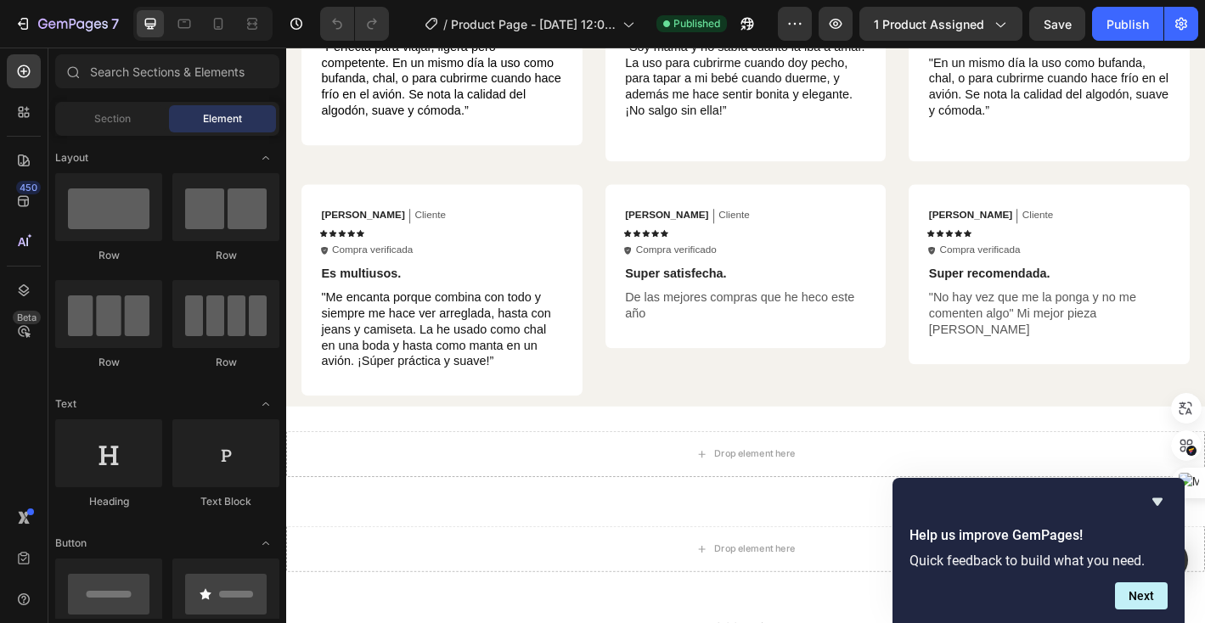
scroll to position [2759, 0]
